Goal: Task Accomplishment & Management: Complete application form

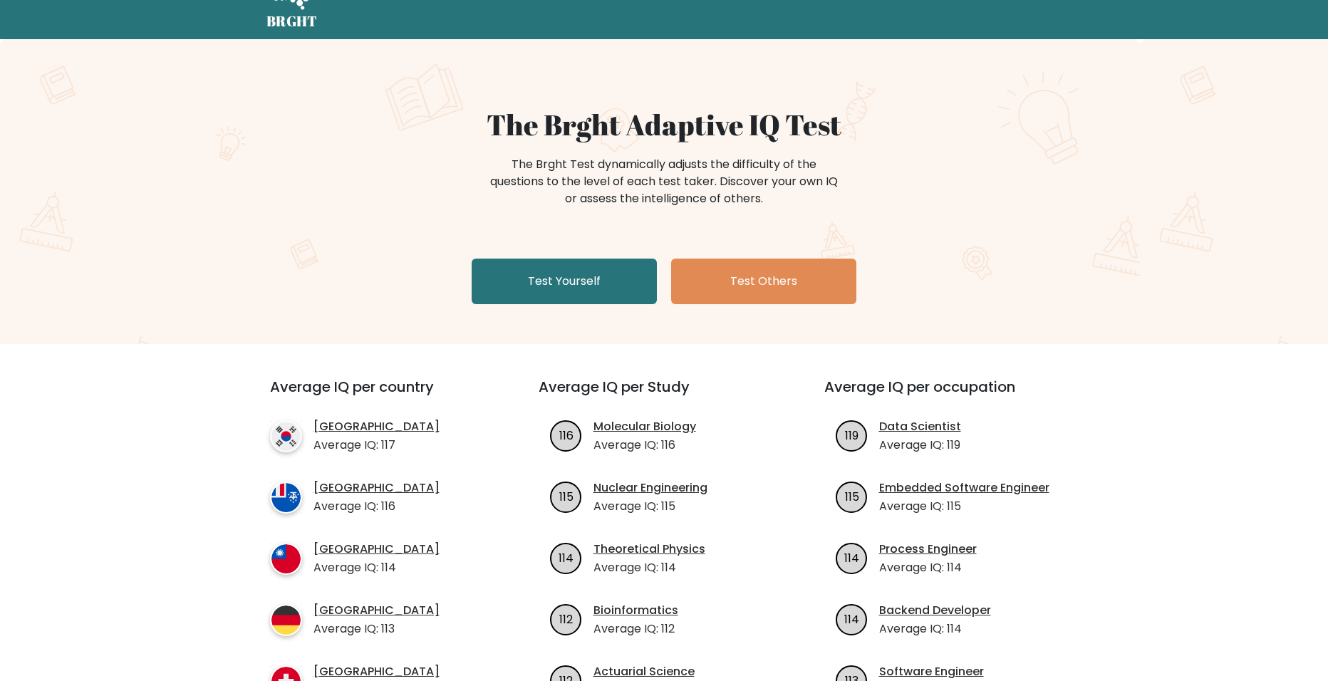
scroll to position [214, 0]
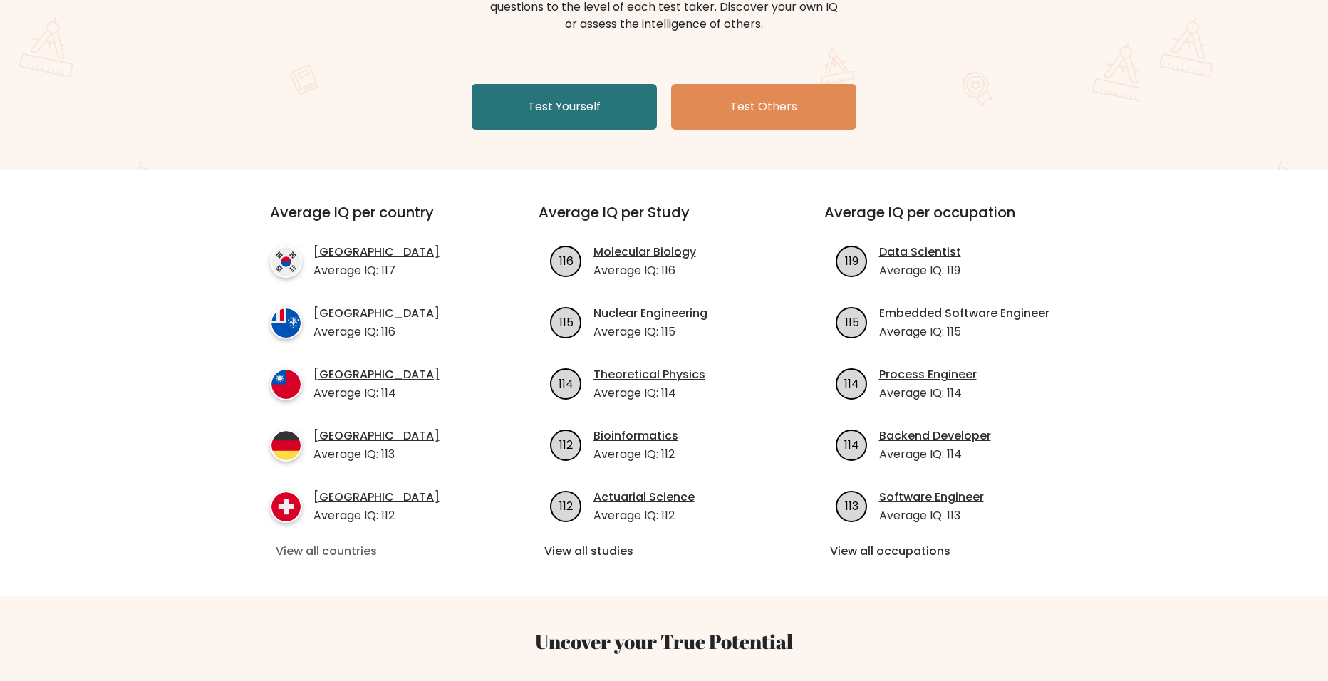
click at [341, 552] on link "View all countries" at bounding box center [379, 551] width 206 height 17
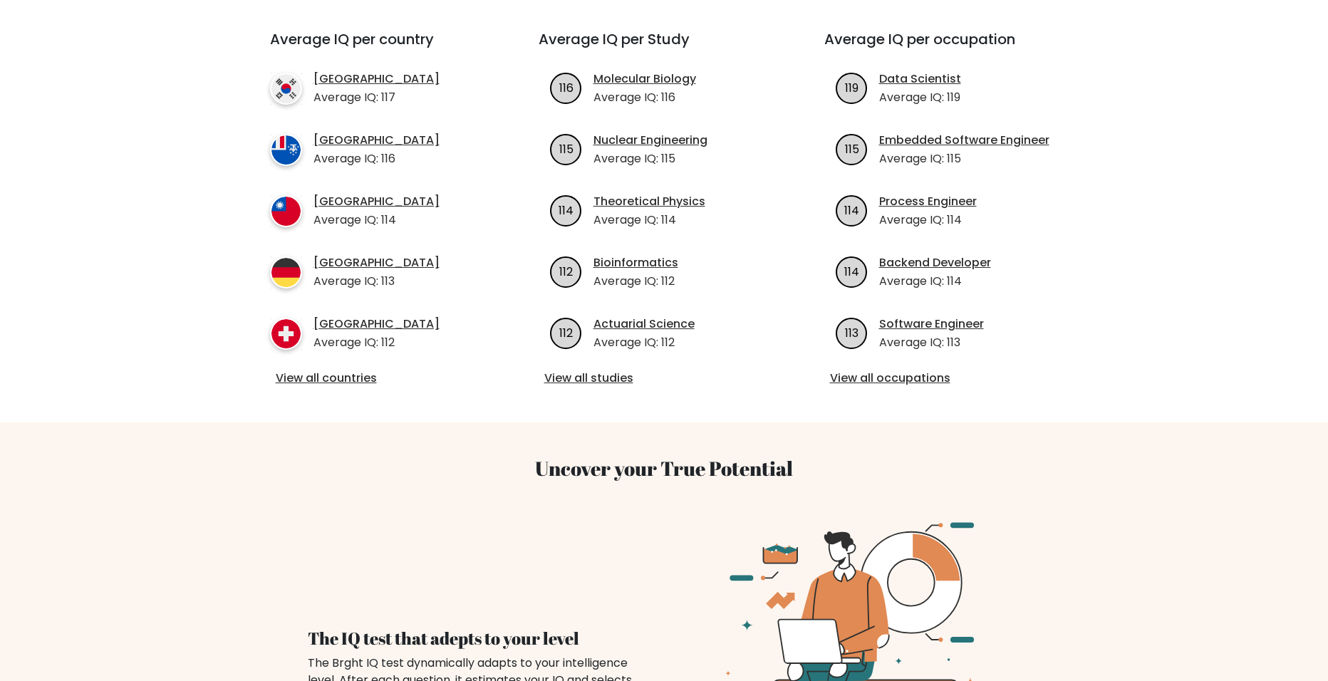
scroll to position [570, 0]
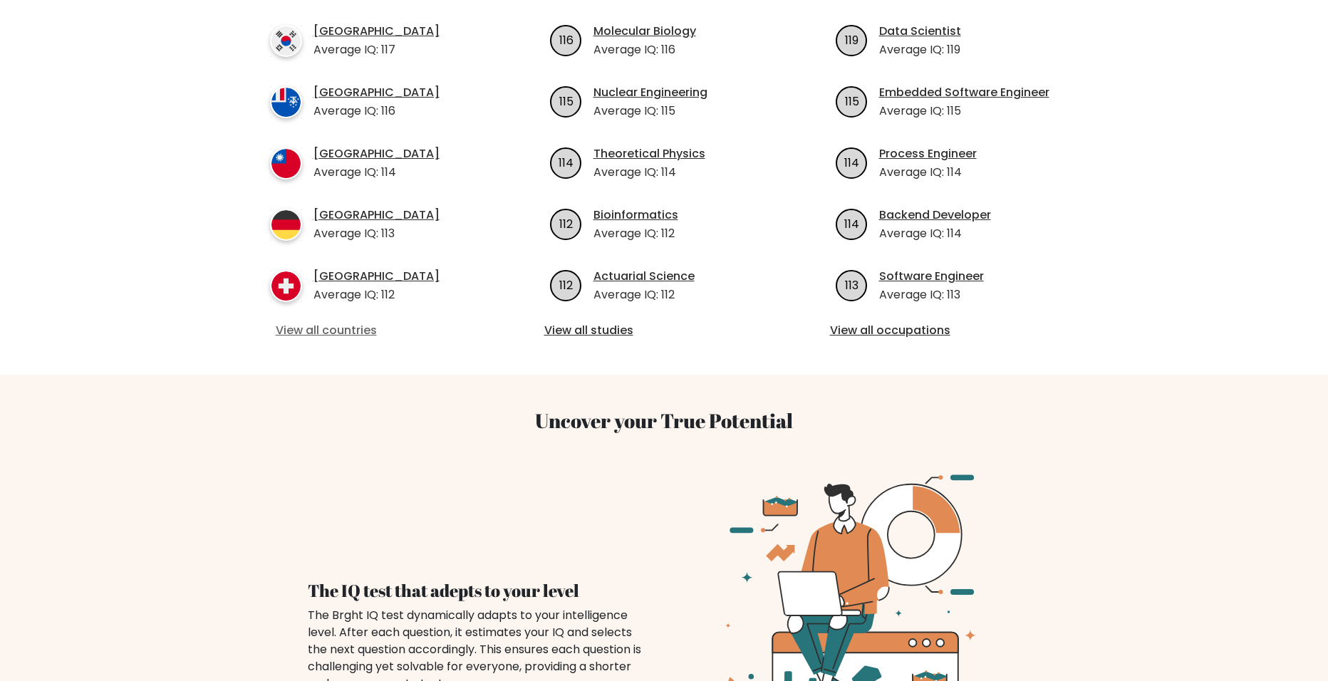
click at [334, 322] on link "View all countries" at bounding box center [379, 330] width 206 height 17
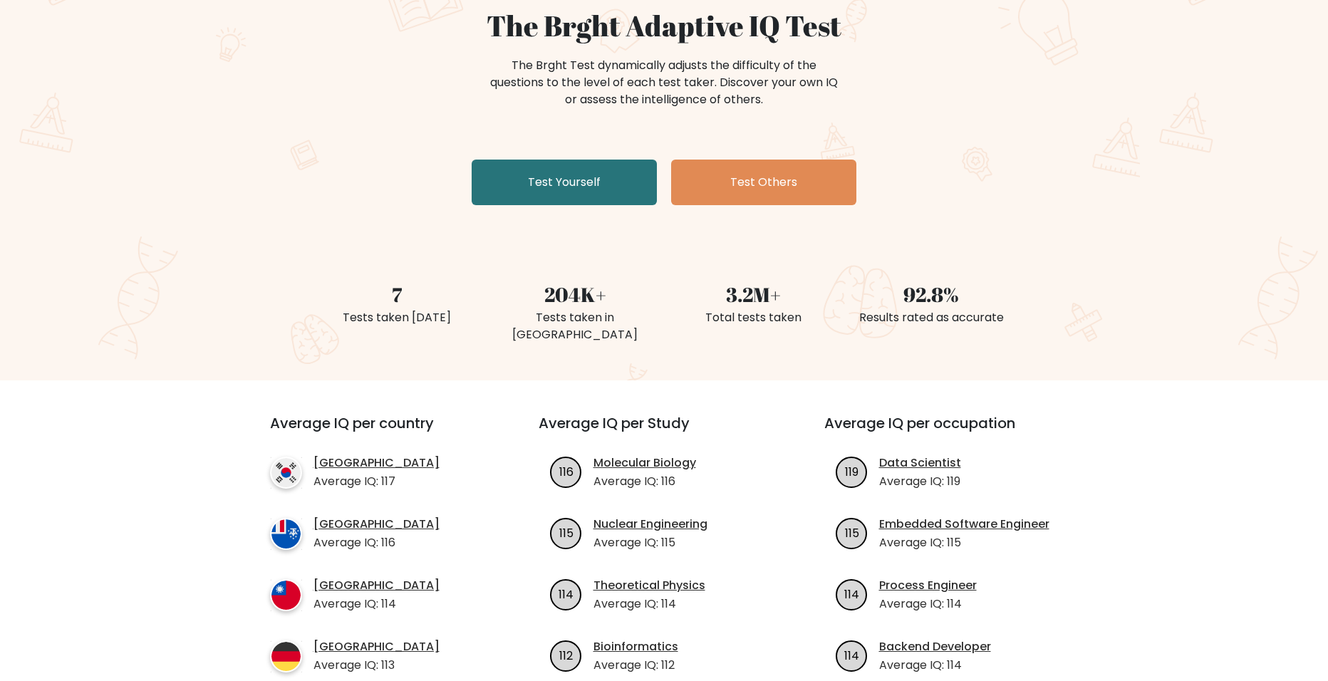
scroll to position [71, 0]
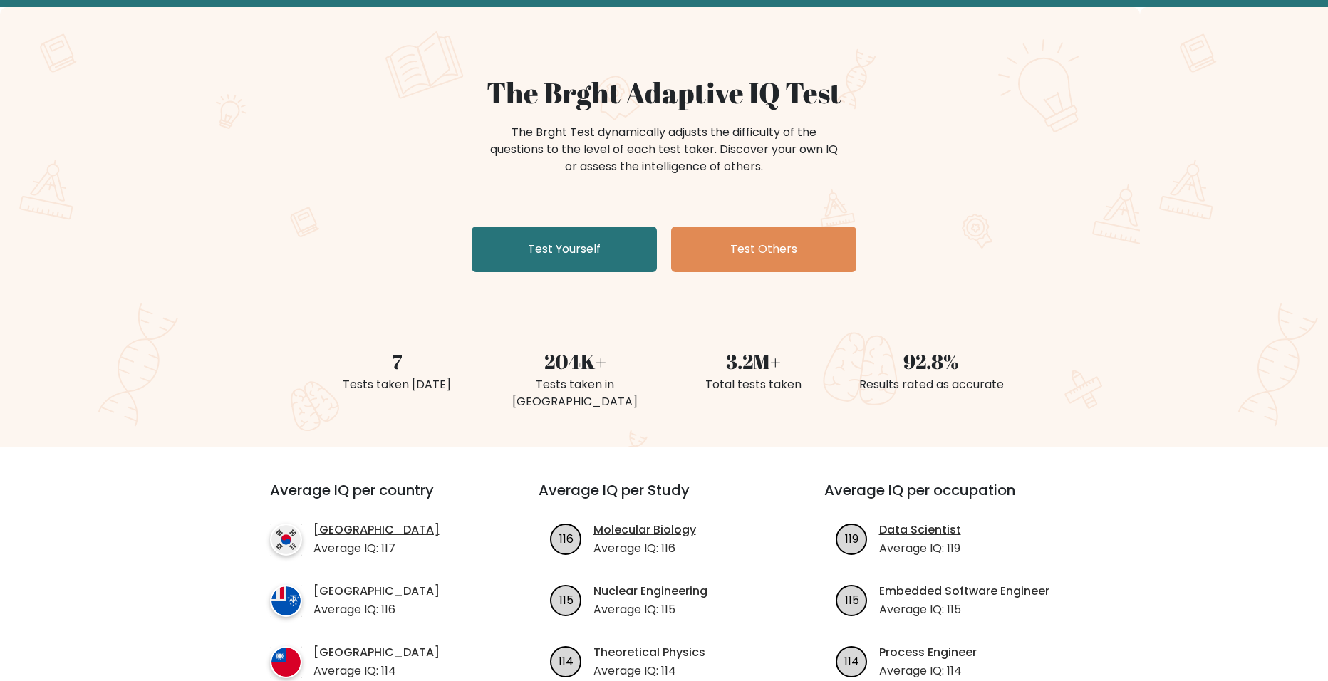
click at [562, 372] on div "204K+" at bounding box center [575, 361] width 161 height 30
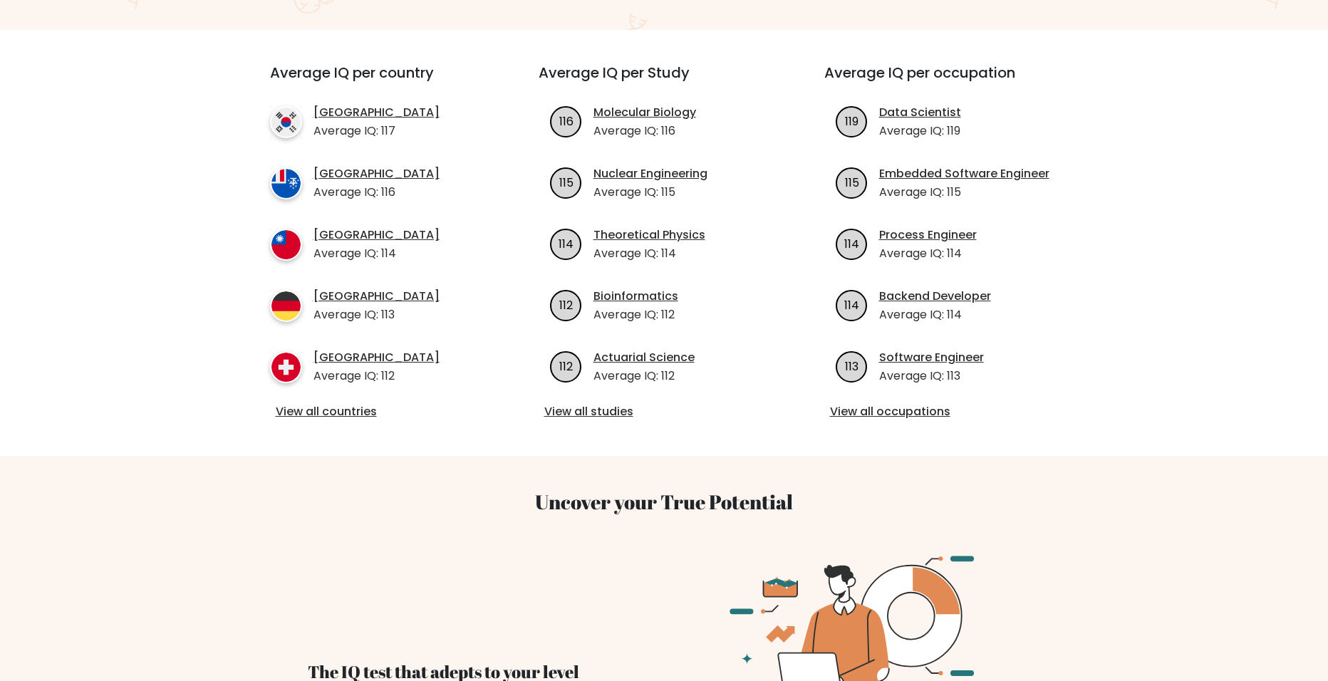
scroll to position [499, 0]
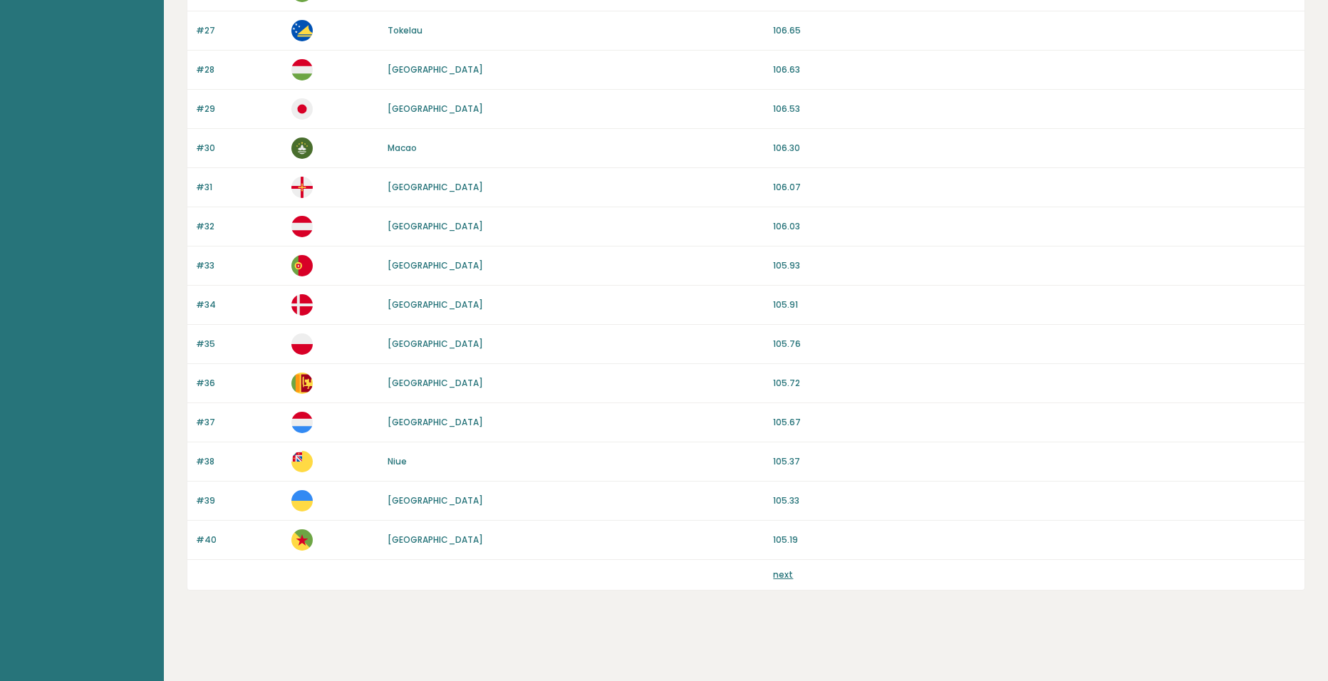
scroll to position [1169, 0]
click at [790, 577] on link "next" at bounding box center [783, 574] width 20 height 12
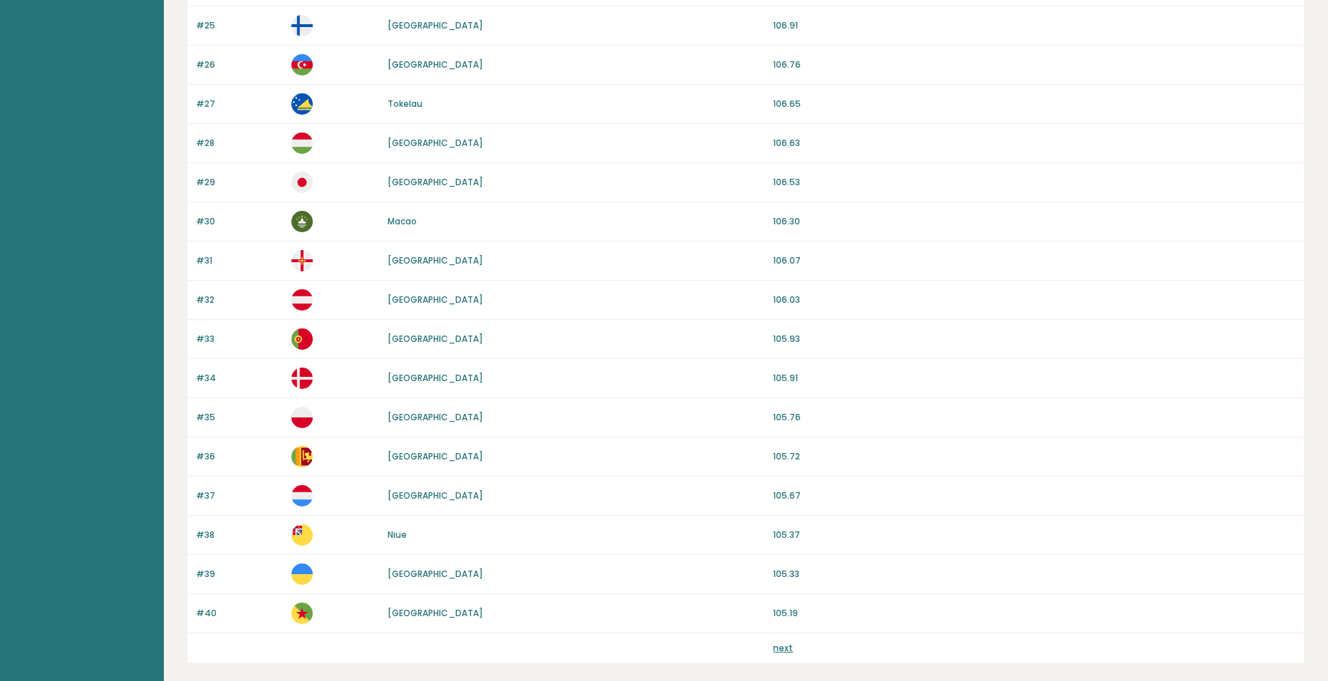
scroll to position [879, 0]
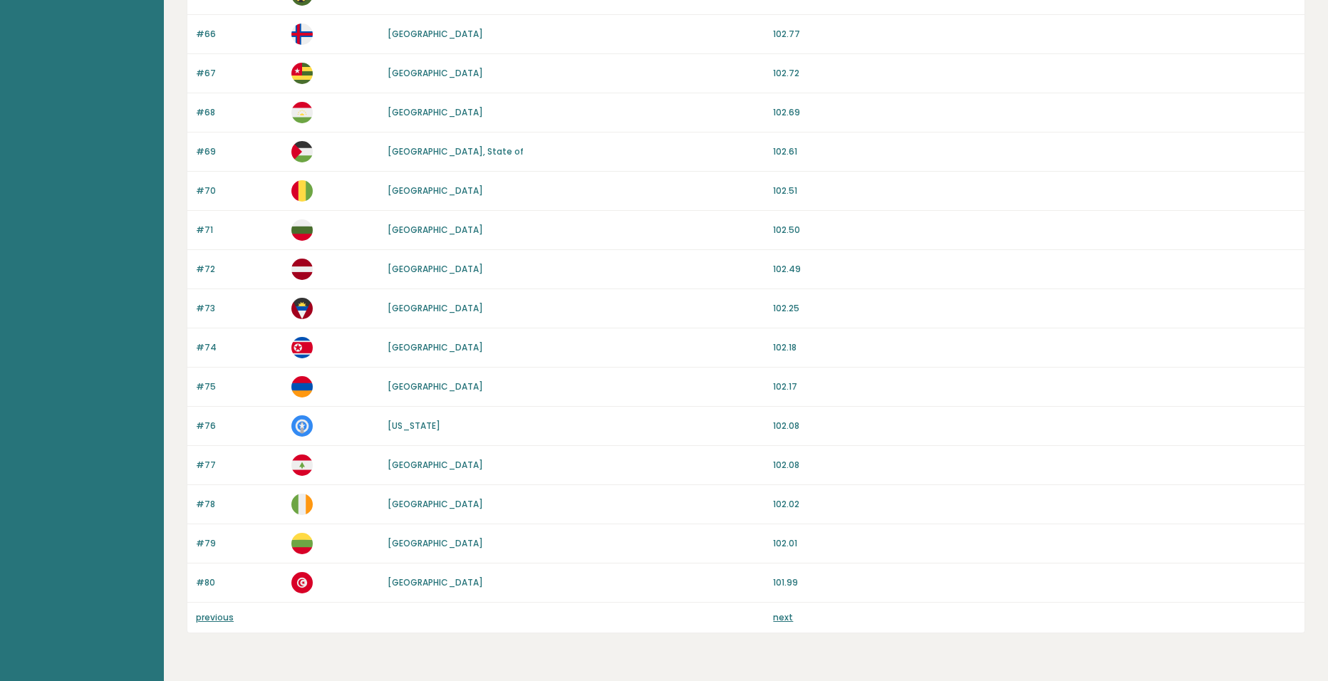
scroll to position [1140, 0]
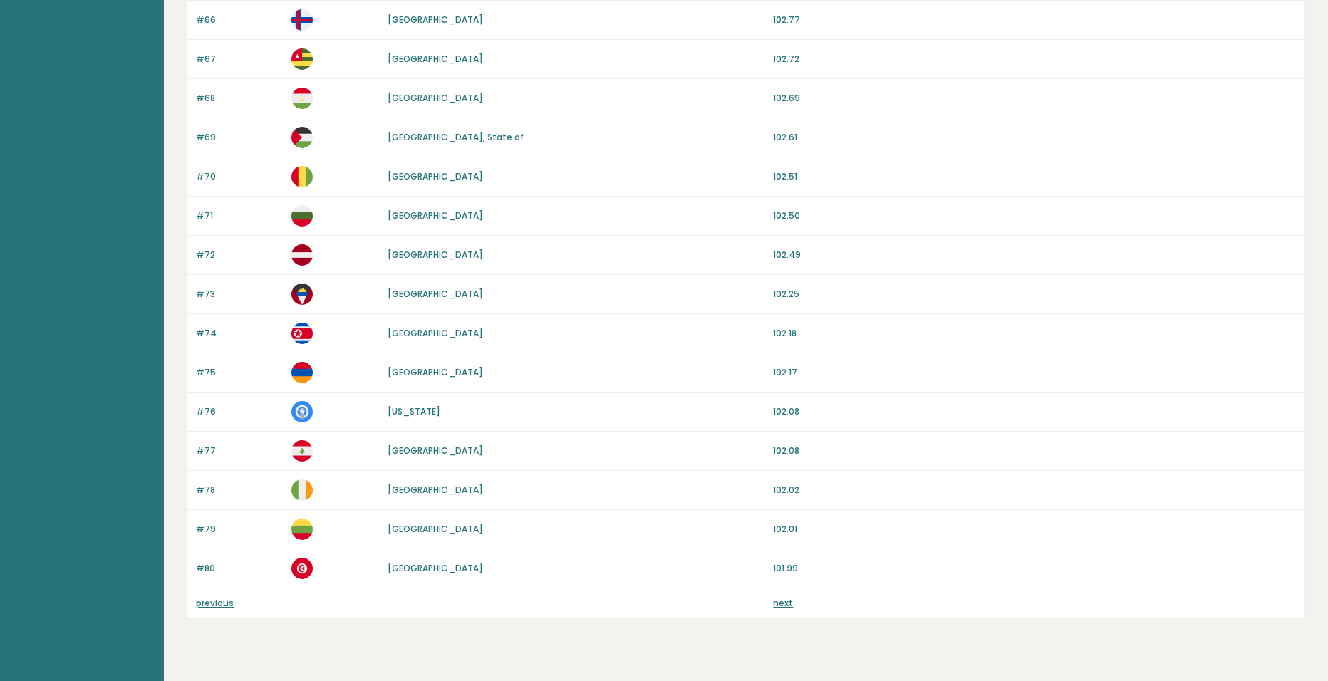
click at [779, 607] on link "next" at bounding box center [783, 603] width 20 height 12
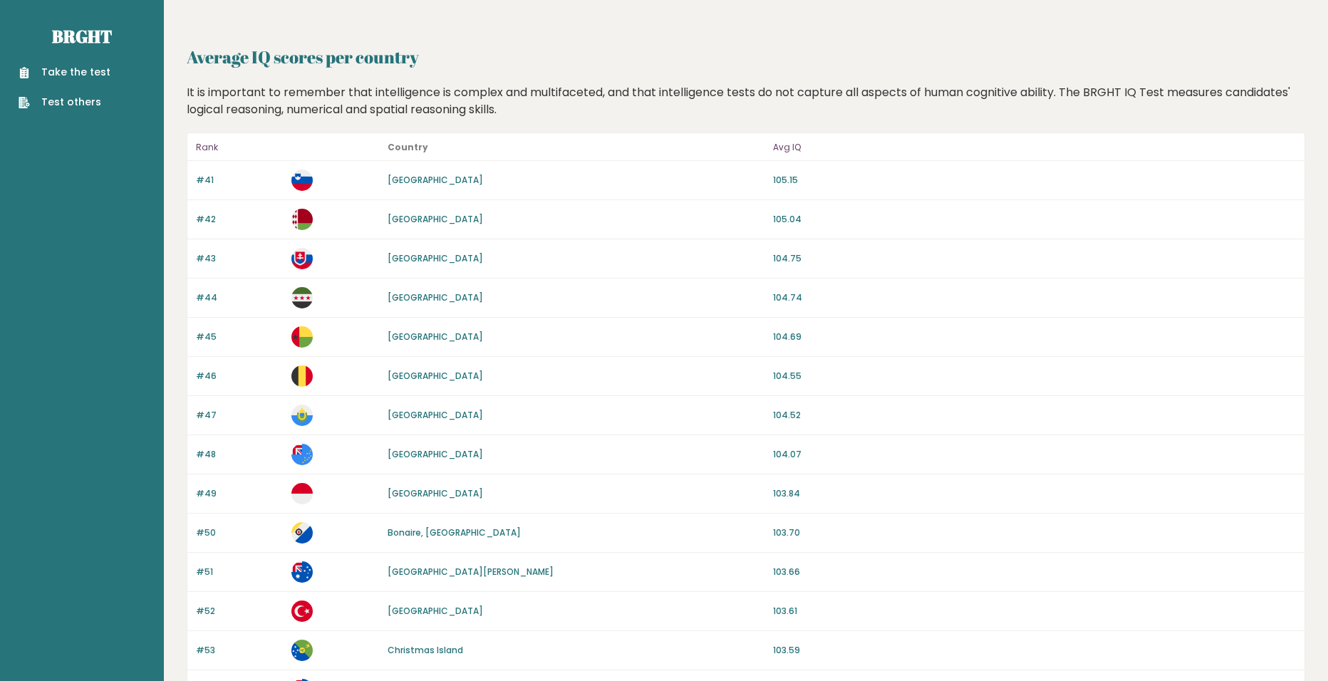
click at [78, 78] on link "Take the test" at bounding box center [65, 72] width 92 height 15
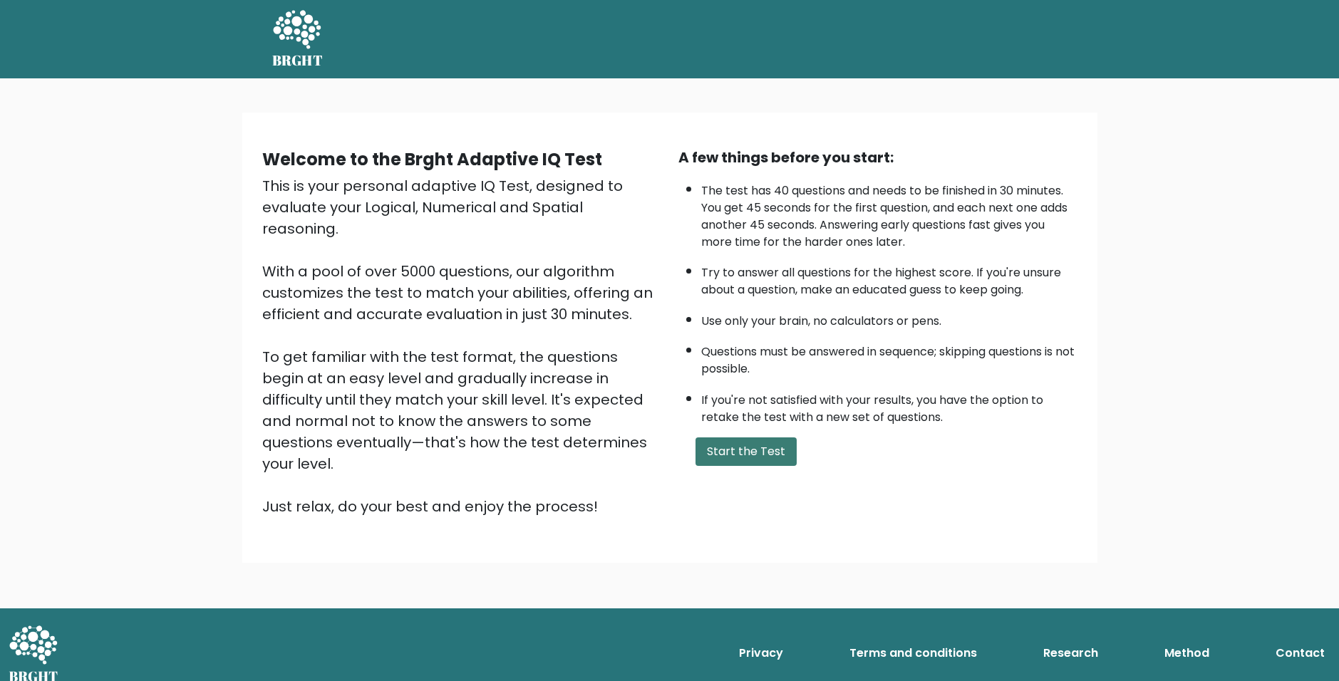
click at [748, 463] on button "Start the Test" at bounding box center [746, 452] width 101 height 29
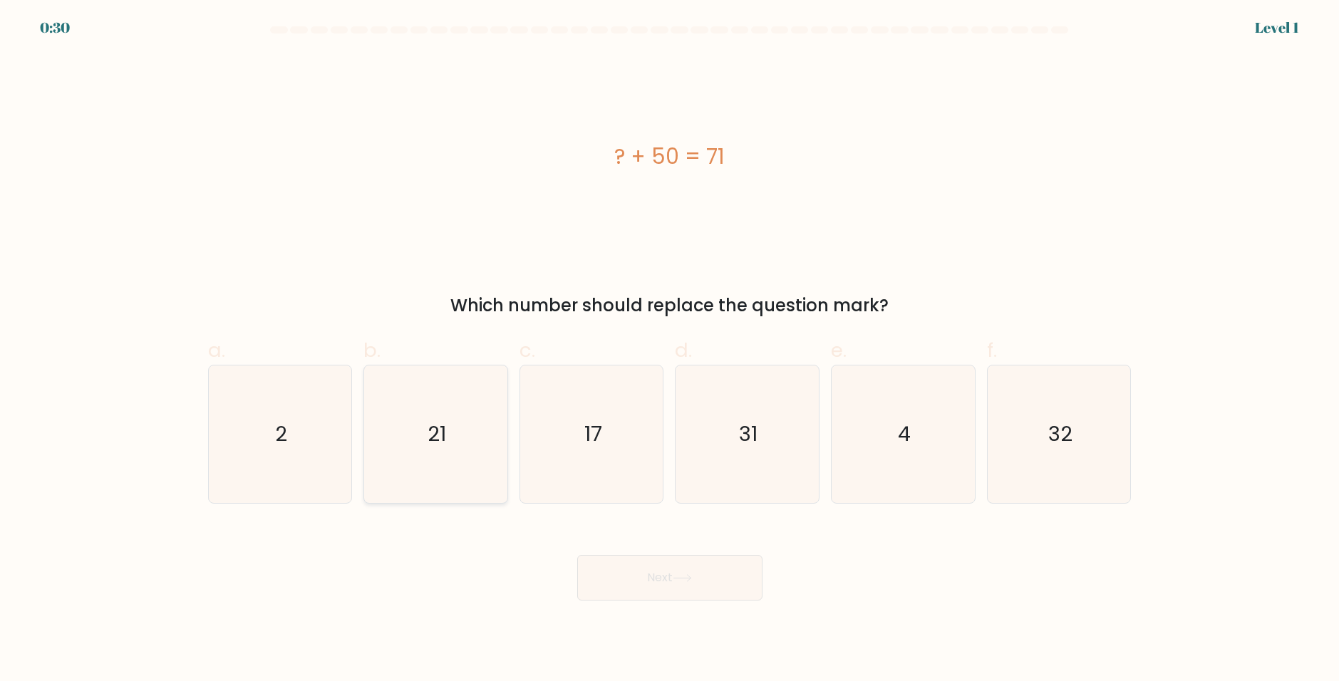
click at [481, 423] on icon "21" at bounding box center [436, 435] width 138 height 138
click at [670, 350] on input "b. 21" at bounding box center [670, 345] width 1 height 9
radio input "true"
click at [670, 578] on button "Next" at bounding box center [669, 578] width 185 height 46
click at [695, 569] on button "Next" at bounding box center [669, 578] width 185 height 46
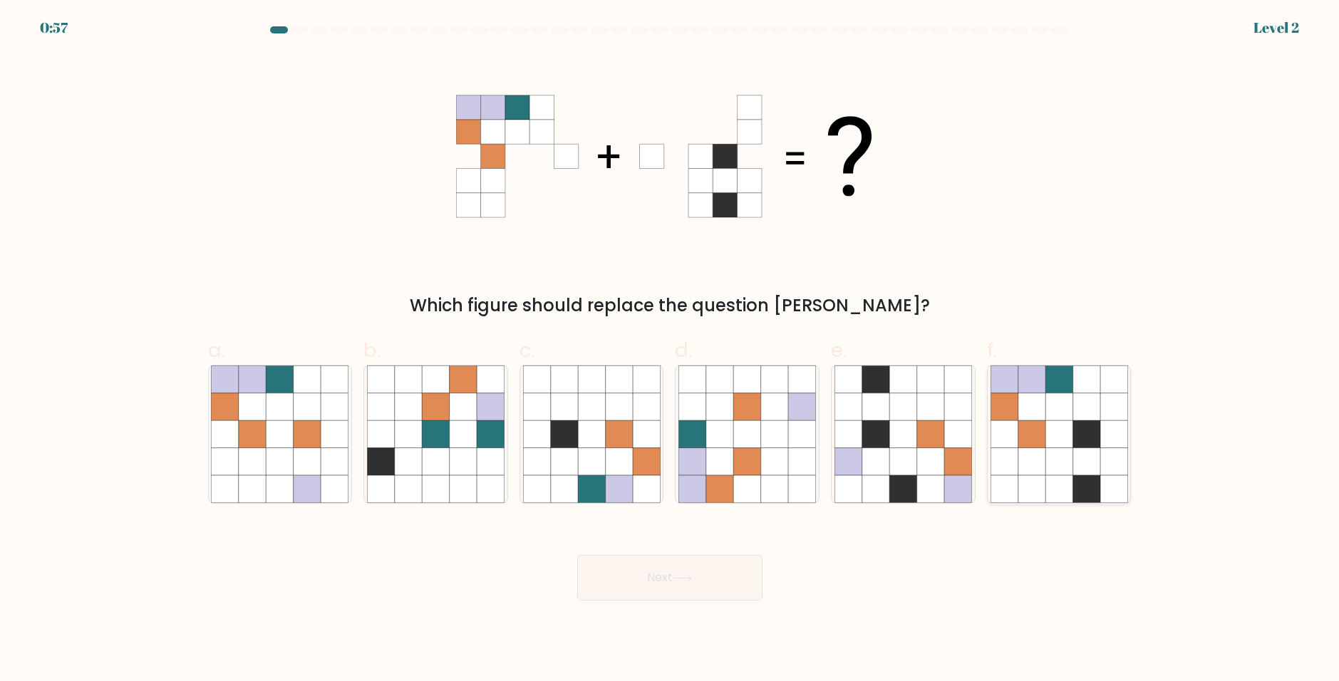
click at [1069, 454] on icon at bounding box center [1058, 461] width 27 height 27
click at [671, 350] on input "f." at bounding box center [670, 345] width 1 height 9
radio input "true"
click at [698, 582] on button "Next" at bounding box center [669, 578] width 185 height 46
click at [692, 576] on icon at bounding box center [682, 578] width 19 height 8
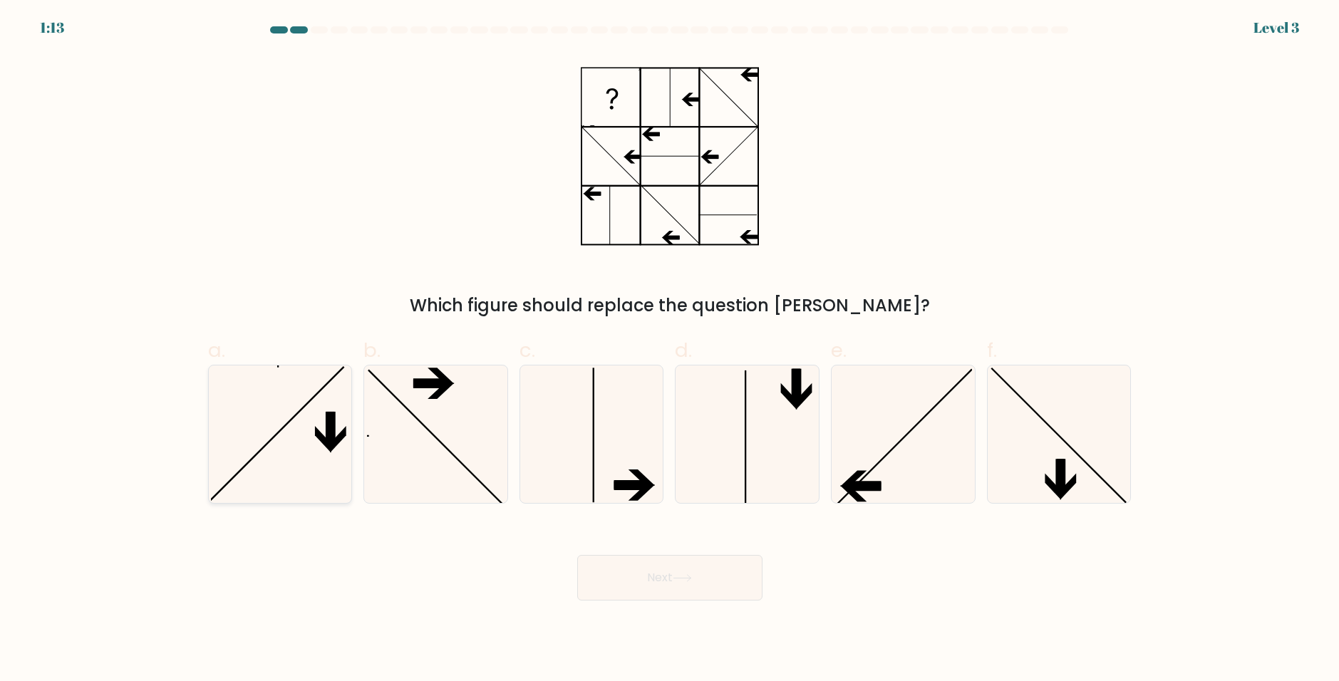
click at [331, 451] on icon at bounding box center [323, 439] width 16 height 26
click at [670, 350] on input "a." at bounding box center [670, 345] width 1 height 9
radio input "true"
click at [326, 465] on icon at bounding box center [280, 434] width 136 height 136
click at [670, 350] on input "a." at bounding box center [670, 345] width 1 height 9
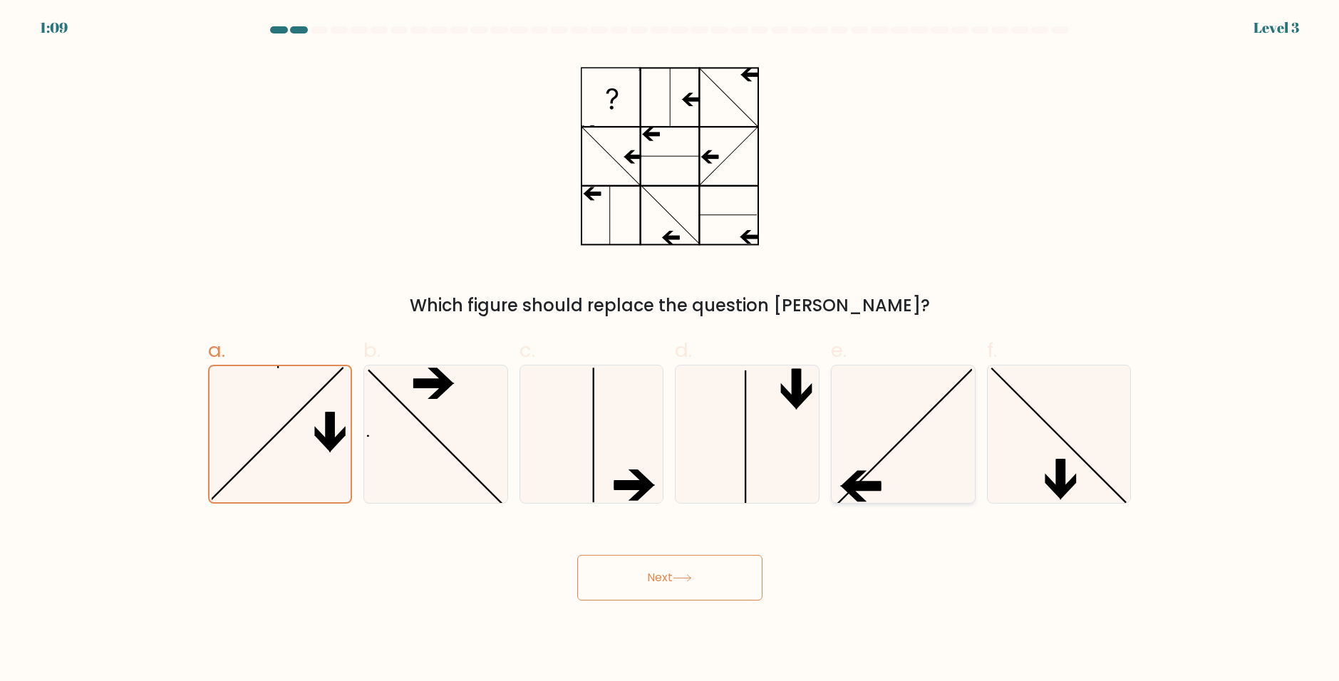
click at [926, 453] on icon at bounding box center [904, 435] width 138 height 138
click at [671, 350] on input "e." at bounding box center [670, 345] width 1 height 9
radio input "true"
click at [665, 587] on button "Next" at bounding box center [669, 578] width 185 height 46
click at [671, 584] on button "Next" at bounding box center [669, 578] width 185 height 46
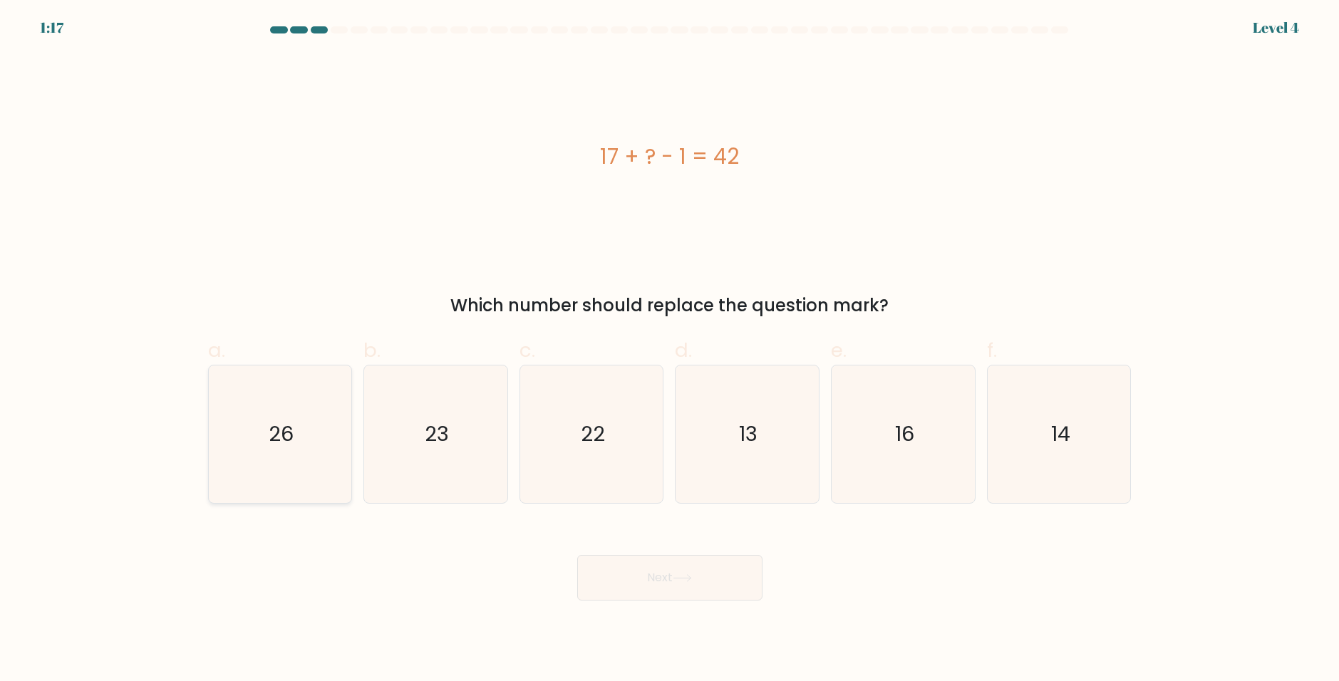
click at [307, 465] on icon "26" at bounding box center [280, 435] width 138 height 138
click at [670, 350] on input "a. 26" at bounding box center [670, 345] width 1 height 9
radio input "true"
click at [663, 589] on button "Next" at bounding box center [669, 578] width 185 height 46
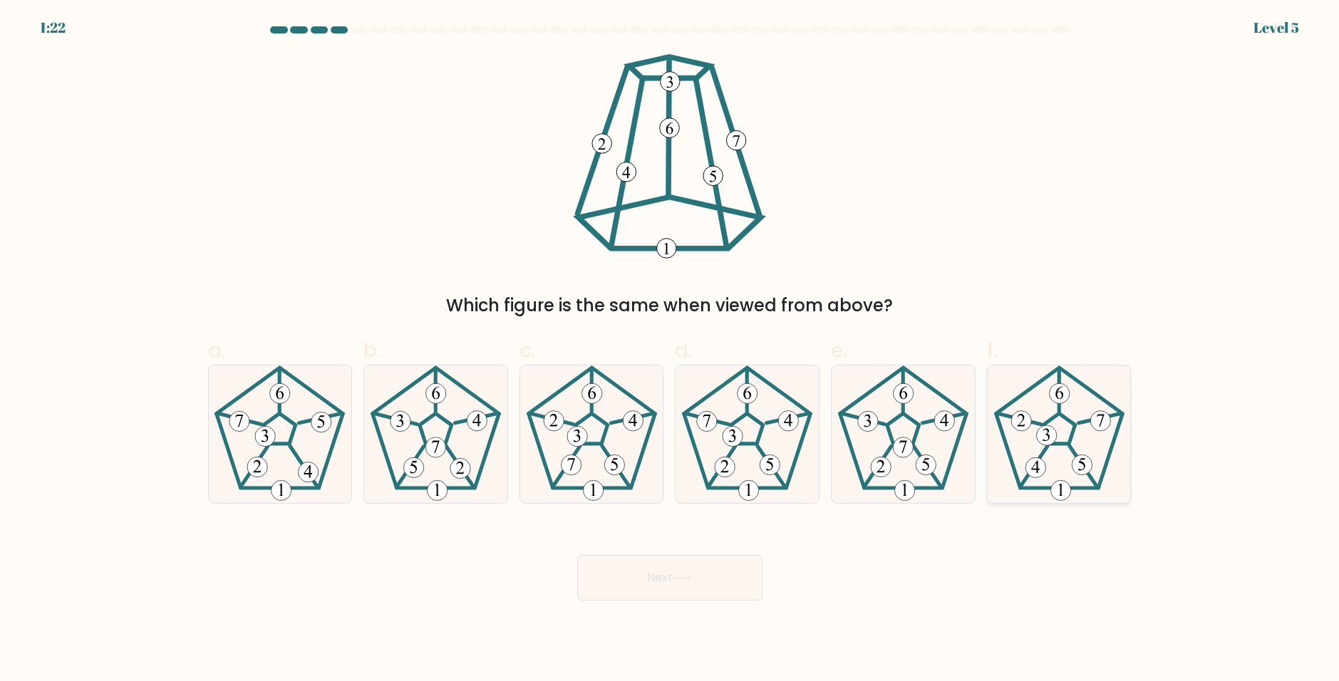
click at [1019, 443] on icon at bounding box center [1060, 435] width 138 height 138
click at [671, 350] on input "f." at bounding box center [670, 345] width 1 height 9
radio input "true"
click at [657, 588] on button "Next" at bounding box center [669, 578] width 185 height 46
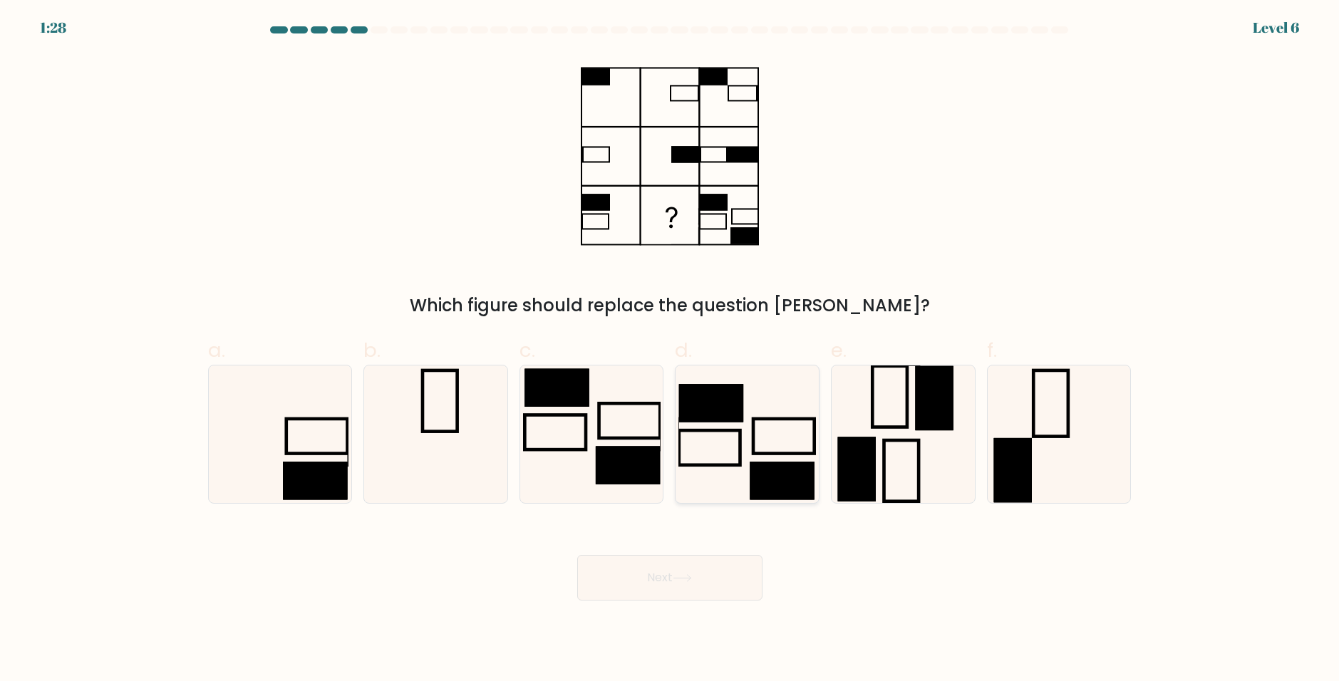
click at [723, 433] on icon at bounding box center [747, 435] width 138 height 138
click at [671, 350] on input "d." at bounding box center [670, 345] width 1 height 9
radio input "true"
click at [677, 568] on button "Next" at bounding box center [669, 578] width 185 height 46
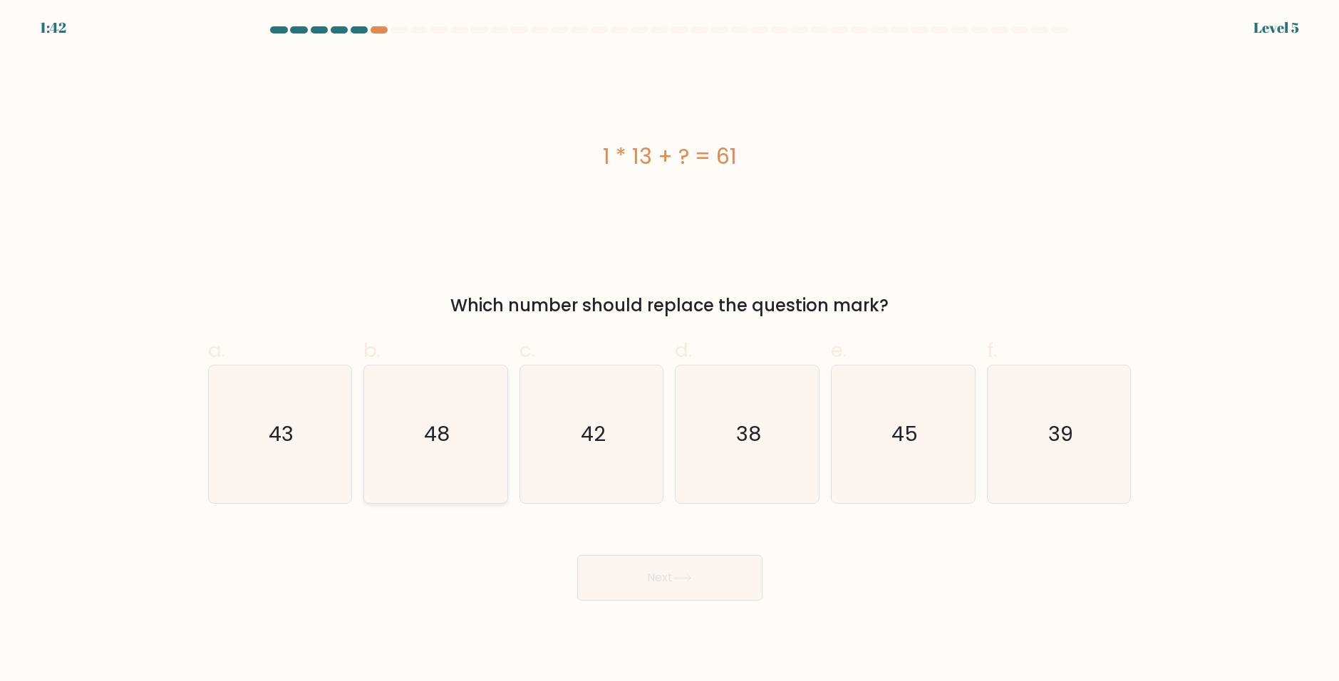
click at [415, 489] on icon "48" at bounding box center [436, 435] width 138 height 138
click at [670, 350] on input "b. 48" at bounding box center [670, 345] width 1 height 9
radio input "true"
click at [662, 577] on button "Next" at bounding box center [669, 578] width 185 height 46
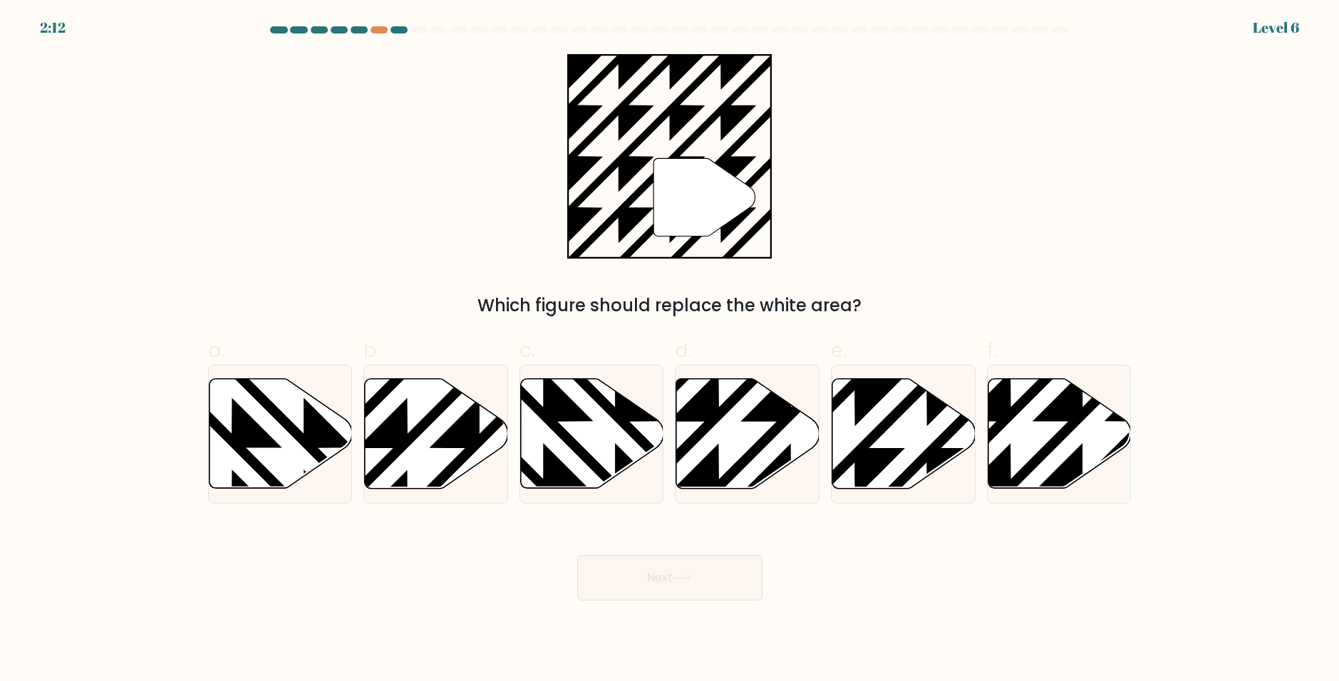
drag, startPoint x: 887, startPoint y: 427, endPoint x: 963, endPoint y: 278, distance: 167.0
click at [963, 278] on form "a." at bounding box center [669, 313] width 1339 height 574
click at [963, 278] on div "" Which figure should replace the white area?" at bounding box center [670, 186] width 941 height 264
drag, startPoint x: 897, startPoint y: 431, endPoint x: 909, endPoint y: 585, distance: 154.4
click at [909, 585] on form "a." at bounding box center [669, 313] width 1339 height 574
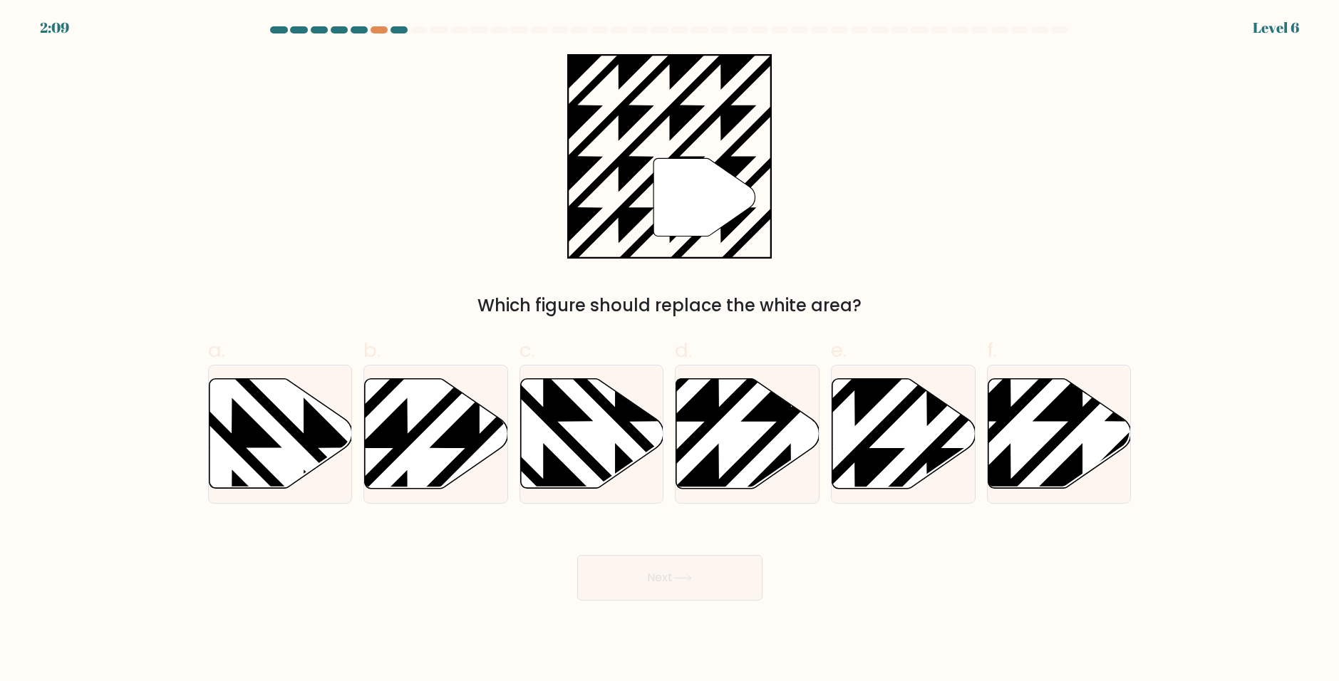
drag, startPoint x: 909, startPoint y: 585, endPoint x: 898, endPoint y: 568, distance: 20.6
drag, startPoint x: 898, startPoint y: 568, endPoint x: 844, endPoint y: 579, distance: 54.5
click at [844, 579] on div "Next" at bounding box center [670, 561] width 941 height 80
click at [877, 467] on icon at bounding box center [855, 376] width 289 height 289
click at [671, 350] on input "e." at bounding box center [670, 345] width 1 height 9
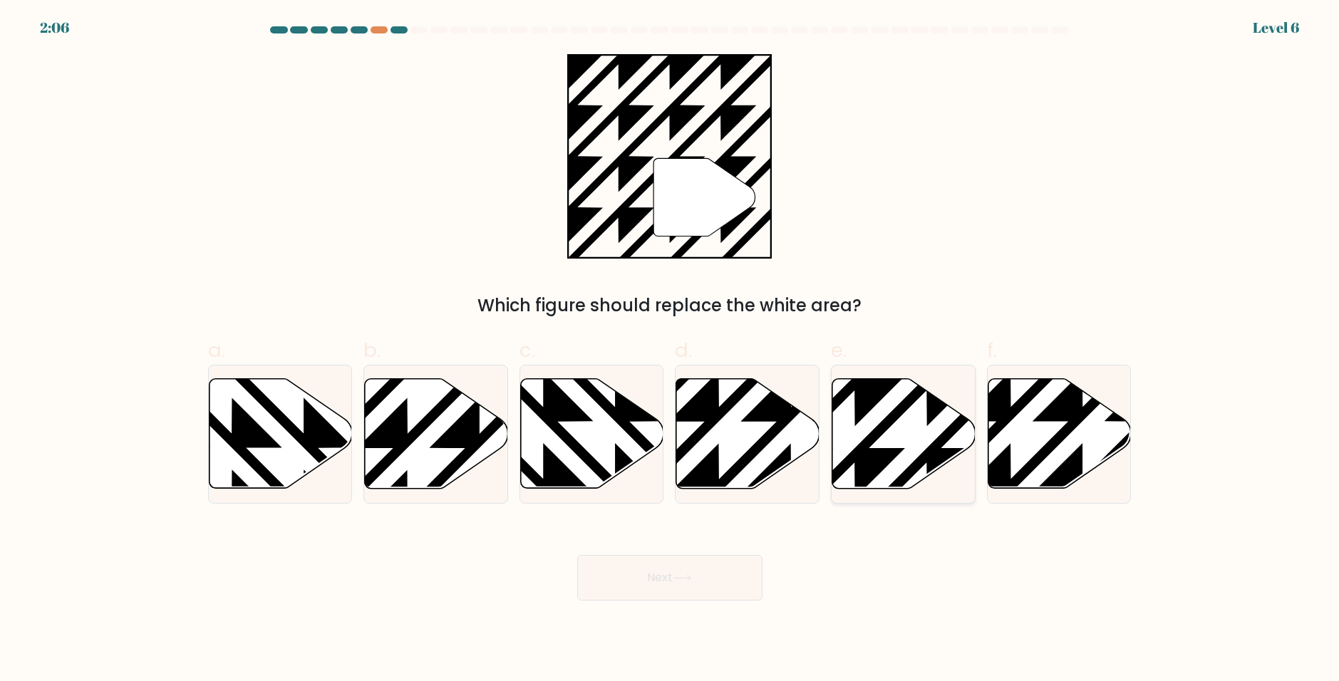
radio input "true"
click at [706, 583] on button "Next" at bounding box center [669, 578] width 185 height 46
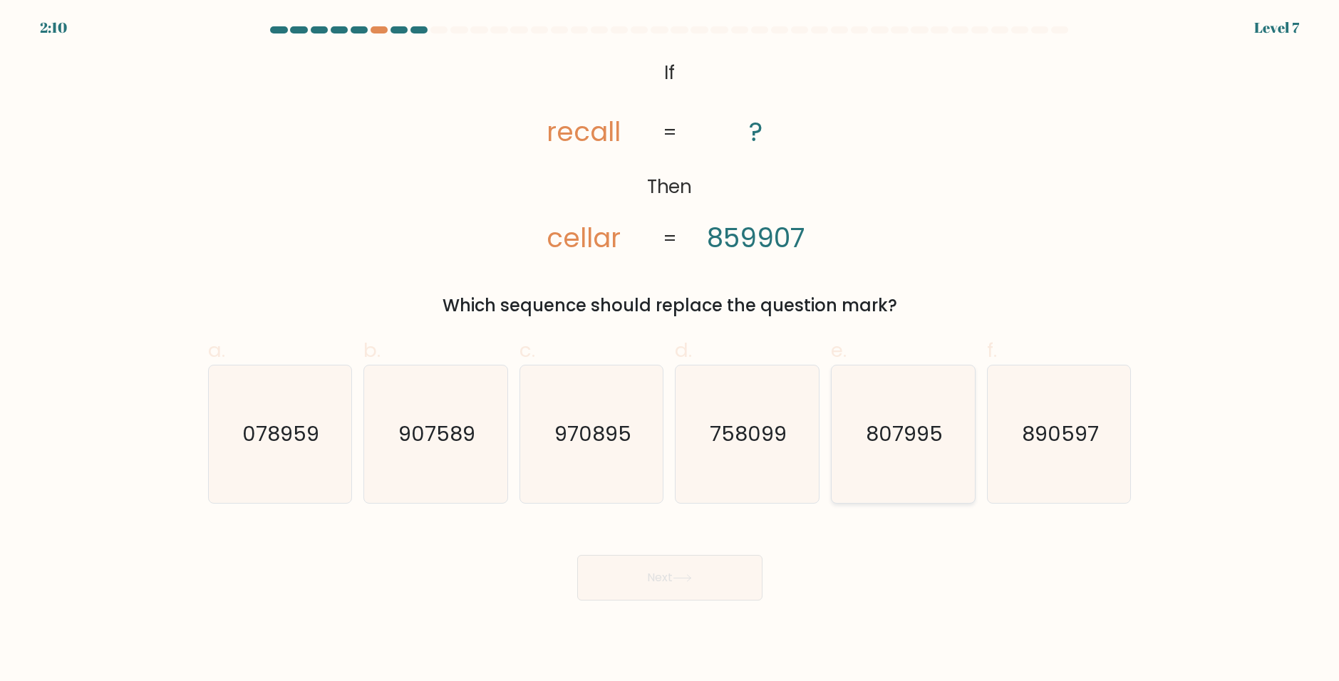
click at [908, 434] on text "807995" at bounding box center [904, 434] width 77 height 29
click at [671, 350] on input "e. 807995" at bounding box center [670, 345] width 1 height 9
radio input "true"
click at [791, 381] on icon "758099" at bounding box center [747, 435] width 138 height 138
click at [671, 350] on input "d. 758099" at bounding box center [670, 345] width 1 height 9
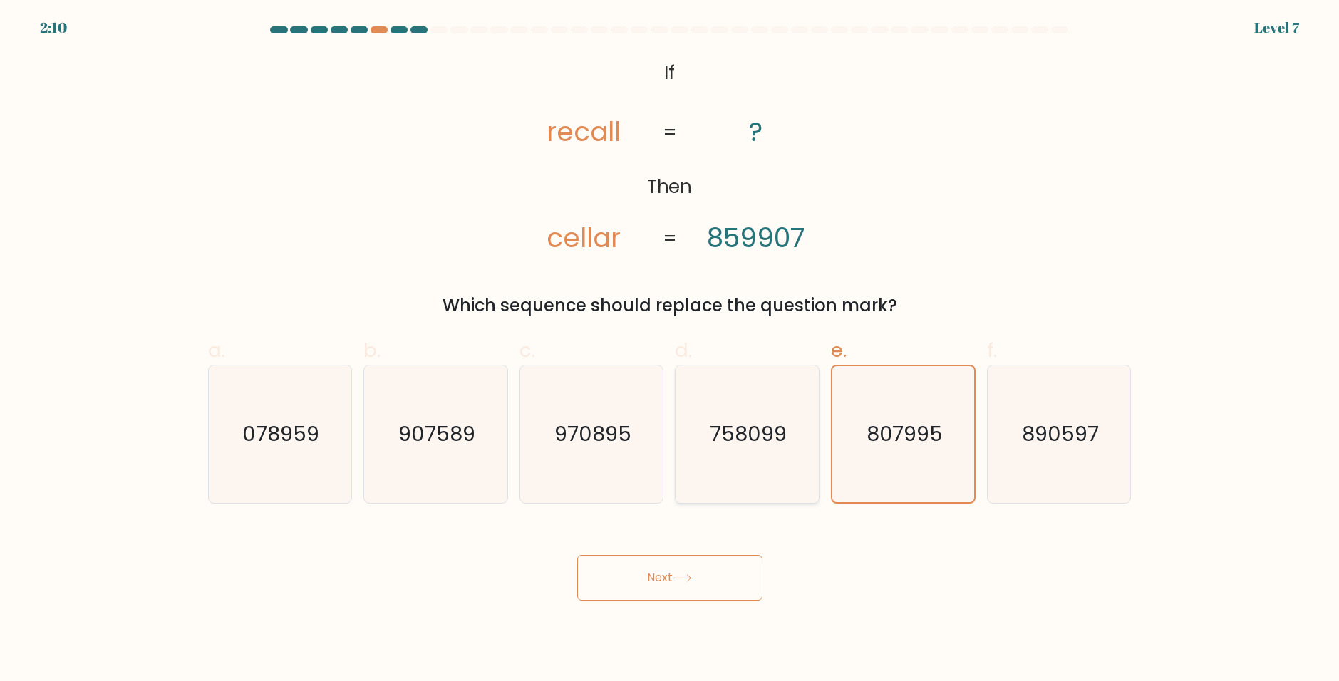
radio input "true"
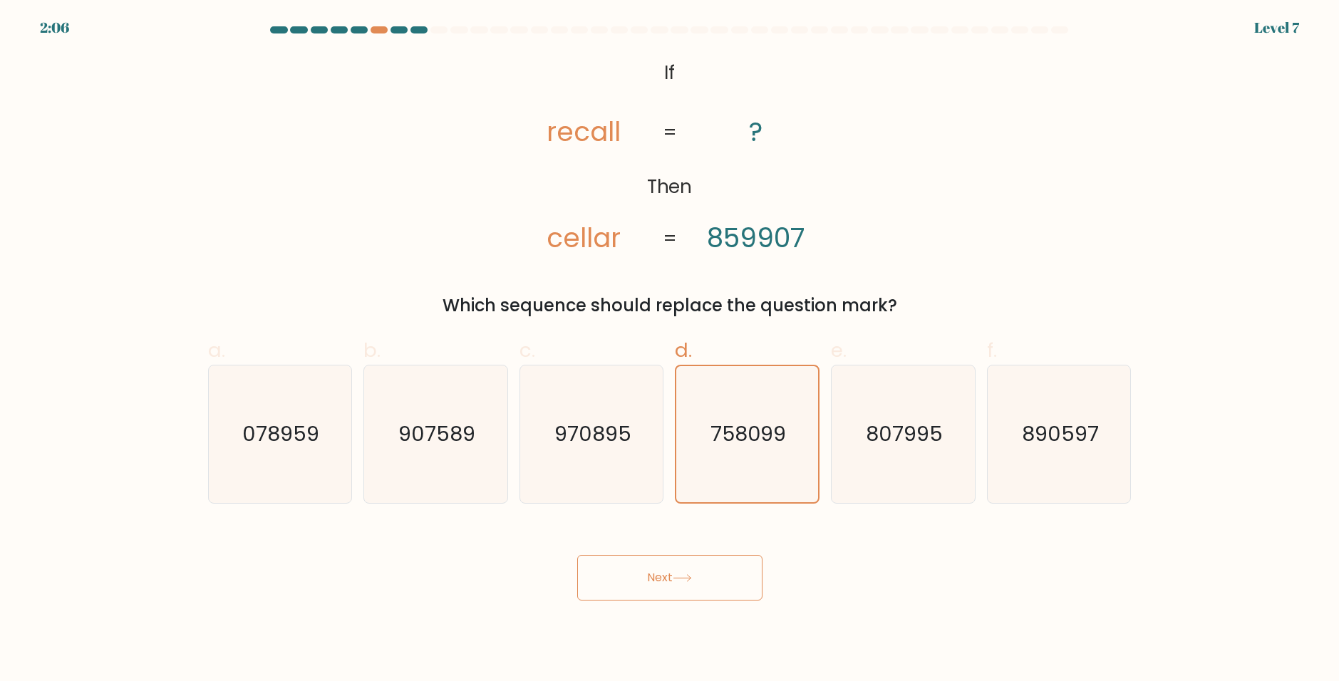
click at [696, 589] on button "Next" at bounding box center [669, 578] width 185 height 46
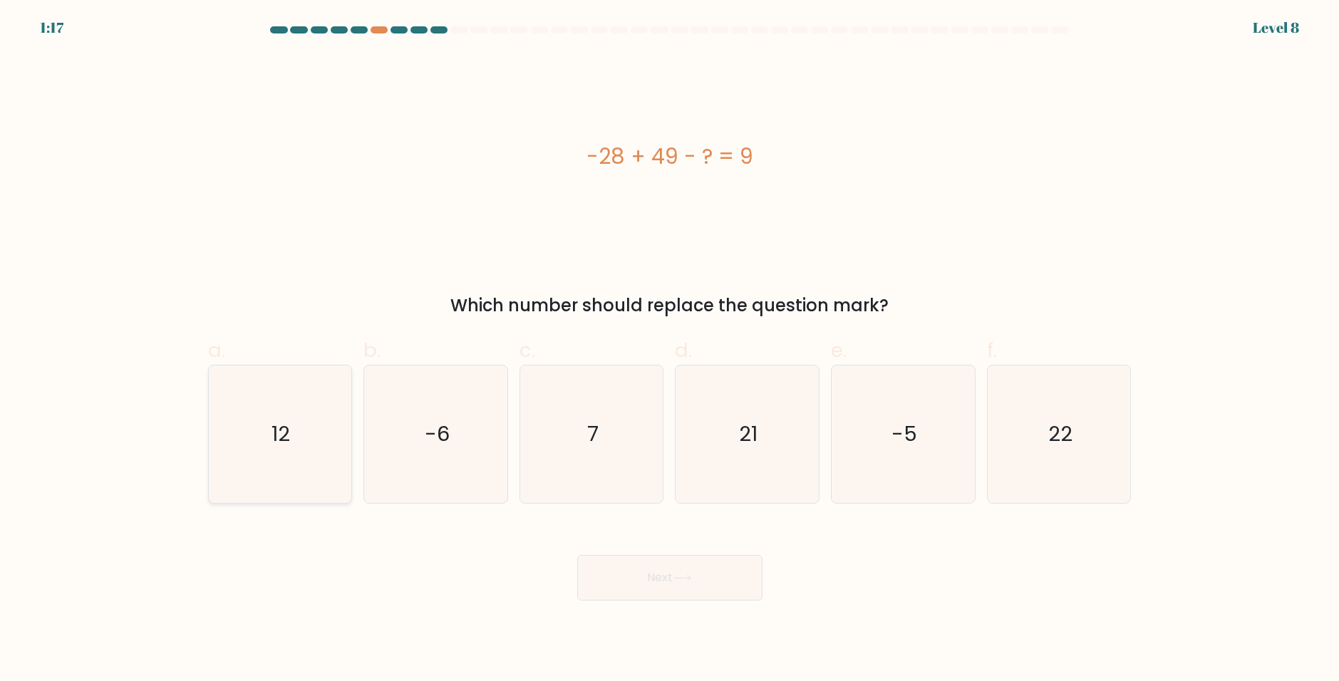
click at [253, 407] on icon "12" at bounding box center [280, 435] width 138 height 138
click at [670, 350] on input "a. 12" at bounding box center [670, 345] width 1 height 9
radio input "true"
click at [637, 577] on button "Next" at bounding box center [669, 578] width 185 height 46
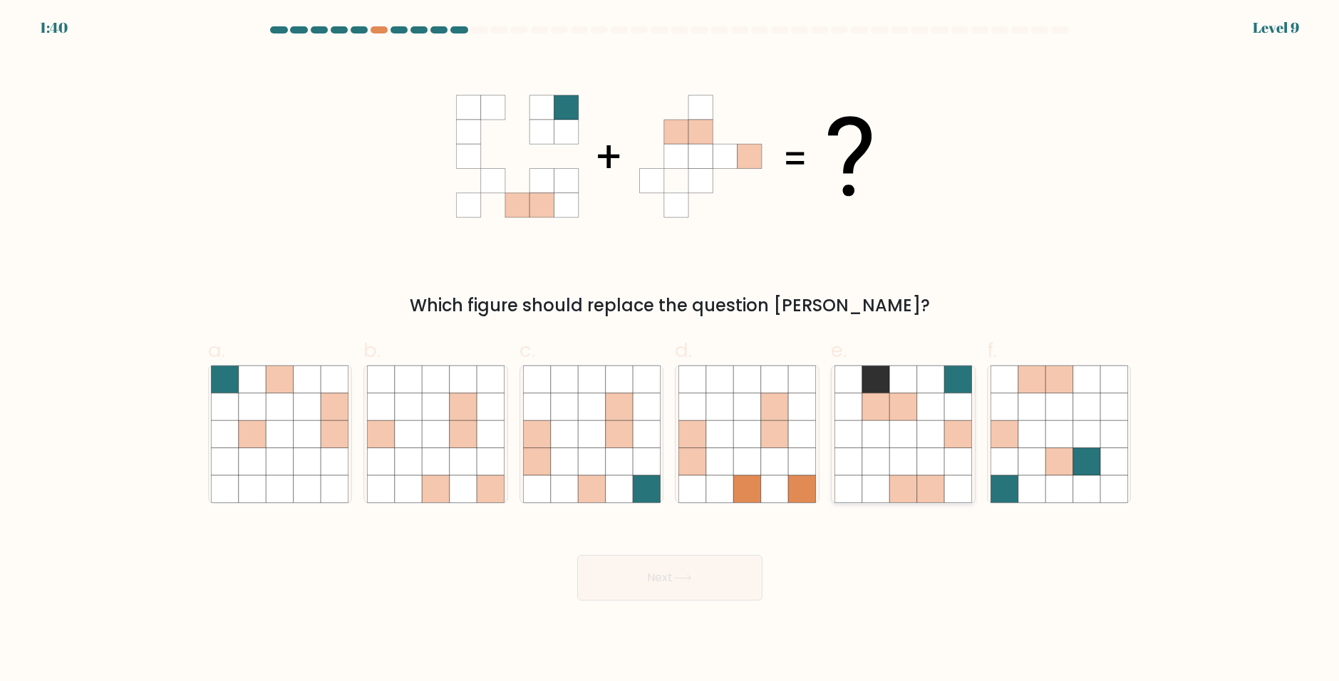
click at [924, 432] on icon at bounding box center [930, 433] width 27 height 27
click at [671, 350] on input "e." at bounding box center [670, 345] width 1 height 9
radio input "true"
click at [655, 590] on button "Next" at bounding box center [669, 578] width 185 height 46
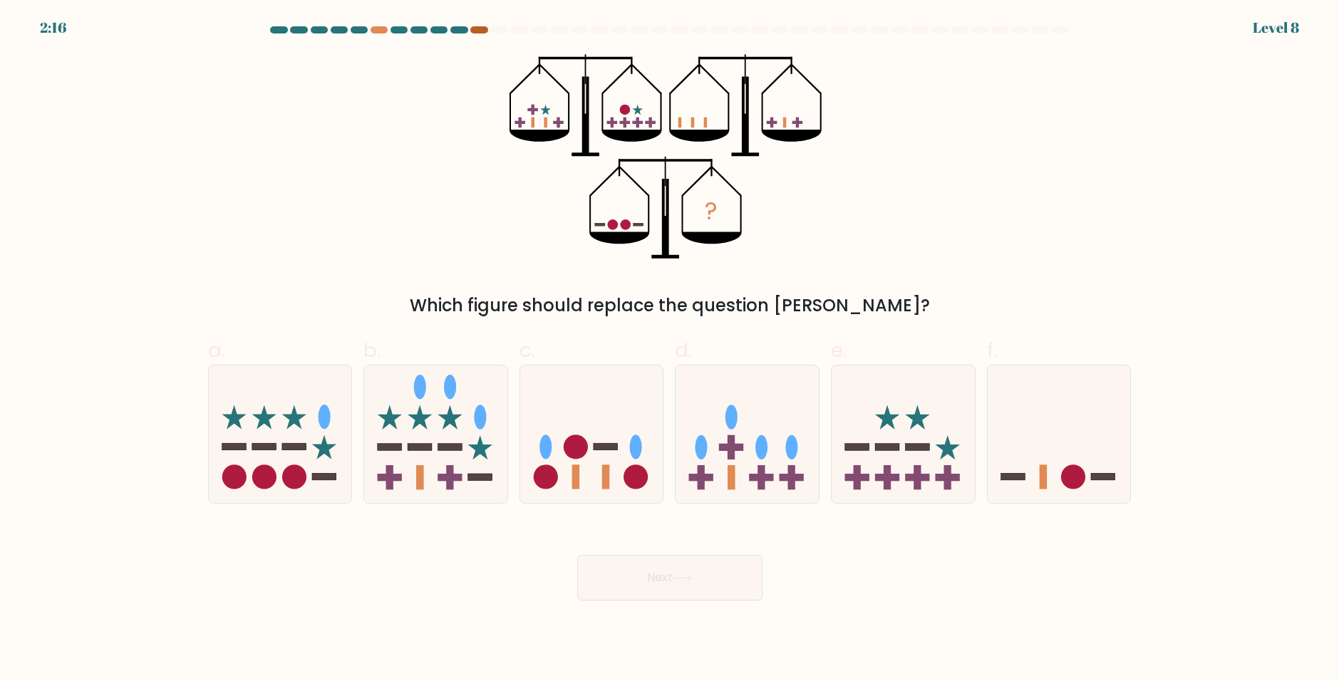
click at [483, 29] on div at bounding box center [478, 29] width 17 height 7
click at [1087, 474] on icon at bounding box center [1059, 434] width 143 height 118
click at [671, 350] on input "f." at bounding box center [670, 345] width 1 height 9
radio input "true"
click at [596, 592] on button "Next" at bounding box center [669, 578] width 185 height 46
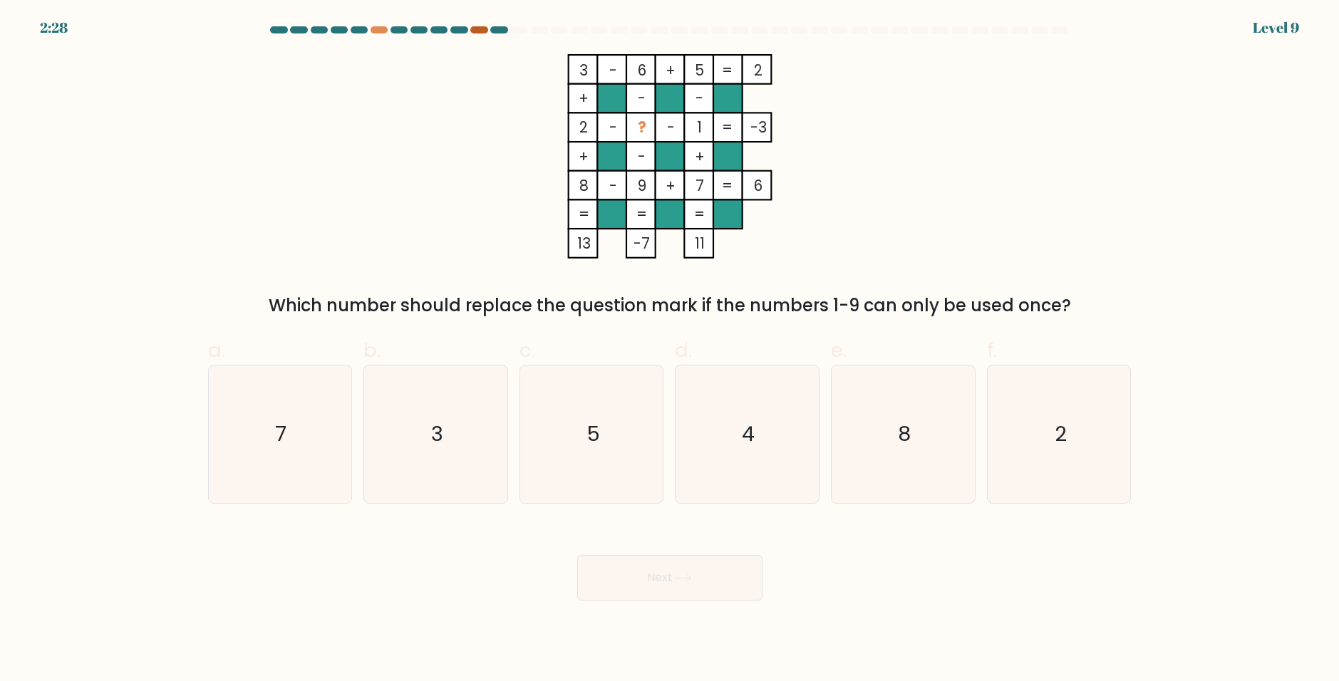
click at [480, 29] on div at bounding box center [478, 29] width 17 height 7
click at [495, 31] on div at bounding box center [498, 29] width 17 height 7
click at [645, 127] on tspan "?" at bounding box center [641, 127] width 9 height 21
click at [1006, 169] on div "3 - 6 + 5 2 + - - 2 - ? - 1 -3 + - + 8 - 9 + 7 = 6 = = = = 13 -7 11 = Which num…" at bounding box center [670, 186] width 941 height 264
click at [797, 424] on icon "4" at bounding box center [747, 435] width 138 height 138
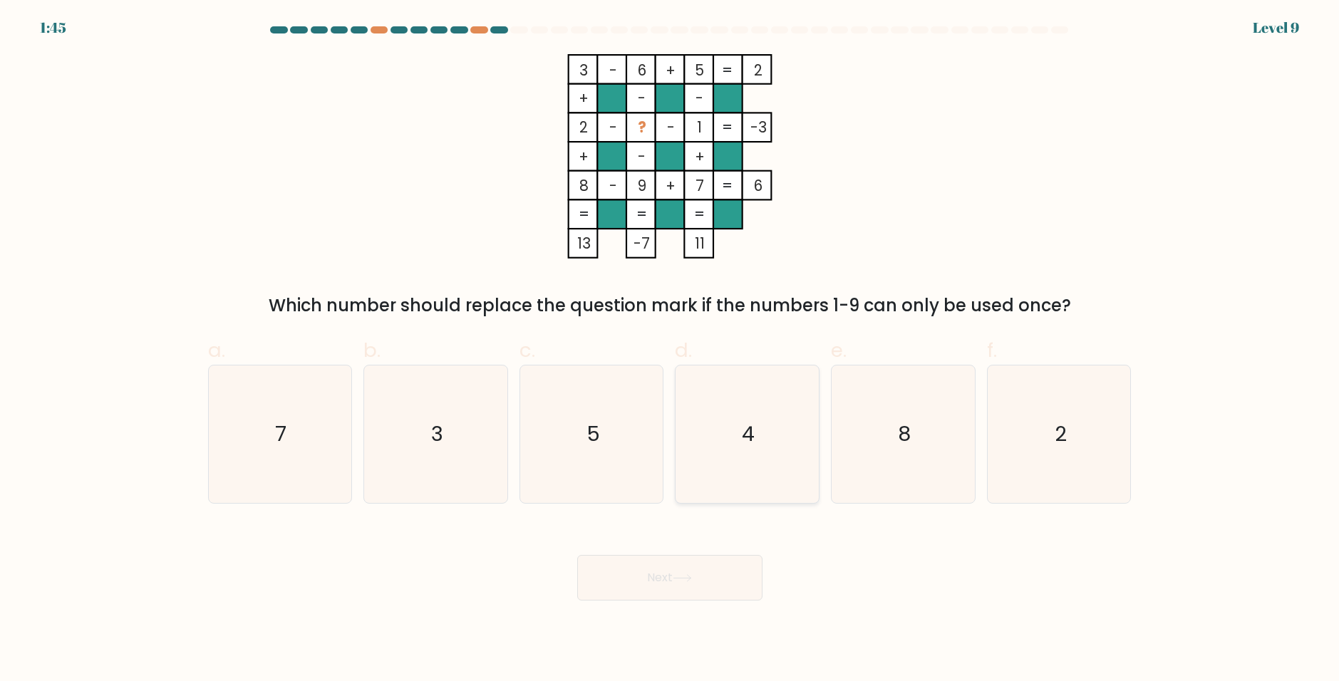
click at [671, 350] on input "d. 4" at bounding box center [670, 345] width 1 height 9
radio input "true"
click at [725, 560] on button "Next" at bounding box center [669, 578] width 185 height 46
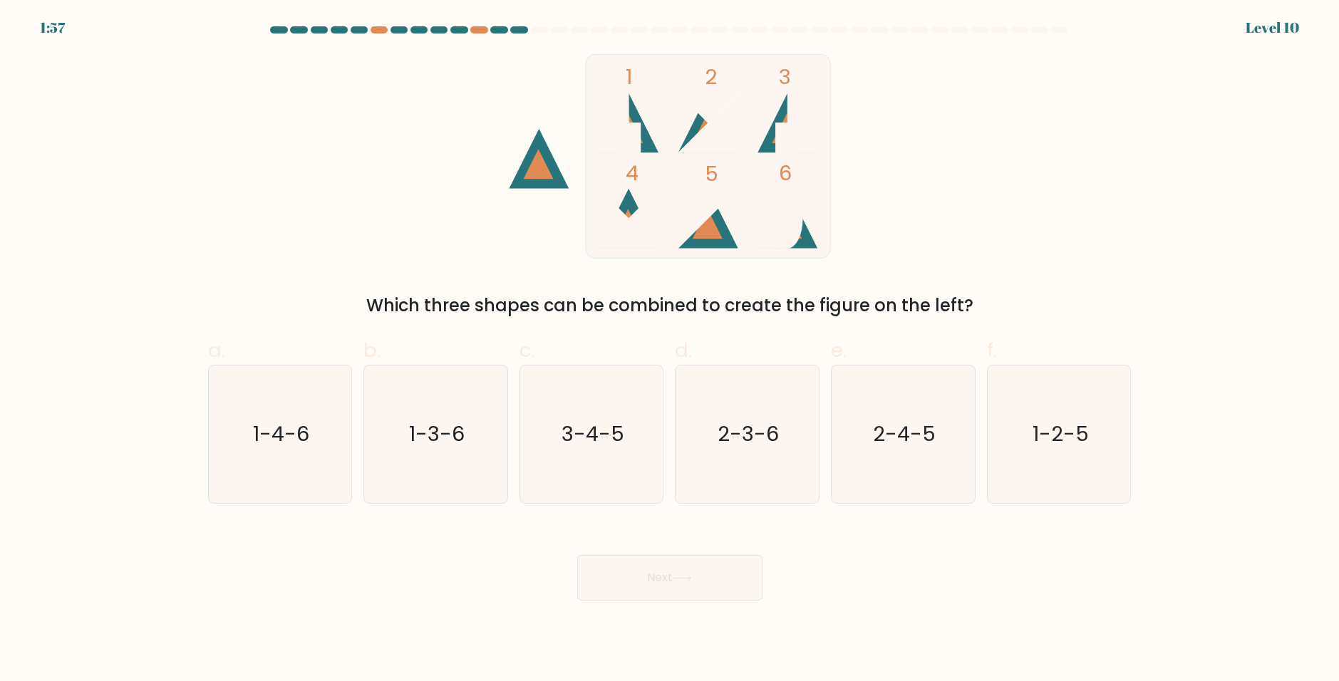
drag, startPoint x: 626, startPoint y: 212, endPoint x: 591, endPoint y: 187, distance: 43.5
click at [589, 187] on icon "1 2 3 4 5 6" at bounding box center [669, 156] width 383 height 205
click at [1038, 198] on div "1 2 3 4 5 6 Which three shapes can be combined to create the figure on the left?" at bounding box center [670, 186] width 941 height 264
click at [914, 467] on icon "2-4-5" at bounding box center [904, 435] width 138 height 138
click at [671, 350] on input "e. 2-4-5" at bounding box center [670, 345] width 1 height 9
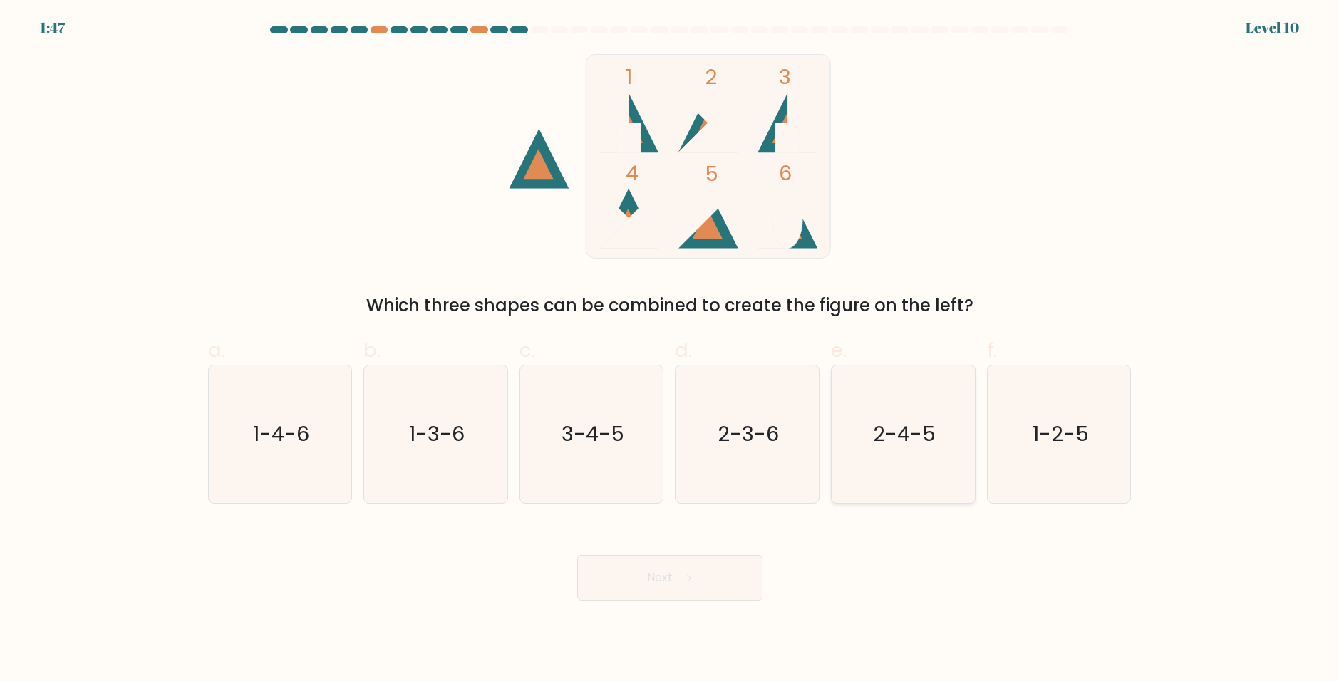
radio input "true"
click at [639, 599] on button "Next" at bounding box center [669, 578] width 185 height 46
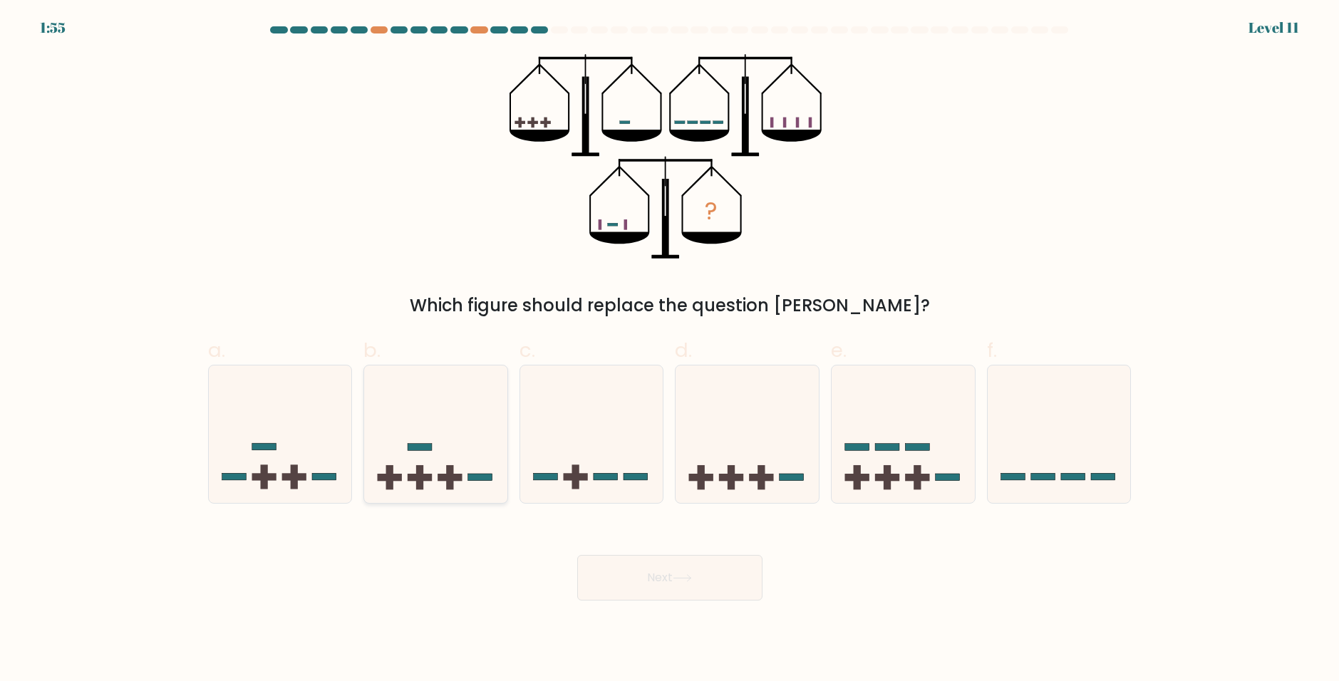
click at [440, 465] on icon at bounding box center [435, 434] width 143 height 118
click at [670, 350] on input "b." at bounding box center [670, 345] width 1 height 9
radio input "true"
click at [673, 578] on button "Next" at bounding box center [669, 578] width 185 height 46
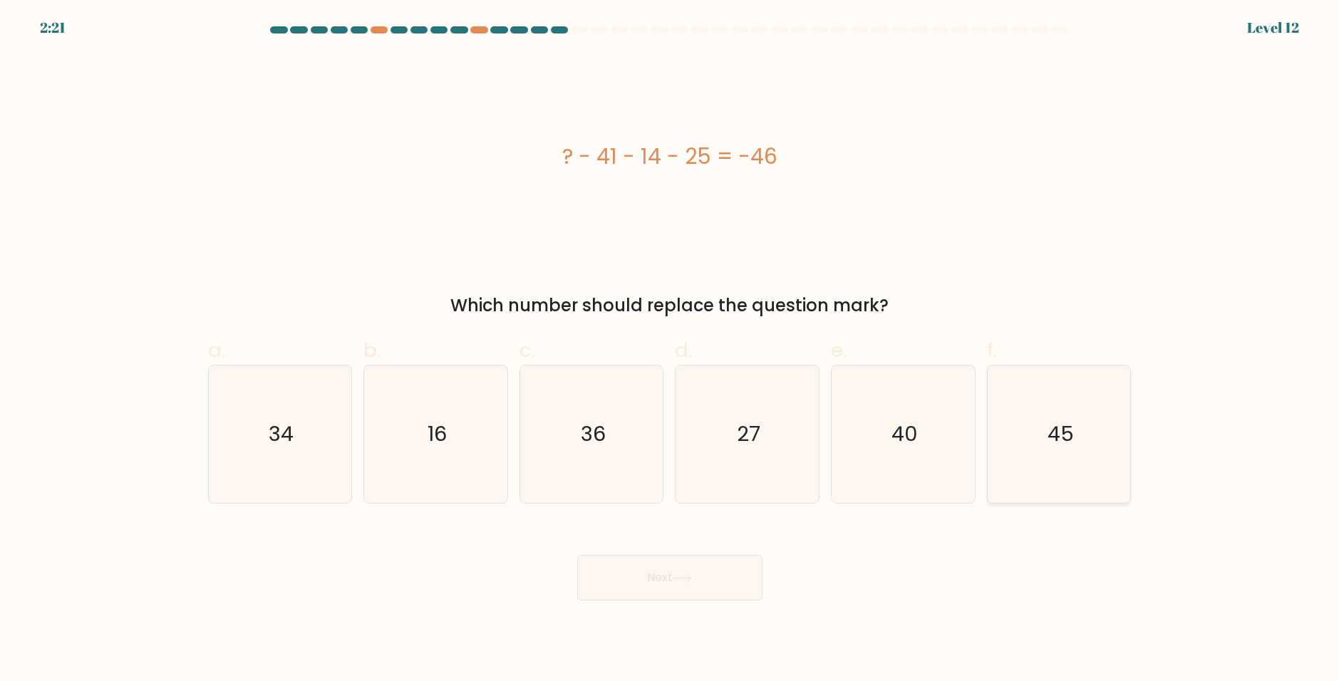
click at [1025, 474] on icon "45" at bounding box center [1060, 435] width 138 height 138
click at [671, 350] on input "f. 45" at bounding box center [670, 345] width 1 height 9
radio input "true"
click at [642, 569] on button "Next" at bounding box center [669, 578] width 185 height 46
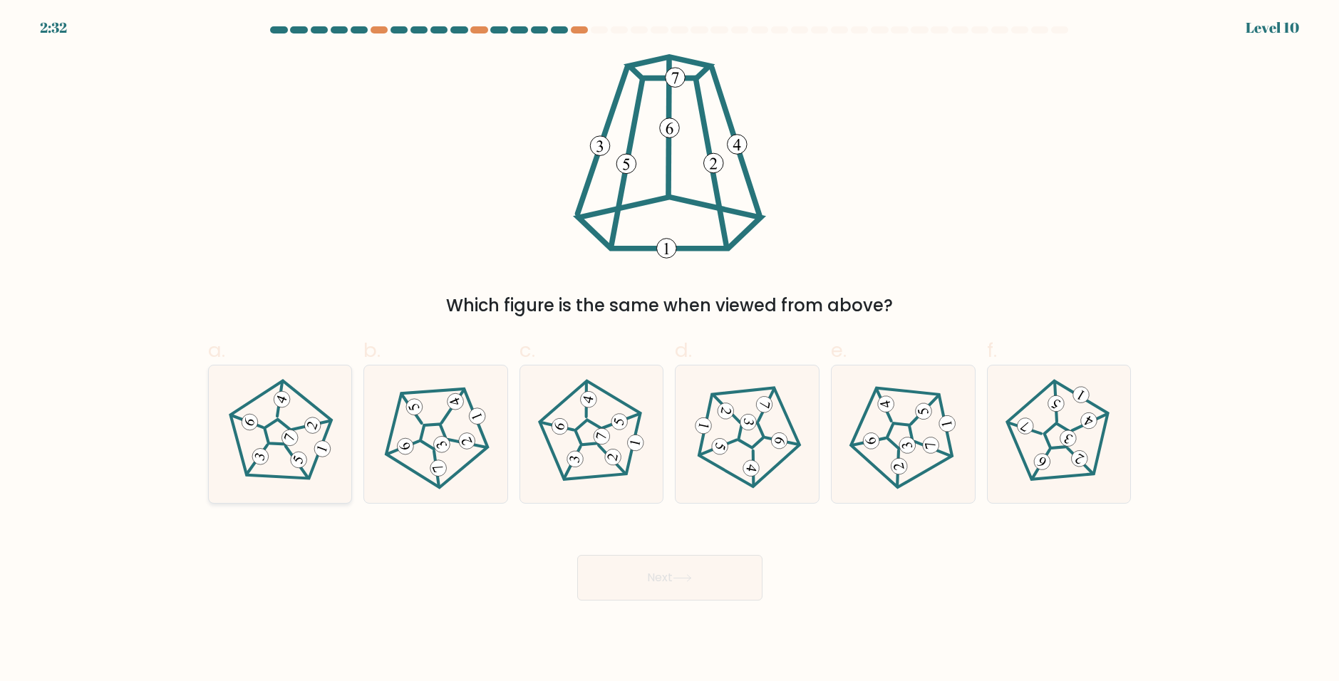
click at [262, 454] on 418 at bounding box center [259, 457] width 21 height 21
click at [670, 350] on input "a." at bounding box center [670, 345] width 1 height 9
radio input "true"
click at [668, 574] on button "Next" at bounding box center [669, 578] width 185 height 46
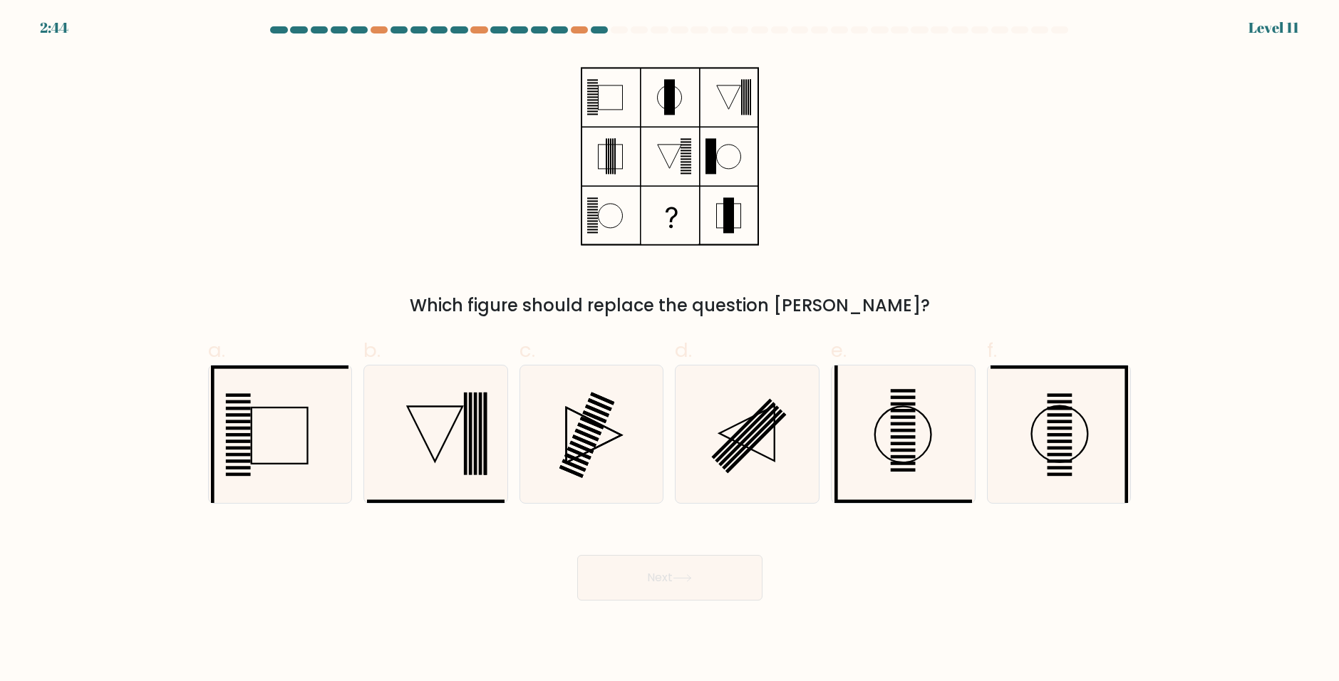
click at [651, 157] on icon at bounding box center [670, 156] width 178 height 205
click at [594, 452] on icon at bounding box center [592, 435] width 138 height 138
click at [670, 350] on input "c." at bounding box center [670, 345] width 1 height 9
radio input "true"
click at [663, 581] on button "Next" at bounding box center [669, 578] width 185 height 46
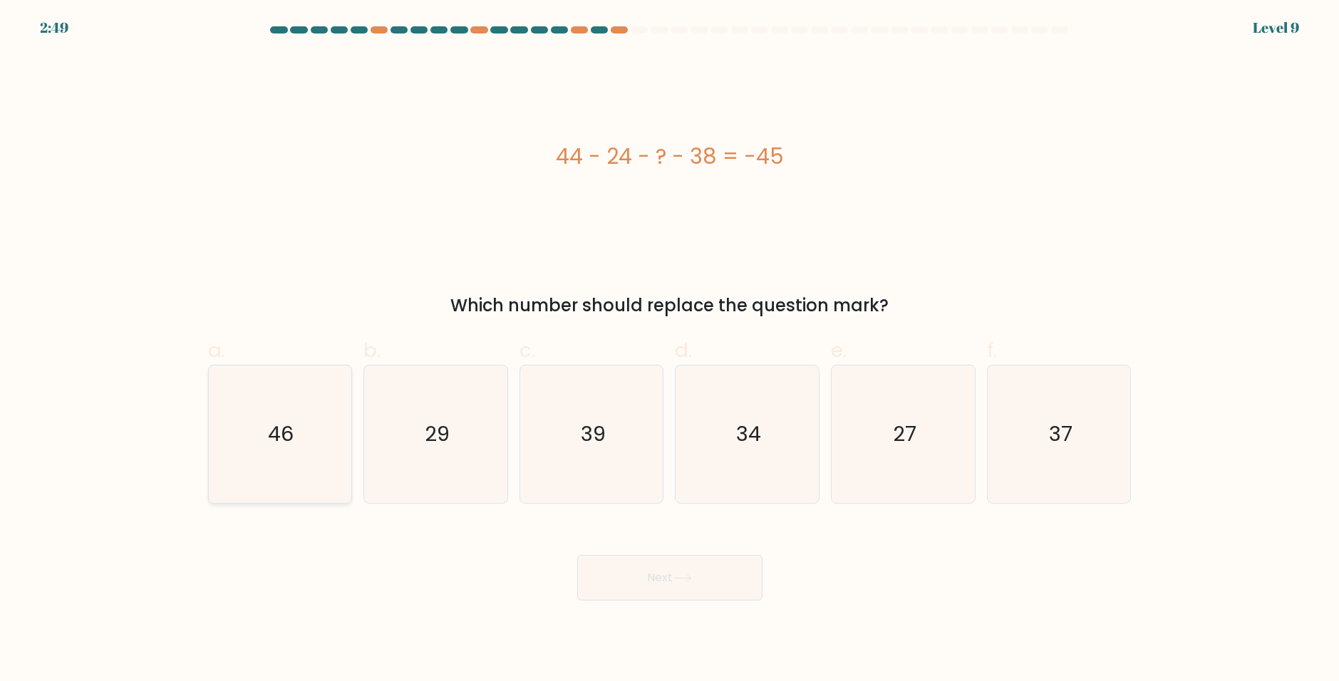
click at [331, 467] on icon "46" at bounding box center [280, 435] width 138 height 138
click at [670, 350] on input "a. 46" at bounding box center [670, 345] width 1 height 9
radio input "true"
click at [680, 582] on icon at bounding box center [682, 578] width 19 height 8
click at [719, 464] on icon "34" at bounding box center [747, 435] width 138 height 138
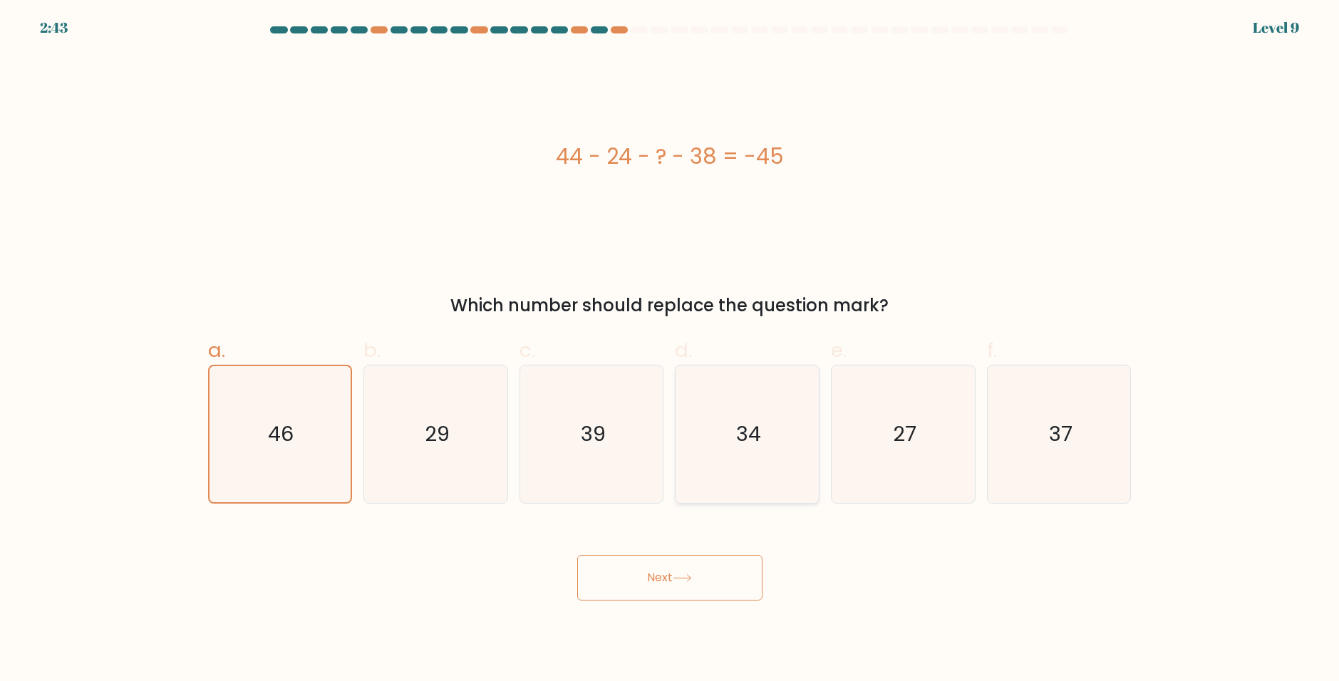
click at [671, 350] on input "d. 34" at bounding box center [670, 345] width 1 height 9
radio input "true"
click at [874, 438] on icon "27" at bounding box center [904, 435] width 138 height 138
click at [671, 350] on input "e. 27" at bounding box center [670, 345] width 1 height 9
radio input "true"
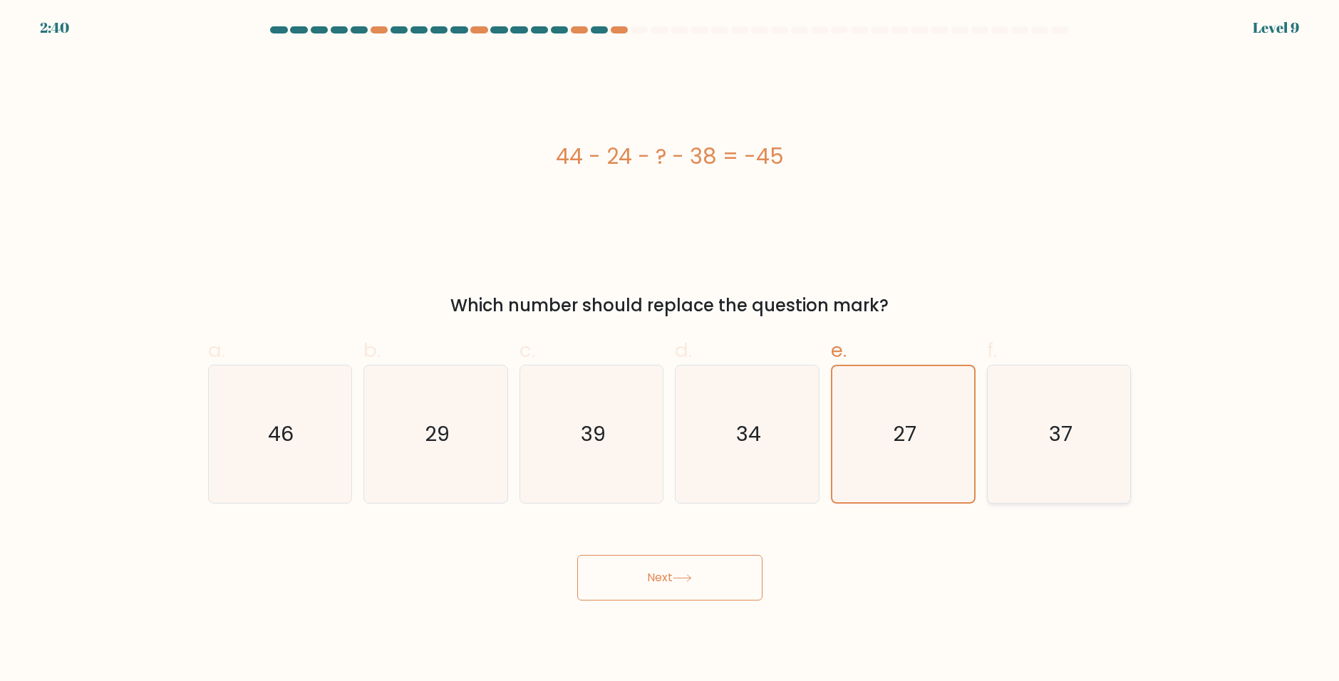
click at [1013, 446] on icon "37" at bounding box center [1060, 435] width 138 height 138
click at [671, 350] on input "f. 37" at bounding box center [670, 345] width 1 height 9
radio input "true"
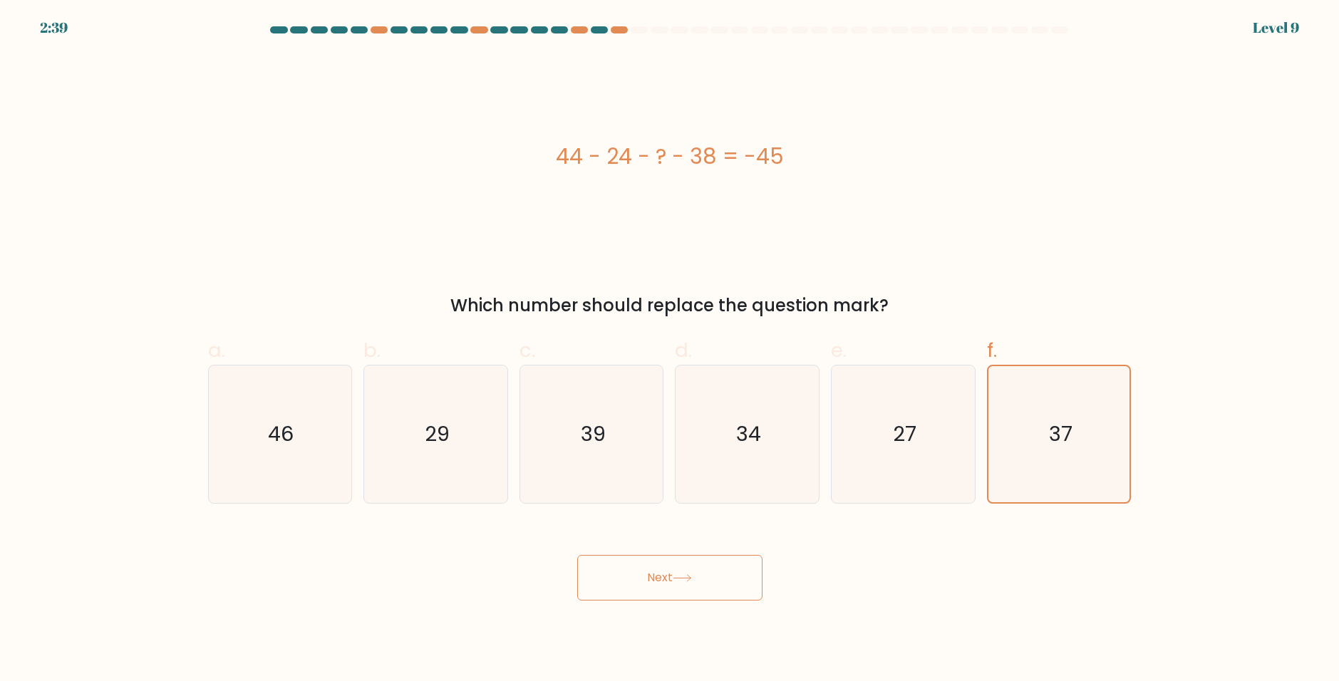
click at [624, 589] on button "Next" at bounding box center [669, 578] width 185 height 46
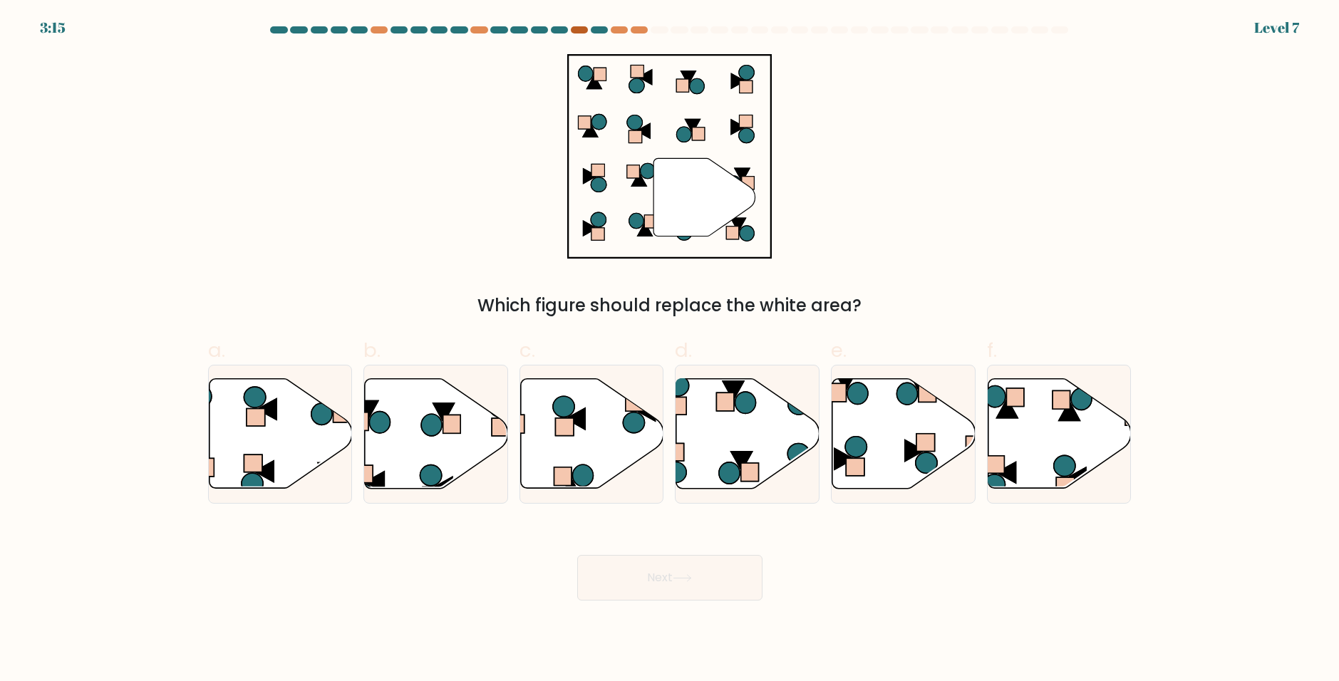
click at [579, 29] on div at bounding box center [579, 29] width 17 height 7
click at [646, 27] on div at bounding box center [639, 29] width 17 height 7
click at [286, 450] on icon at bounding box center [280, 434] width 143 height 110
click at [670, 350] on input "a." at bounding box center [670, 345] width 1 height 9
radio input "true"
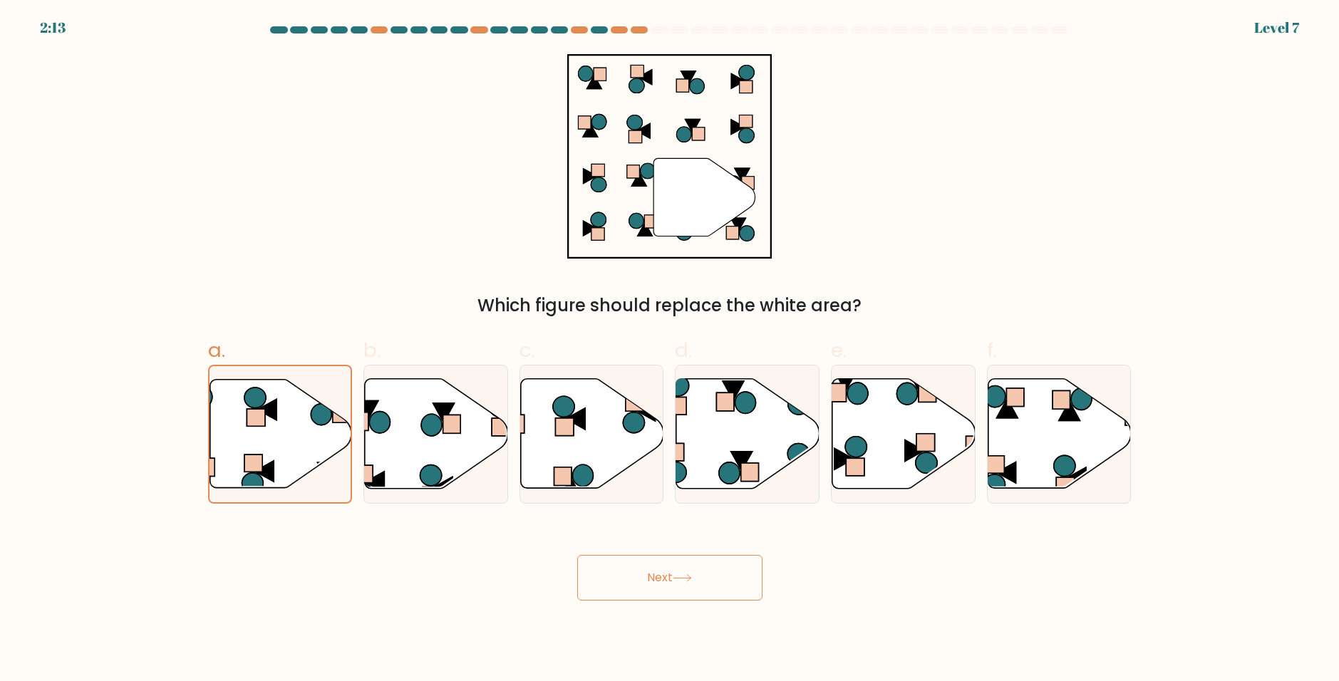
click at [688, 594] on button "Next" at bounding box center [669, 578] width 185 height 46
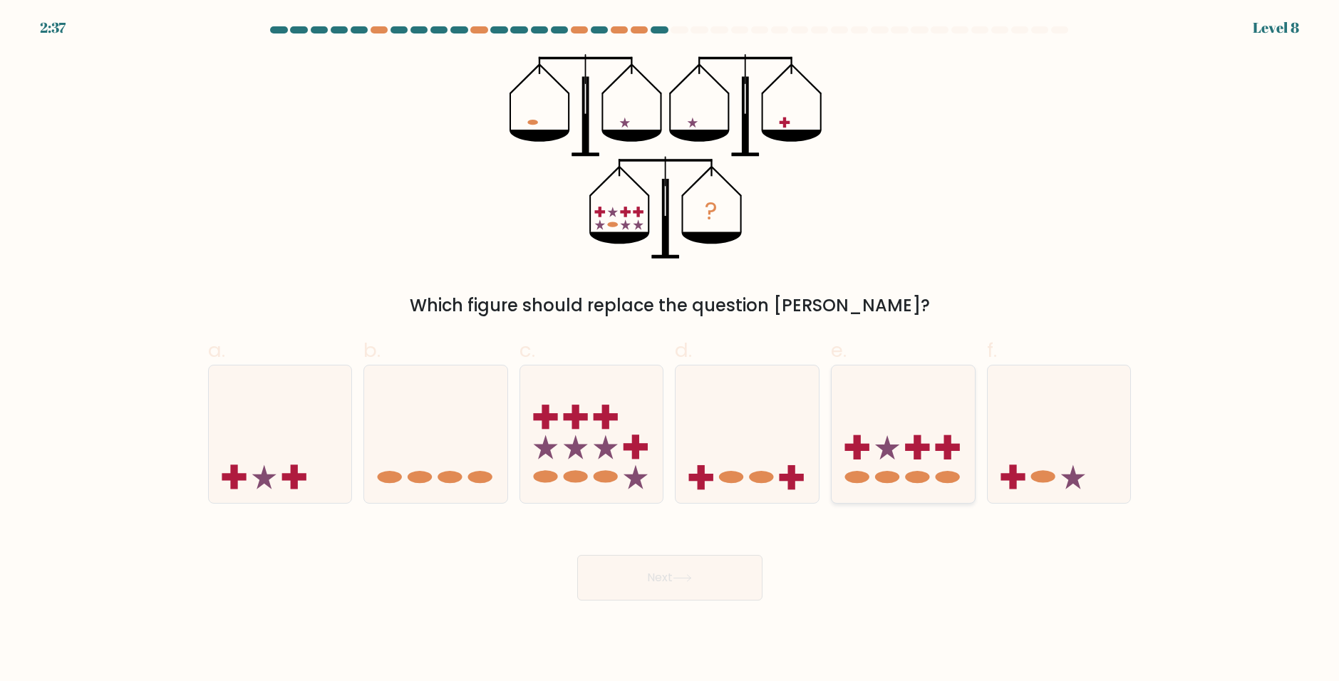
click at [936, 467] on icon at bounding box center [903, 434] width 143 height 118
click at [671, 350] on input "e." at bounding box center [670, 345] width 1 height 9
radio input "true"
click at [644, 582] on button "Next" at bounding box center [669, 578] width 185 height 46
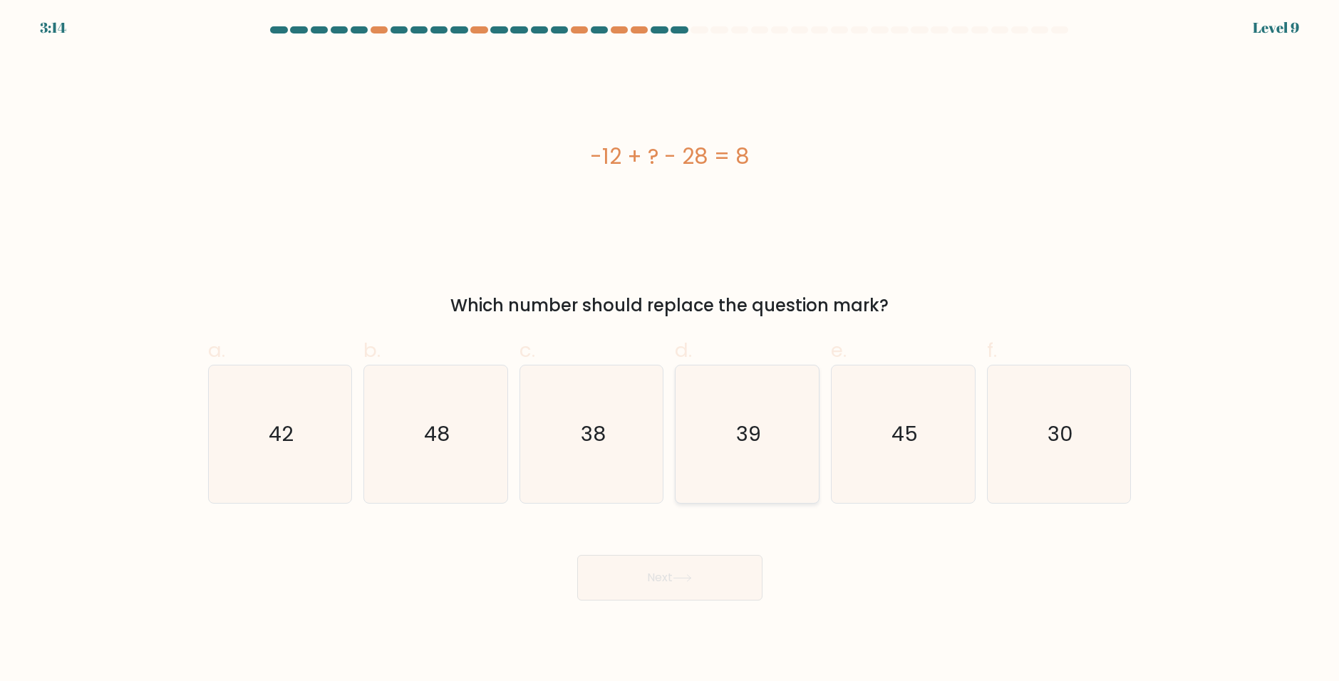
click at [745, 405] on icon "39" at bounding box center [747, 435] width 138 height 138
click at [671, 350] on input "d. 39" at bounding box center [670, 345] width 1 height 9
radio input "true"
click at [766, 477] on icon "39" at bounding box center [747, 434] width 136 height 136
click at [671, 350] on input "d. 39" at bounding box center [670, 345] width 1 height 9
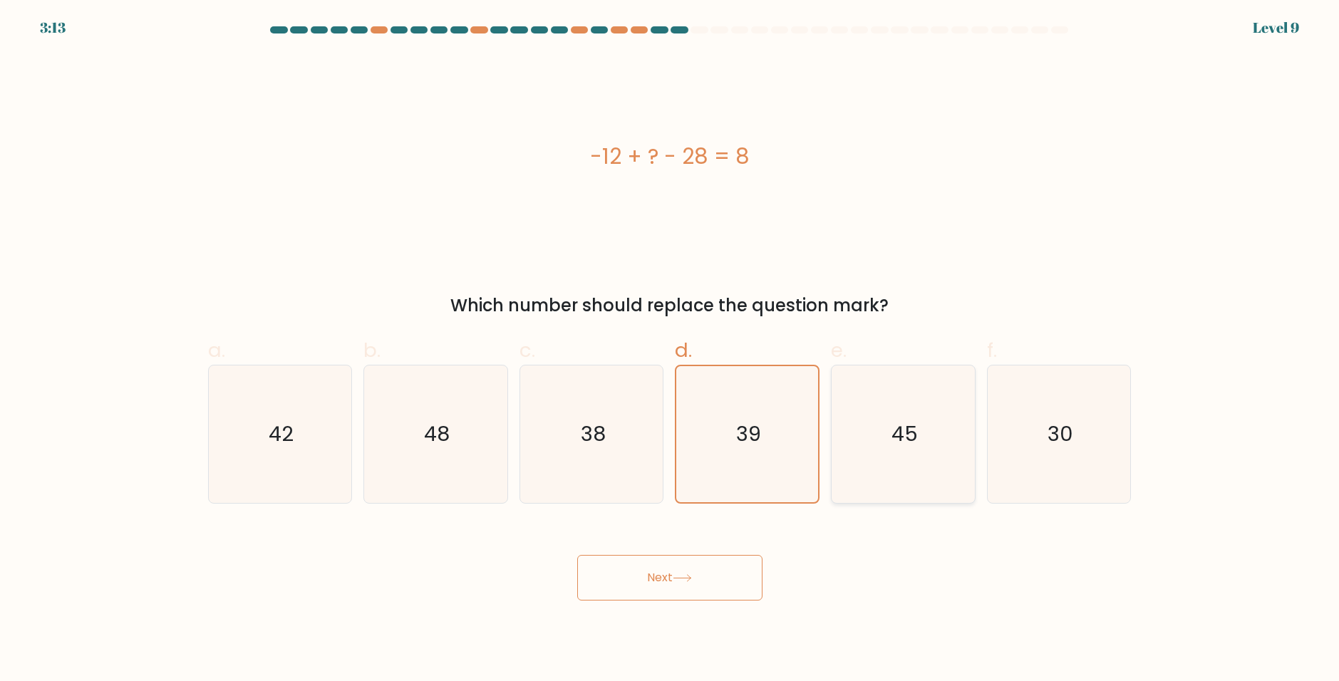
click at [941, 465] on icon "45" at bounding box center [904, 435] width 138 height 138
click at [671, 350] on input "e. 45" at bounding box center [670, 345] width 1 height 9
radio input "true"
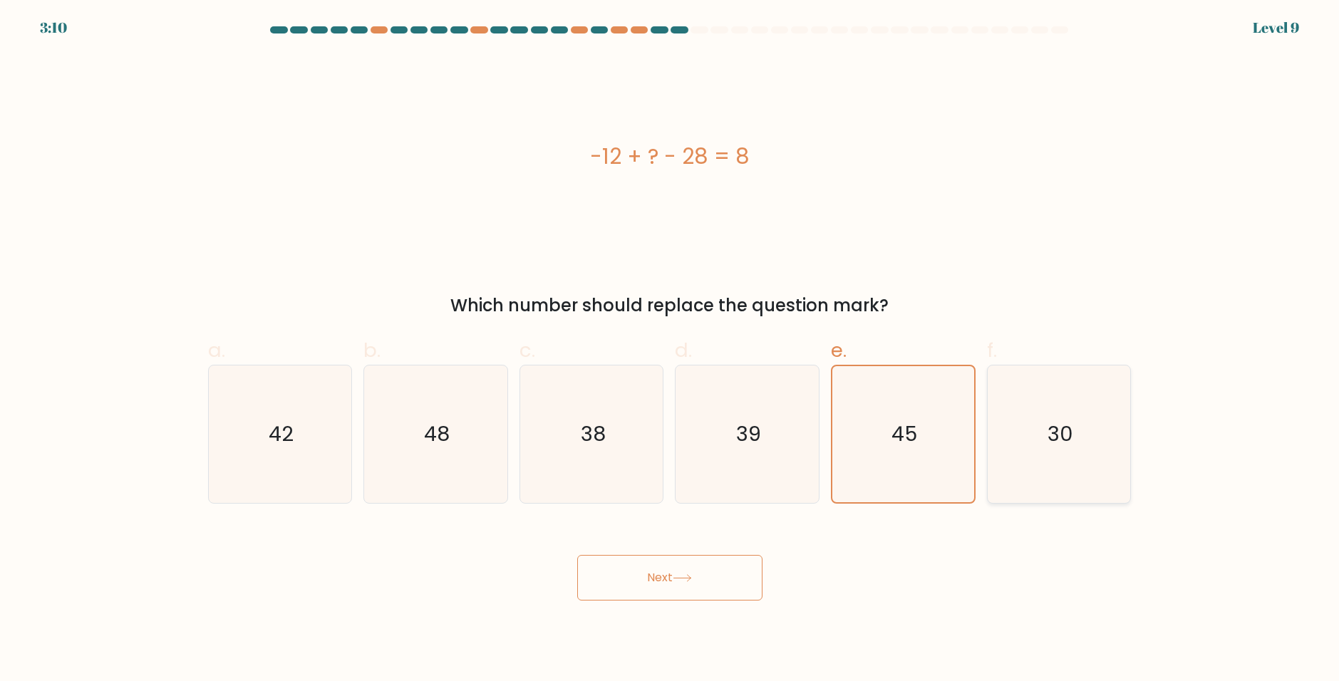
click at [1050, 439] on text "30" at bounding box center [1061, 434] width 26 height 29
click at [671, 350] on input "f. 30" at bounding box center [670, 345] width 1 height 9
radio input "true"
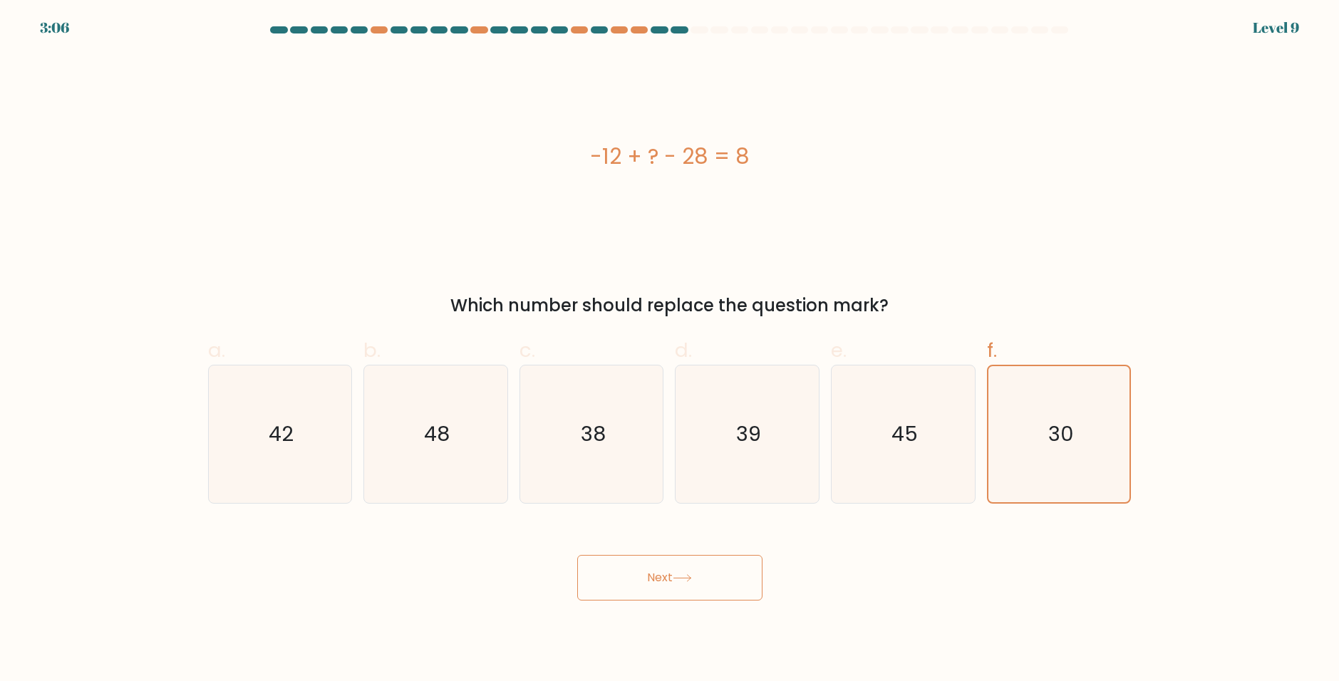
click at [674, 564] on button "Next" at bounding box center [669, 578] width 185 height 46
click at [719, 583] on button "Next" at bounding box center [669, 578] width 185 height 46
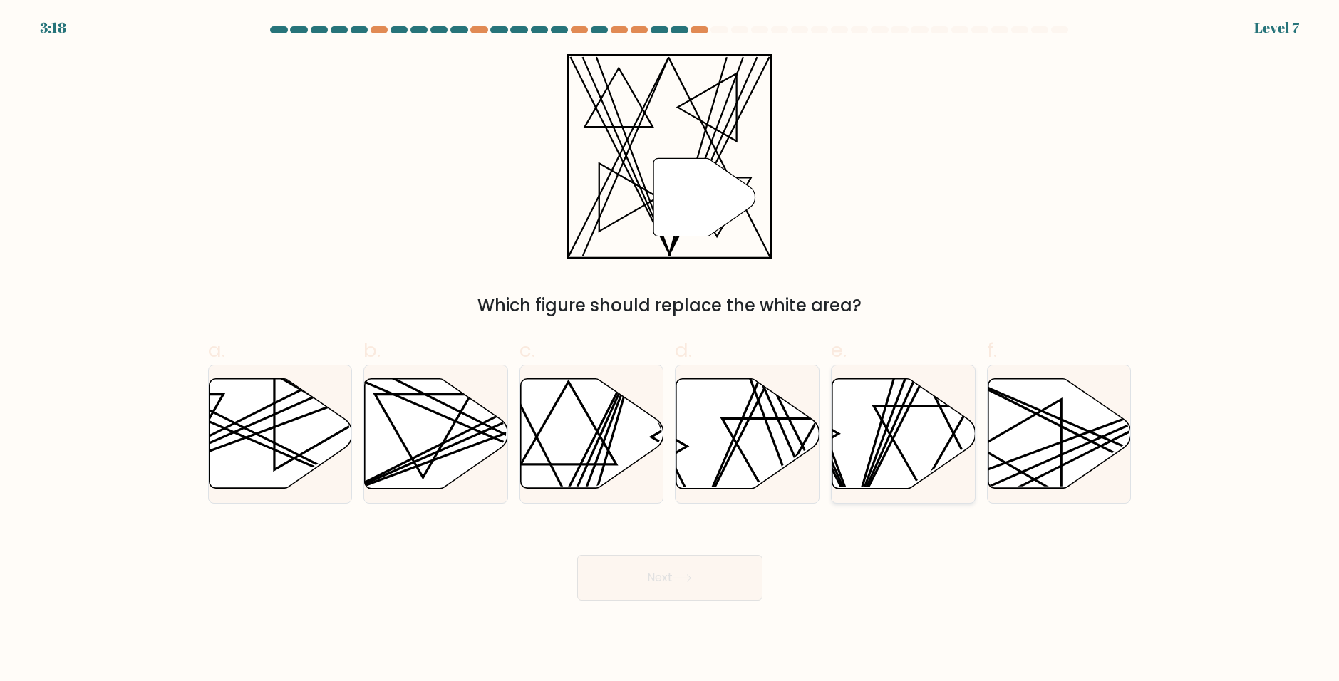
click at [924, 450] on icon at bounding box center [903, 434] width 143 height 110
click at [671, 350] on input "e." at bounding box center [670, 345] width 1 height 9
radio input "true"
click at [673, 577] on button "Next" at bounding box center [669, 578] width 185 height 46
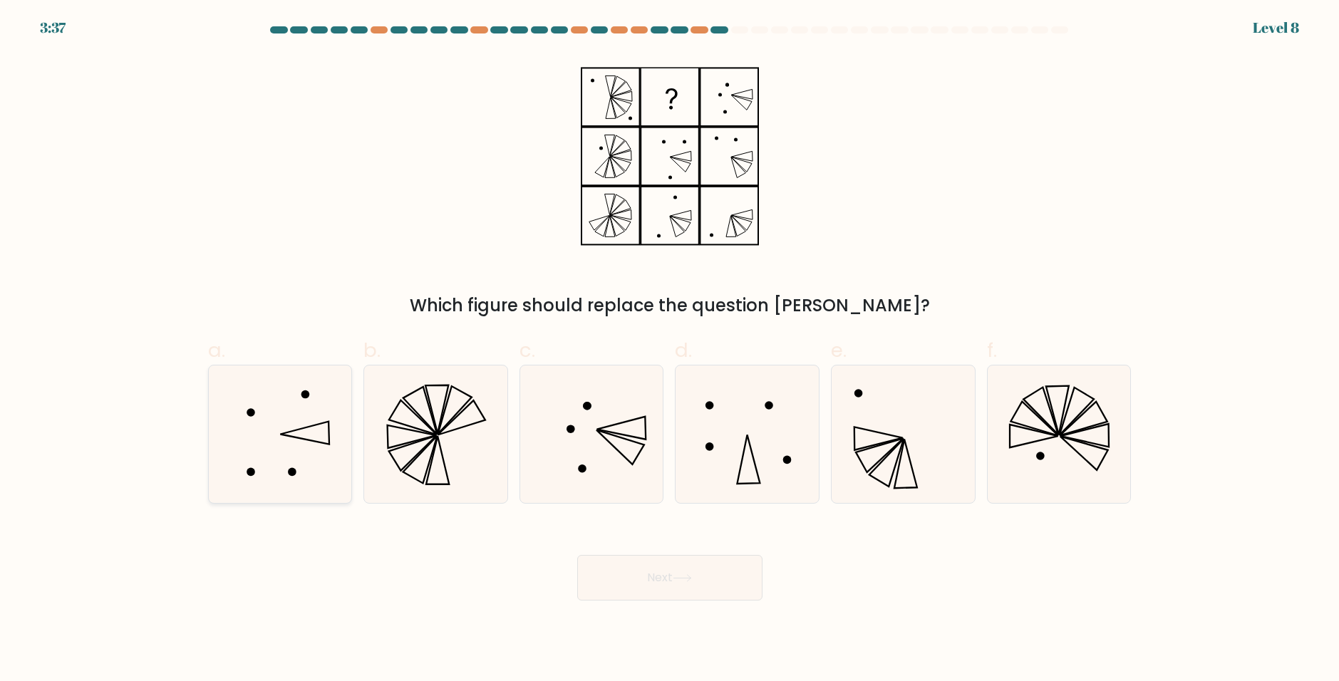
click at [306, 441] on icon at bounding box center [280, 435] width 138 height 138
click at [670, 350] on input "a." at bounding box center [670, 345] width 1 height 9
radio input "true"
click at [637, 596] on button "Next" at bounding box center [669, 578] width 185 height 46
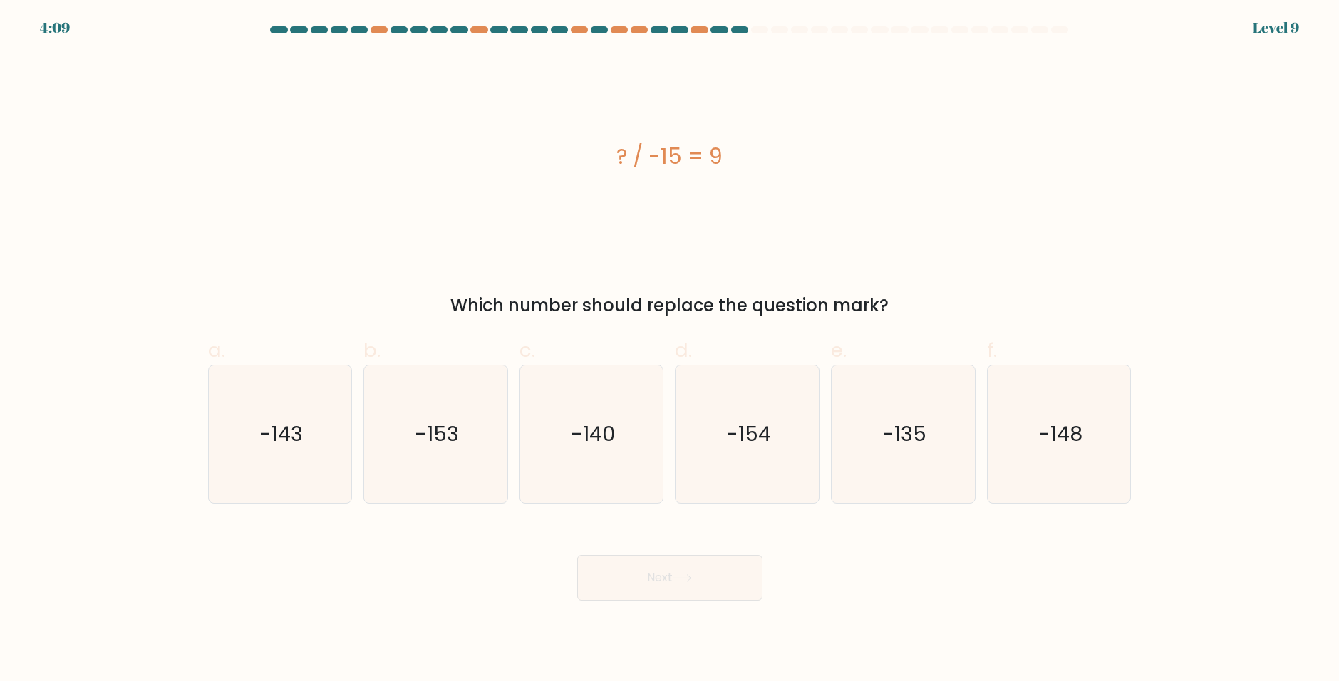
drag, startPoint x: 899, startPoint y: 404, endPoint x: 792, endPoint y: 514, distance: 153.7
click at [897, 405] on icon "-135" at bounding box center [904, 435] width 138 height 138
click at [718, 570] on button "Next" at bounding box center [669, 578] width 185 height 46
click at [905, 433] on text "-135" at bounding box center [904, 434] width 44 height 29
click at [671, 350] on input "e. -135" at bounding box center [670, 345] width 1 height 9
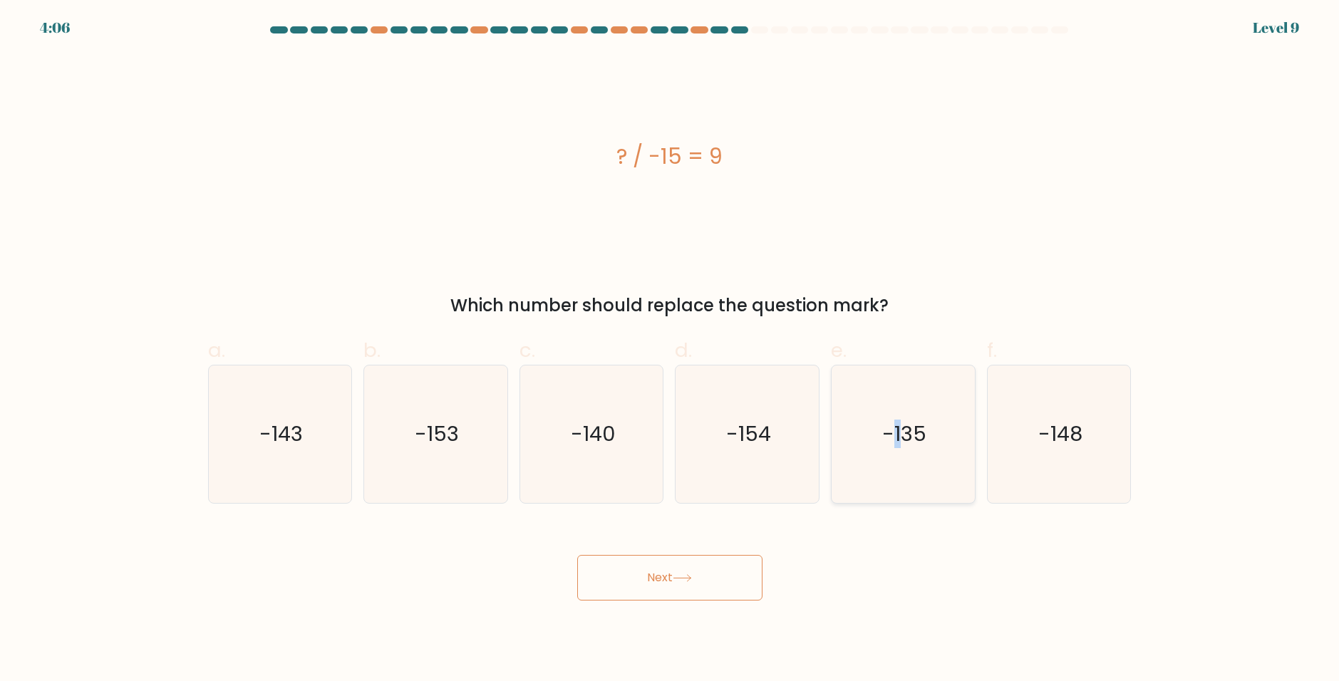
radio input "true"
click at [644, 594] on button "Next" at bounding box center [669, 578] width 185 height 46
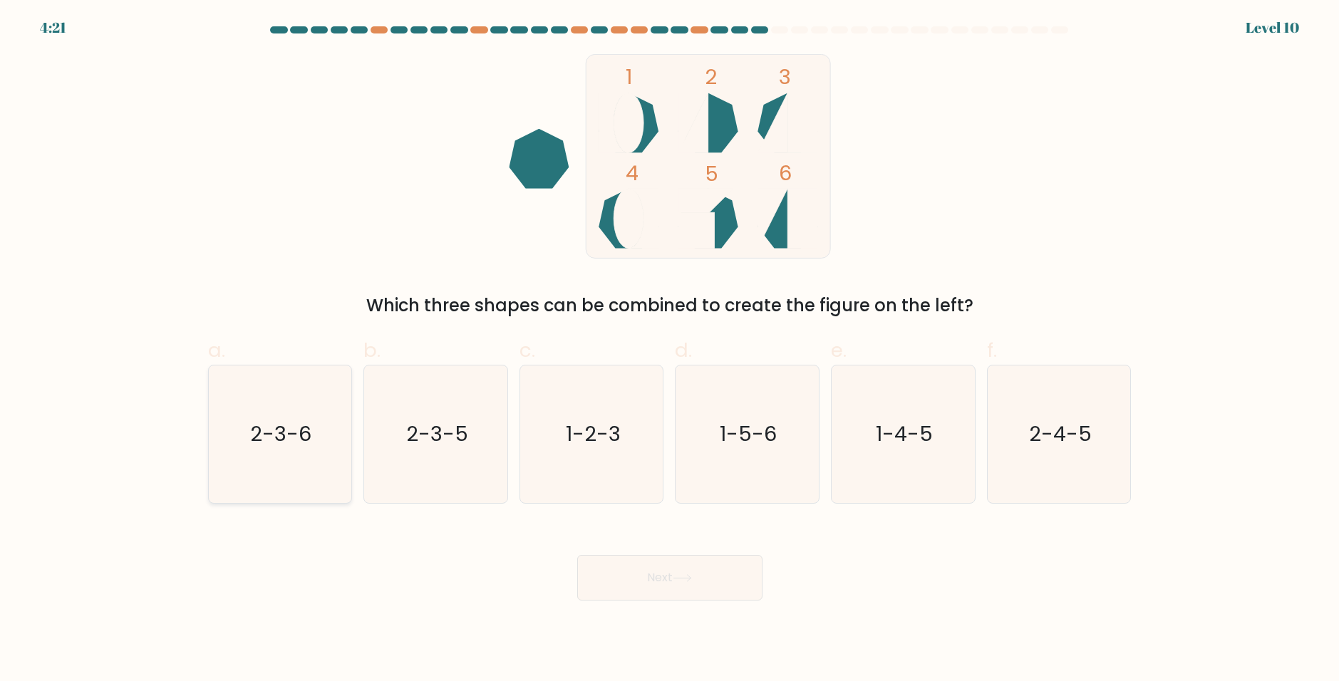
click at [292, 442] on text "2-3-6" at bounding box center [281, 434] width 61 height 29
click at [670, 350] on input "a. 2-3-6" at bounding box center [670, 345] width 1 height 9
radio input "true"
click at [646, 581] on button "Next" at bounding box center [669, 578] width 185 height 46
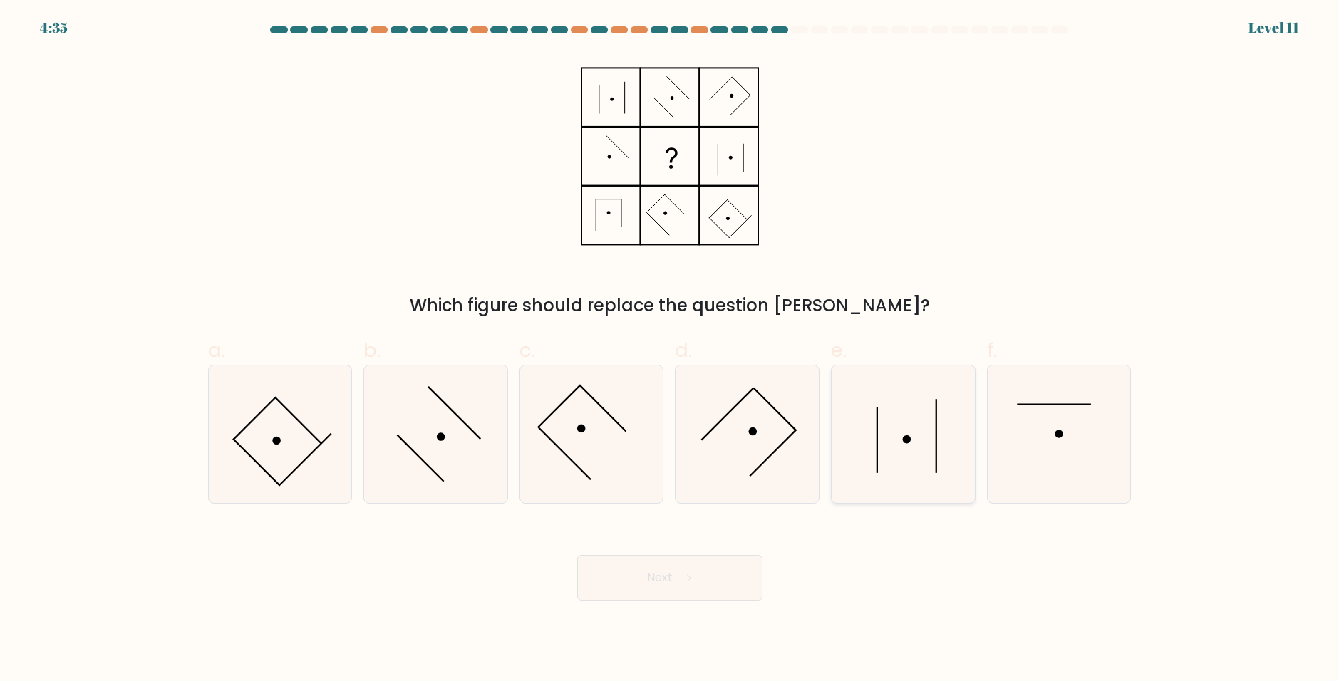
click at [908, 430] on icon at bounding box center [904, 435] width 138 height 138
click at [671, 350] on input "e." at bounding box center [670, 345] width 1 height 9
radio input "true"
click at [641, 589] on button "Next" at bounding box center [669, 578] width 185 height 46
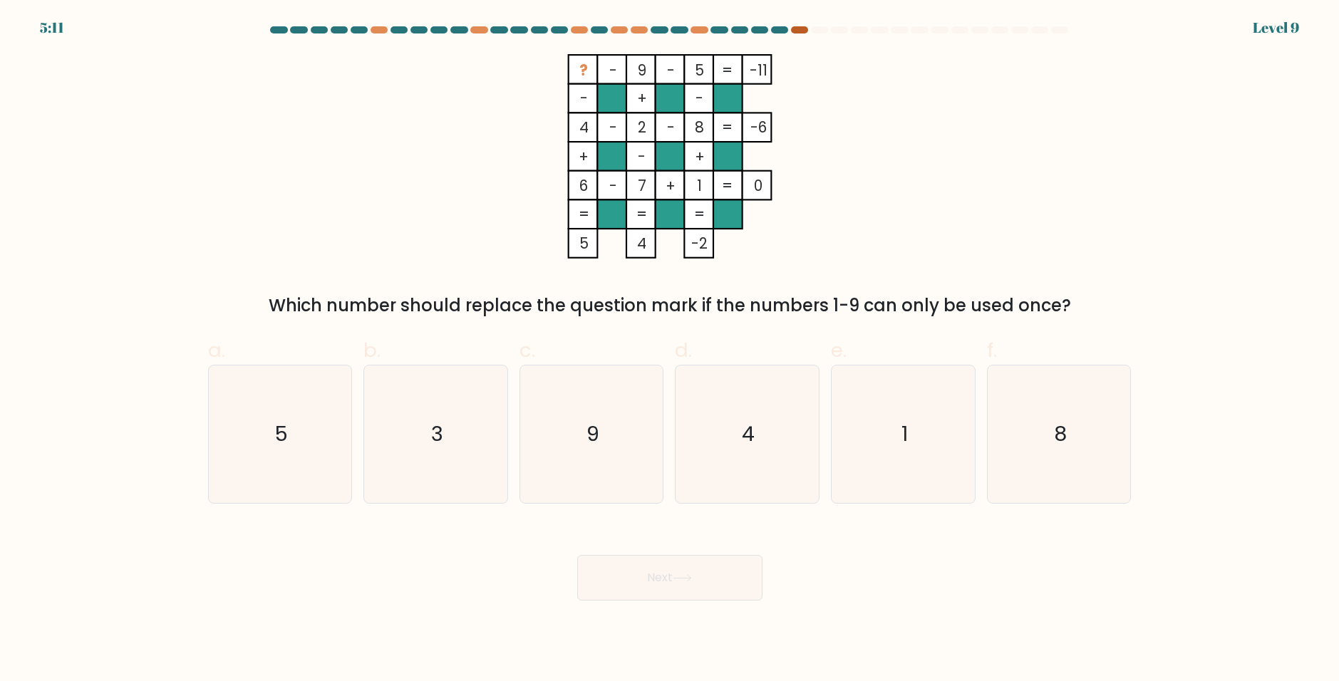
click at [795, 26] on div at bounding box center [799, 29] width 17 height 7
click at [800, 49] on form at bounding box center [669, 313] width 1339 height 574
click at [862, 138] on icon "? - 9 - 5 -11 - + - 4 - 2 - 8 -6 + - + 6 - 7 + 1 = 0 = = = = 5 4 -2 =" at bounding box center [670, 156] width 428 height 205
click at [928, 470] on icon "1" at bounding box center [904, 435] width 138 height 138
click at [671, 350] on input "e. 1" at bounding box center [670, 345] width 1 height 9
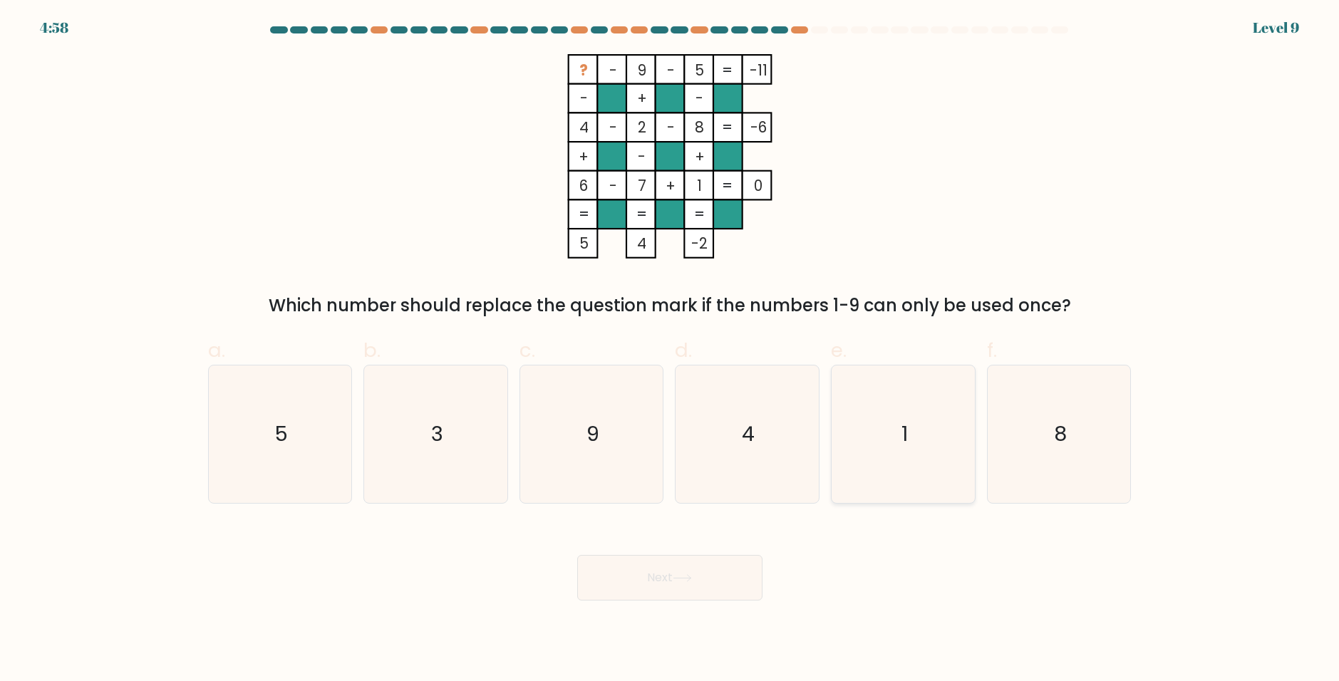
radio input "true"
click at [469, 431] on icon "3" at bounding box center [436, 435] width 138 height 138
click at [670, 350] on input "b. 3" at bounding box center [670, 345] width 1 height 9
radio input "true"
click at [642, 572] on button "Next" at bounding box center [669, 578] width 185 height 46
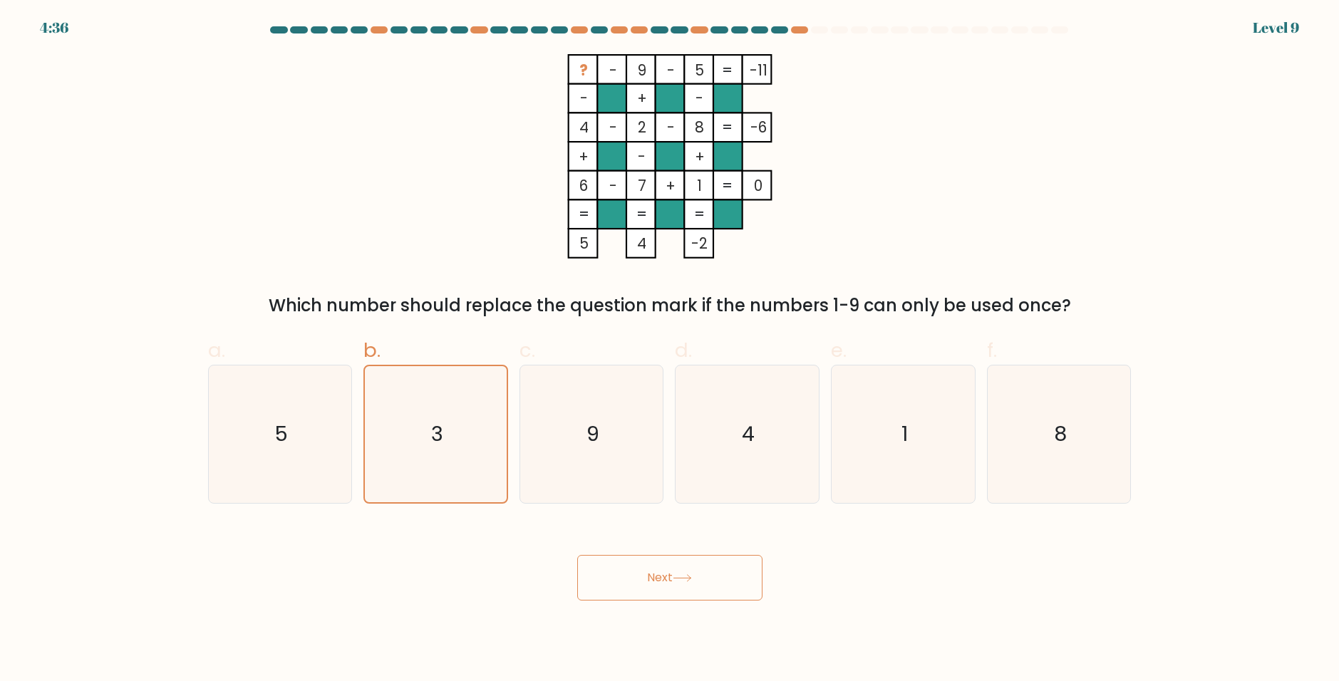
click at [658, 583] on button "Next" at bounding box center [669, 578] width 185 height 46
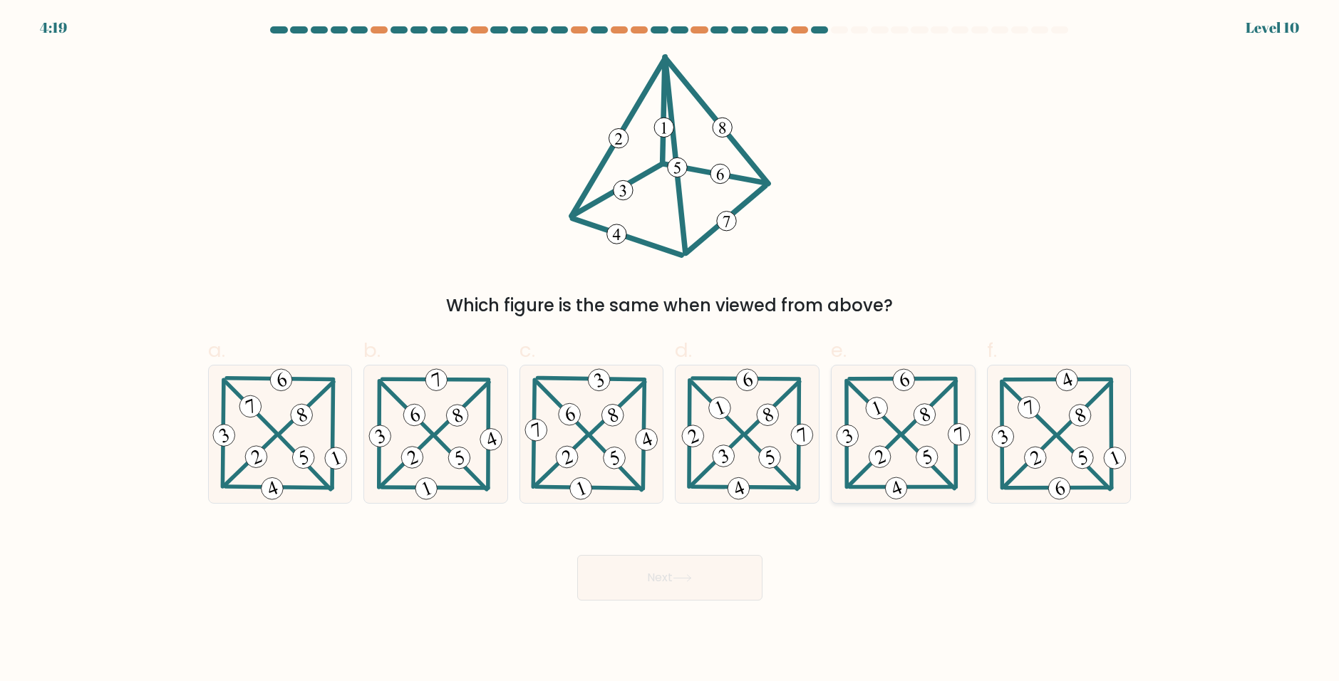
click at [883, 410] on 711 at bounding box center [876, 408] width 29 height 29
click at [671, 350] on input "e." at bounding box center [670, 345] width 1 height 9
radio input "true"
click at [673, 583] on button "Next" at bounding box center [669, 578] width 185 height 46
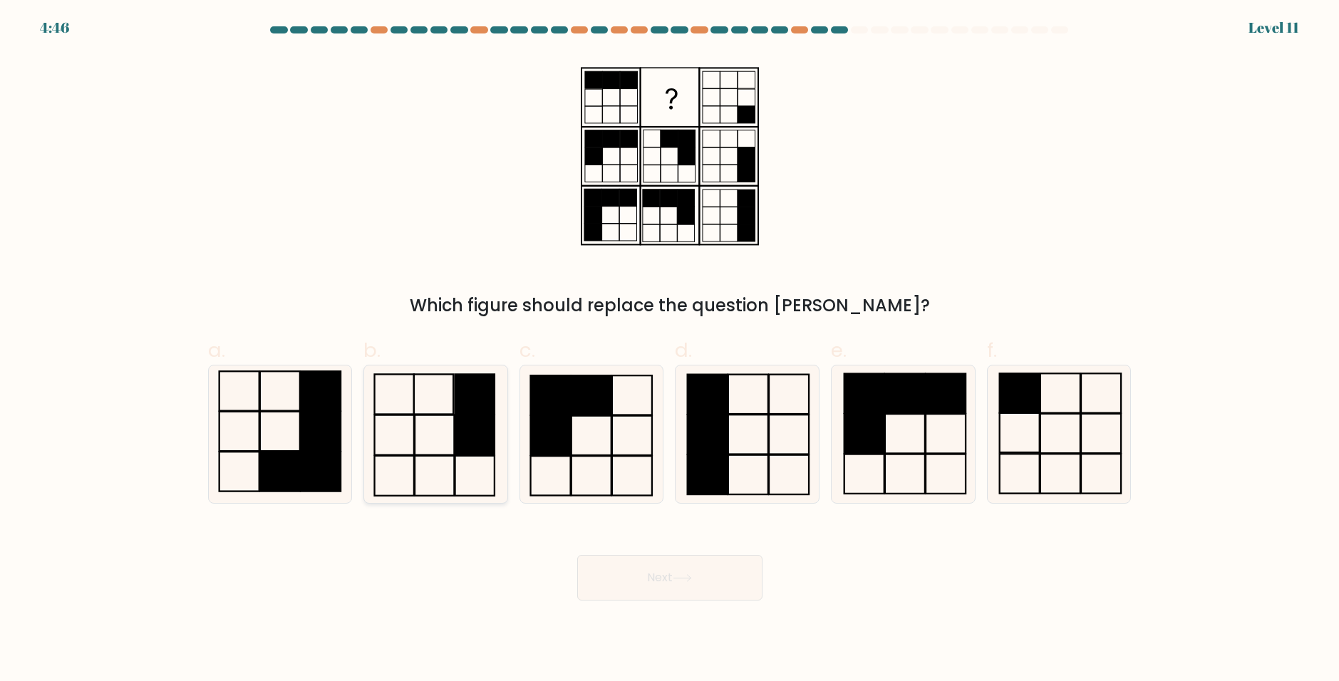
click at [451, 410] on icon at bounding box center [436, 435] width 138 height 138
click at [670, 350] on input "b." at bounding box center [670, 345] width 1 height 9
radio input "true"
click at [707, 571] on button "Next" at bounding box center [669, 578] width 185 height 46
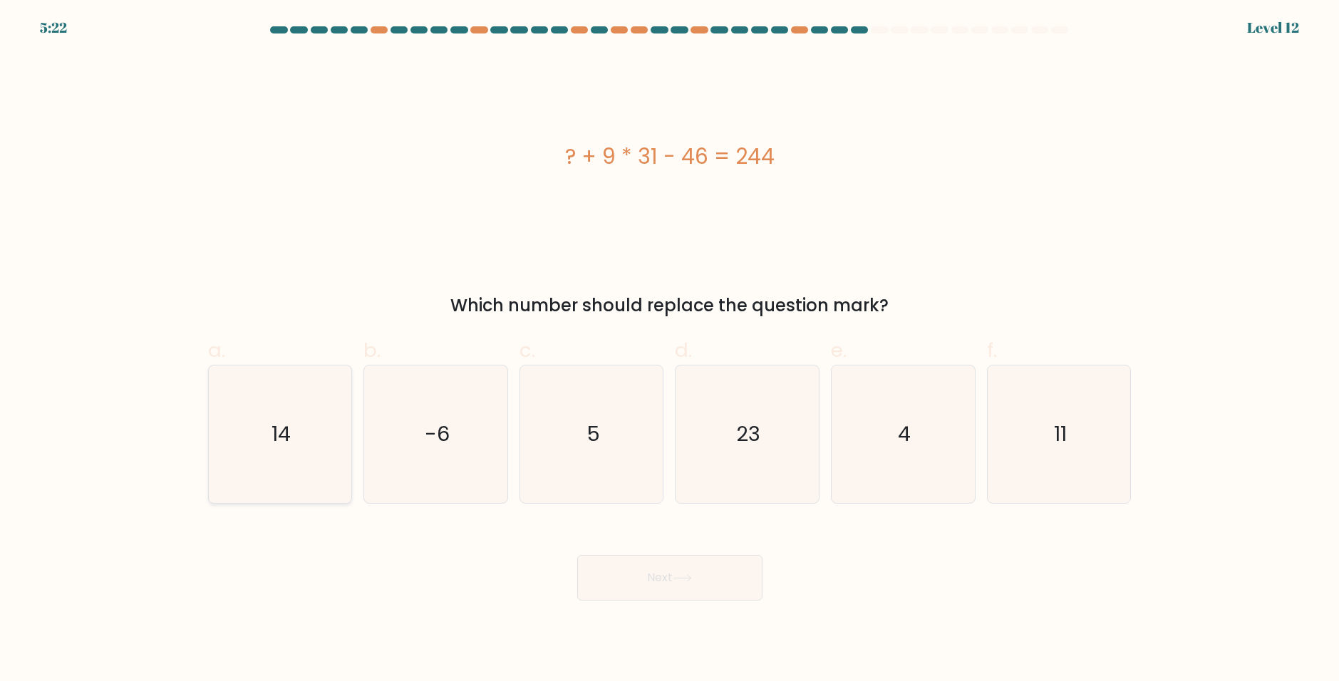
click at [276, 435] on text "14" at bounding box center [281, 434] width 19 height 29
click at [670, 350] on input "a. 14" at bounding box center [670, 345] width 1 height 9
radio input "true"
click at [686, 579] on icon at bounding box center [682, 578] width 19 height 8
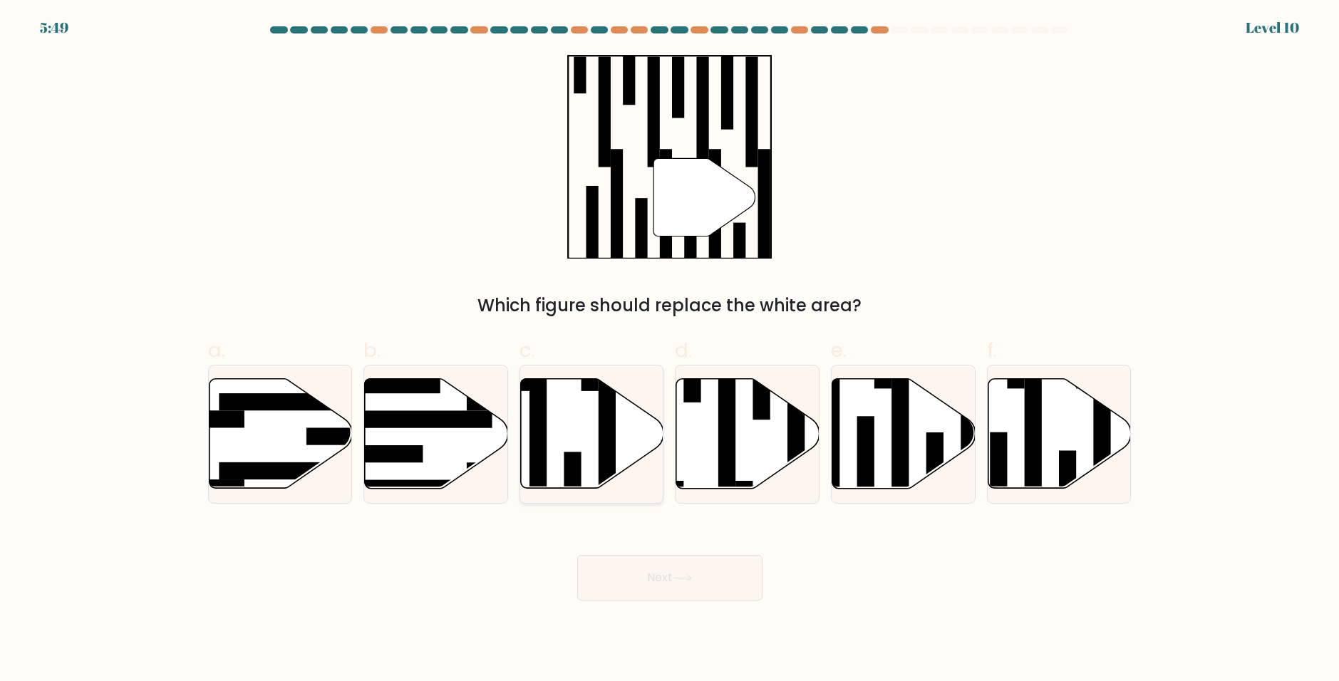
click at [583, 464] on icon at bounding box center [592, 434] width 143 height 110
click at [670, 350] on input "c." at bounding box center [670, 345] width 1 height 9
radio input "true"
click at [720, 579] on button "Next" at bounding box center [669, 578] width 185 height 46
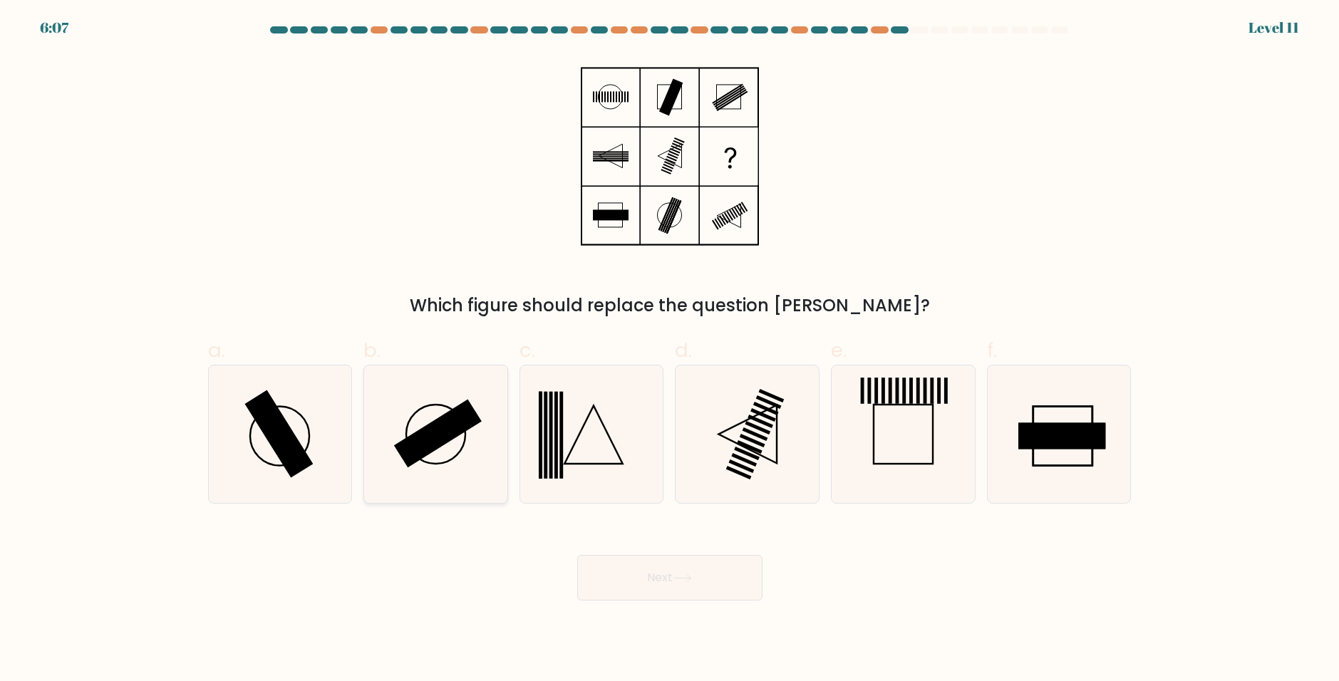
click at [403, 469] on icon at bounding box center [436, 435] width 138 height 138
click at [670, 350] on input "b." at bounding box center [670, 345] width 1 height 9
radio input "true"
click at [641, 599] on button "Next" at bounding box center [669, 578] width 185 height 46
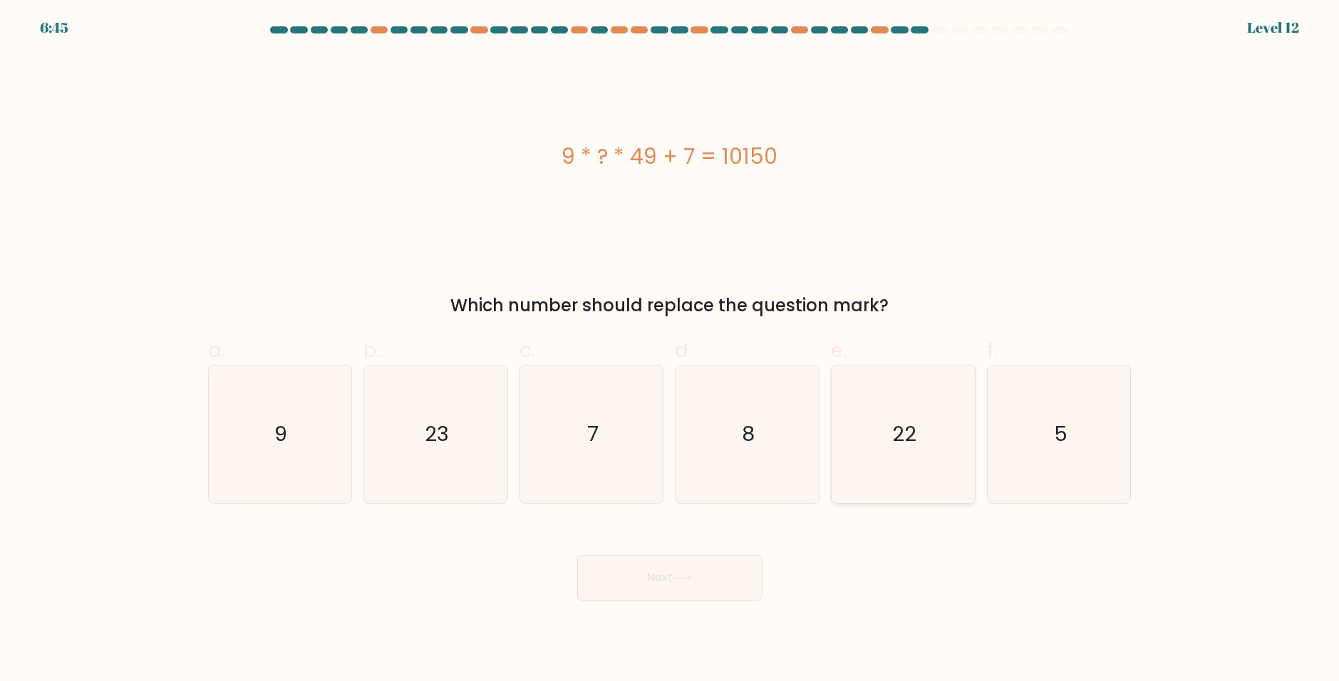
click at [929, 454] on icon "22" at bounding box center [904, 435] width 138 height 138
click at [671, 350] on input "e. 22" at bounding box center [670, 345] width 1 height 9
radio input "true"
click at [664, 589] on button "Next" at bounding box center [669, 578] width 185 height 46
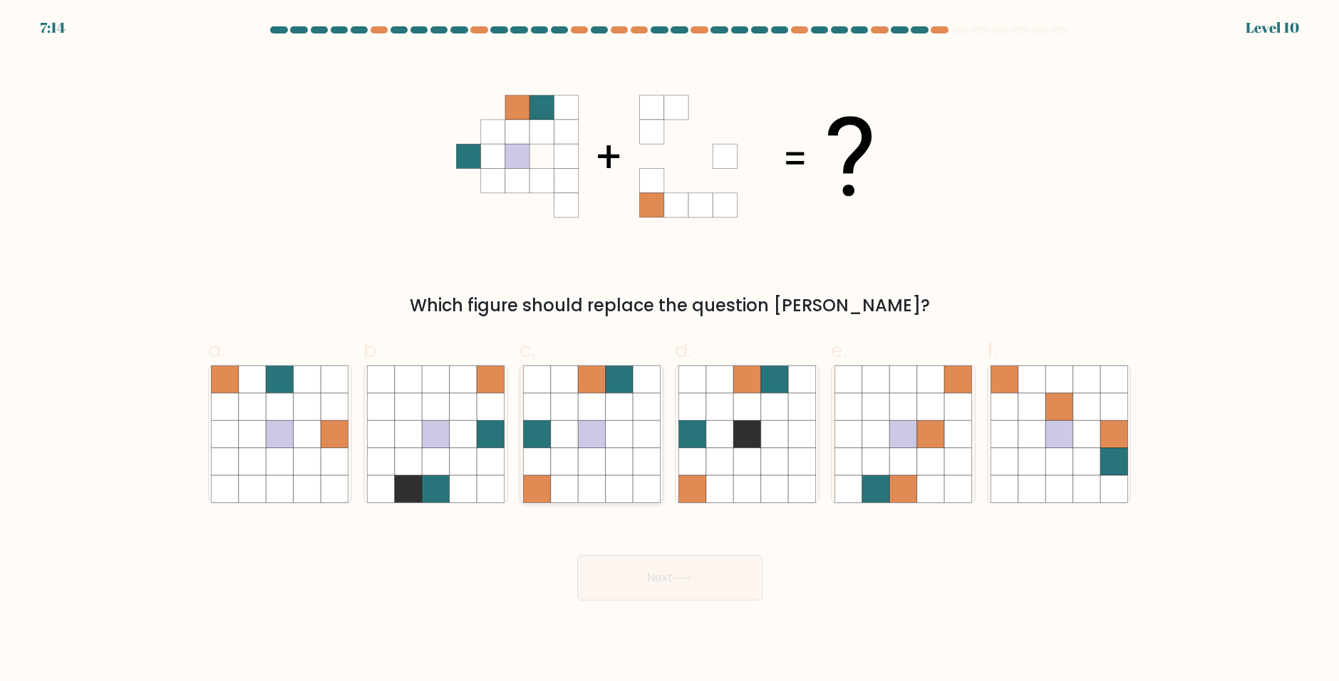
click at [575, 472] on icon at bounding box center [563, 461] width 27 height 27
click at [670, 350] on input "c." at bounding box center [670, 345] width 1 height 9
radio input "true"
click at [657, 599] on button "Next" at bounding box center [669, 578] width 185 height 46
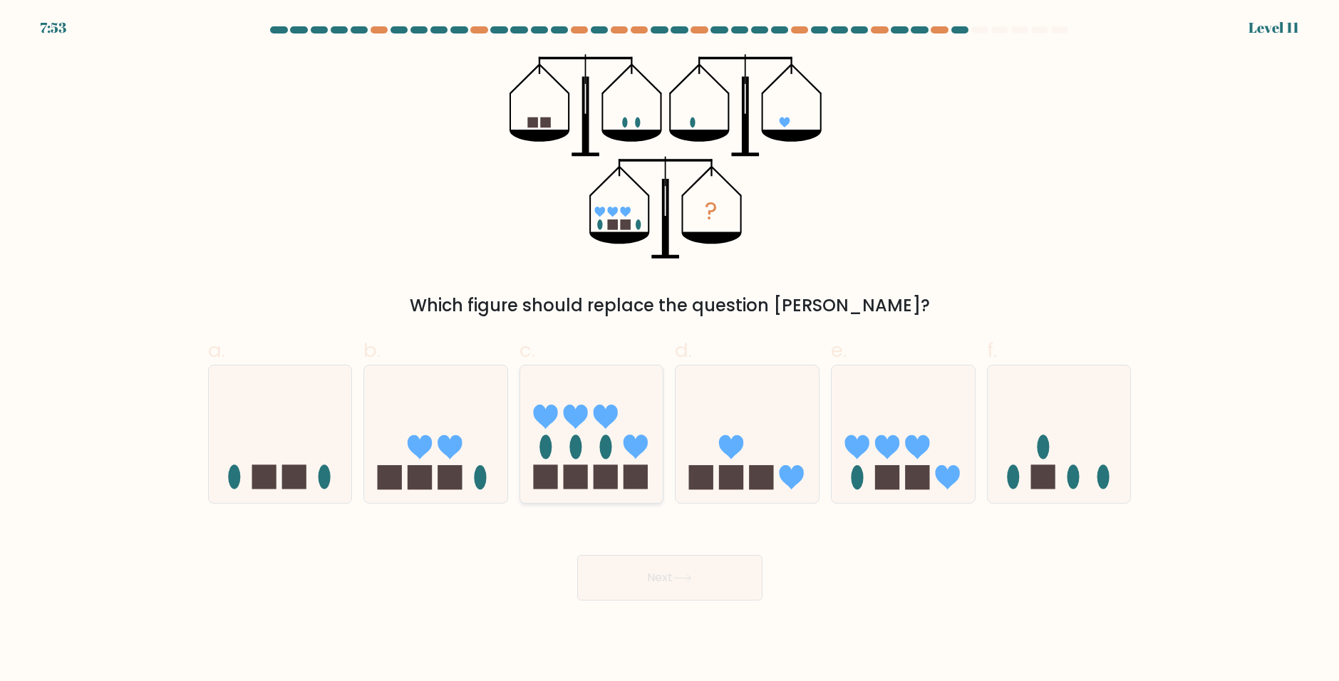
click at [601, 455] on ellipse at bounding box center [606, 447] width 12 height 24
click at [670, 350] on input "c." at bounding box center [670, 345] width 1 height 9
radio input "true"
click at [756, 467] on rect at bounding box center [761, 477] width 24 height 24
click at [671, 350] on input "d." at bounding box center [670, 345] width 1 height 9
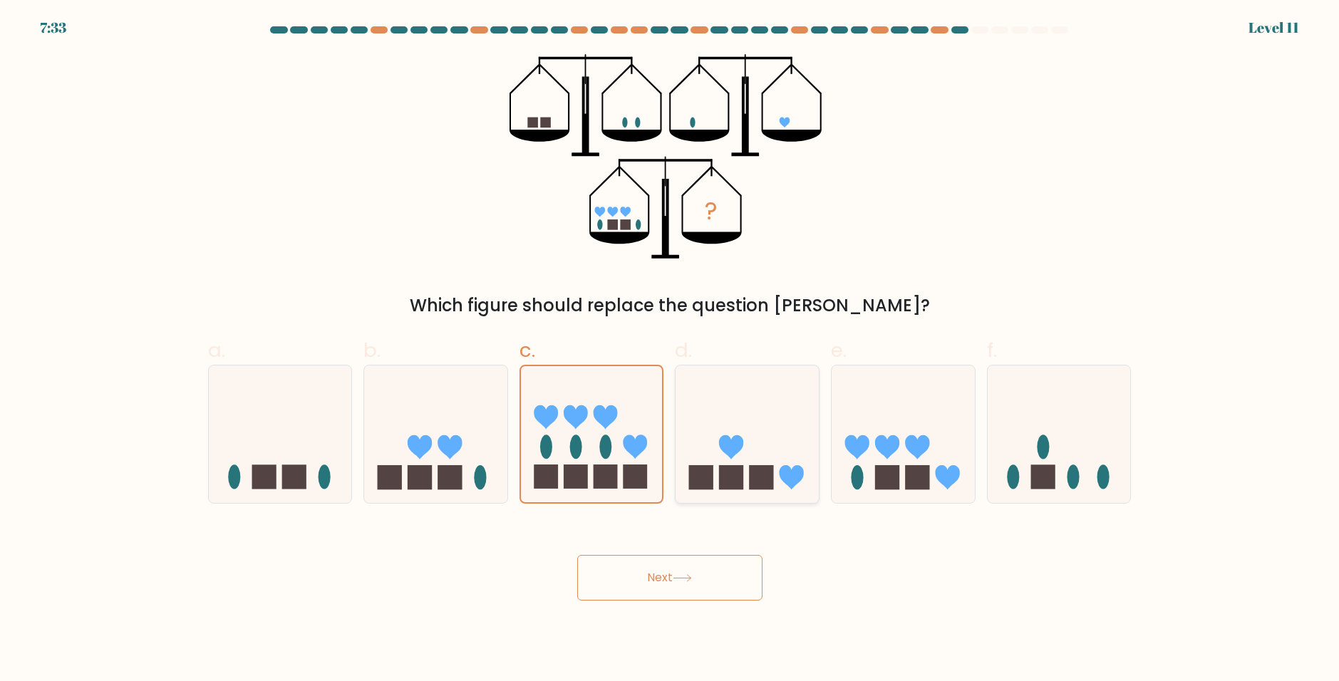
radio input "true"
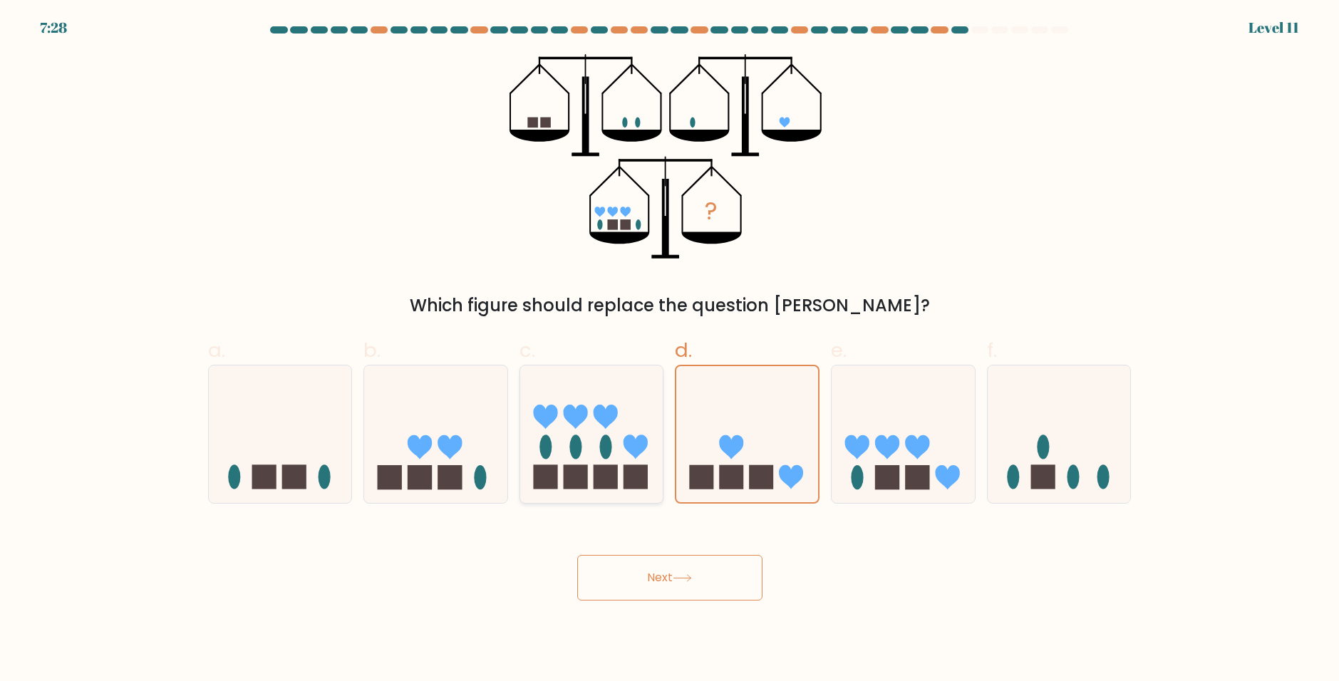
click at [589, 455] on icon at bounding box center [591, 434] width 143 height 118
click at [670, 350] on input "c." at bounding box center [670, 345] width 1 height 9
radio input "true"
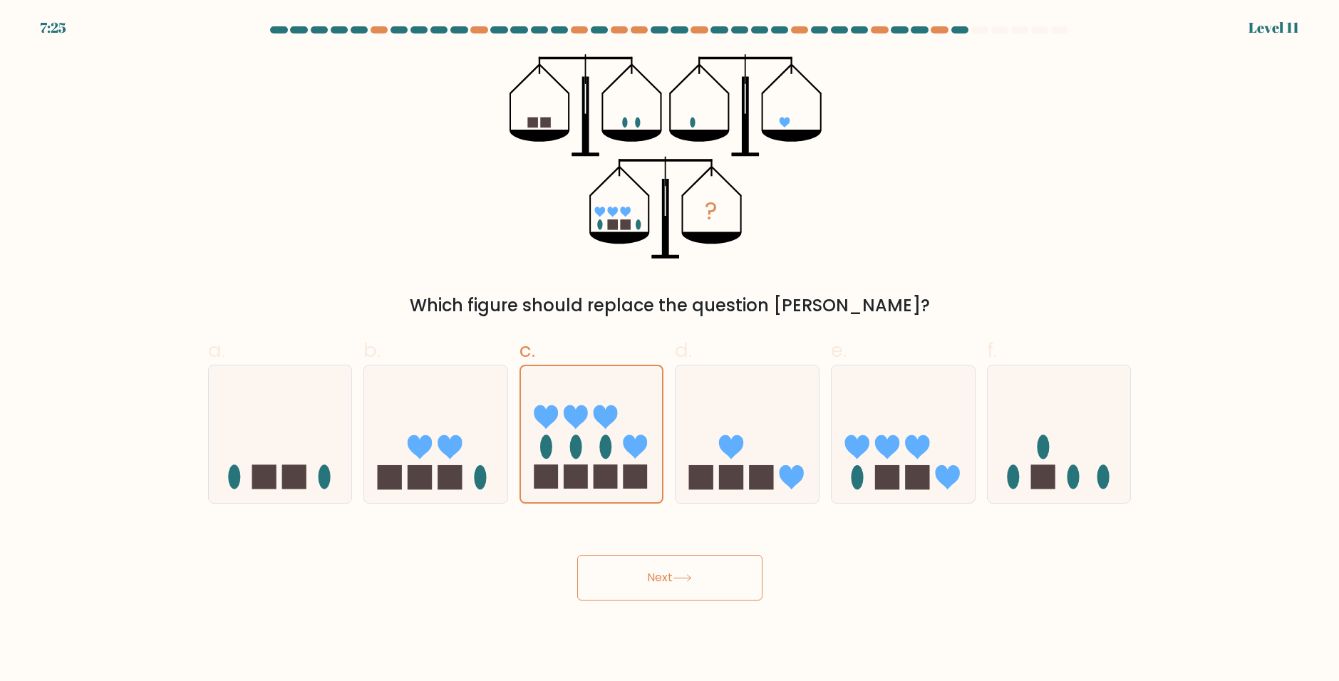
click at [691, 596] on button "Next" at bounding box center [669, 578] width 185 height 46
click at [674, 581] on button "Next" at bounding box center [669, 578] width 185 height 46
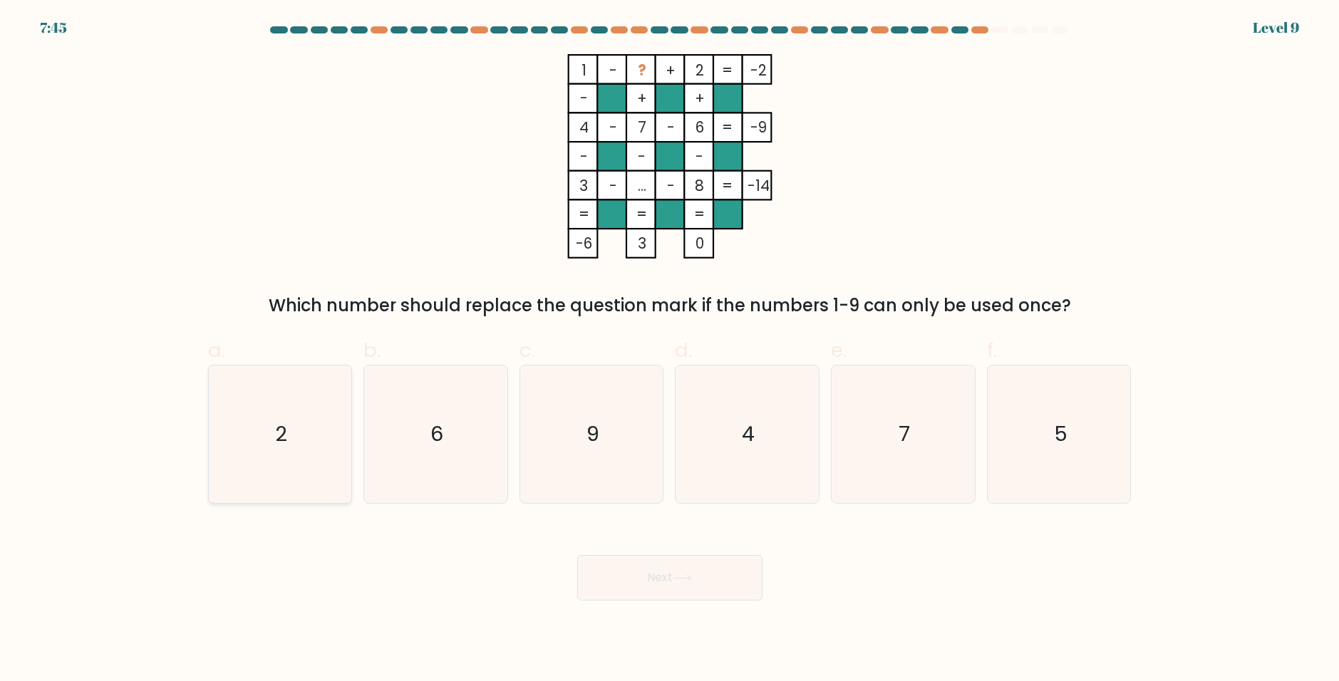
click at [304, 428] on icon "2" at bounding box center [280, 435] width 138 height 138
click at [670, 350] on input "a. 2" at bounding box center [670, 345] width 1 height 9
radio input "true"
click at [442, 436] on text "6" at bounding box center [436, 434] width 13 height 29
click at [670, 350] on input "b. 6" at bounding box center [670, 345] width 1 height 9
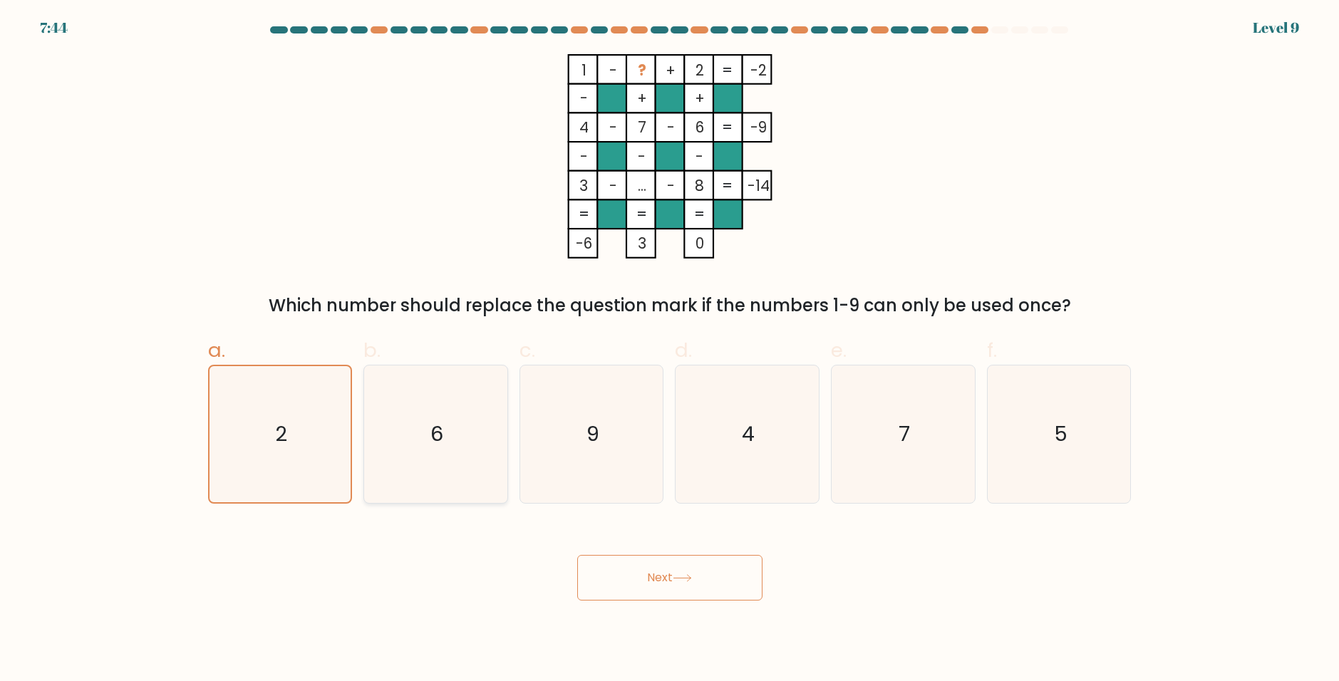
radio input "true"
click at [774, 487] on icon "4" at bounding box center [747, 435] width 138 height 138
click at [671, 350] on input "d. 4" at bounding box center [670, 345] width 1 height 9
radio input "true"
click at [649, 578] on button "Next" at bounding box center [669, 578] width 185 height 46
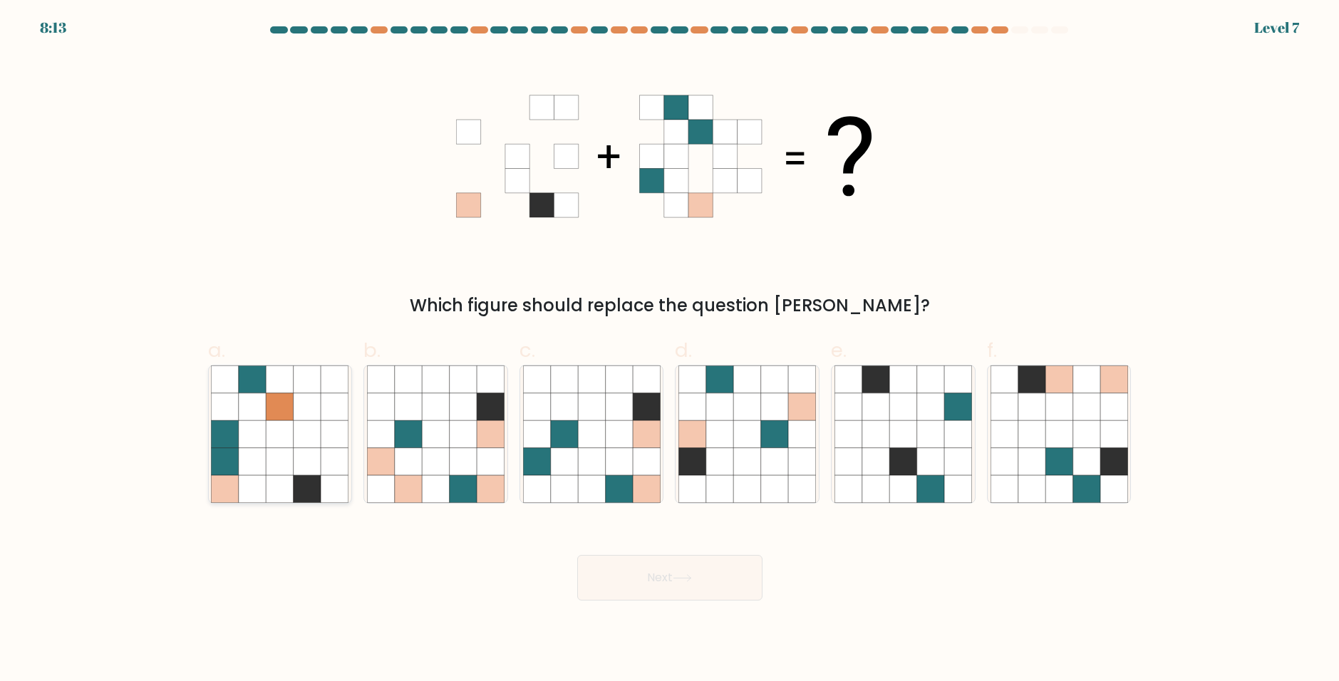
click at [251, 459] on icon at bounding box center [252, 461] width 27 height 27
click at [670, 350] on input "a." at bounding box center [670, 345] width 1 height 9
radio input "true"
click at [704, 577] on button "Next" at bounding box center [669, 578] width 185 height 46
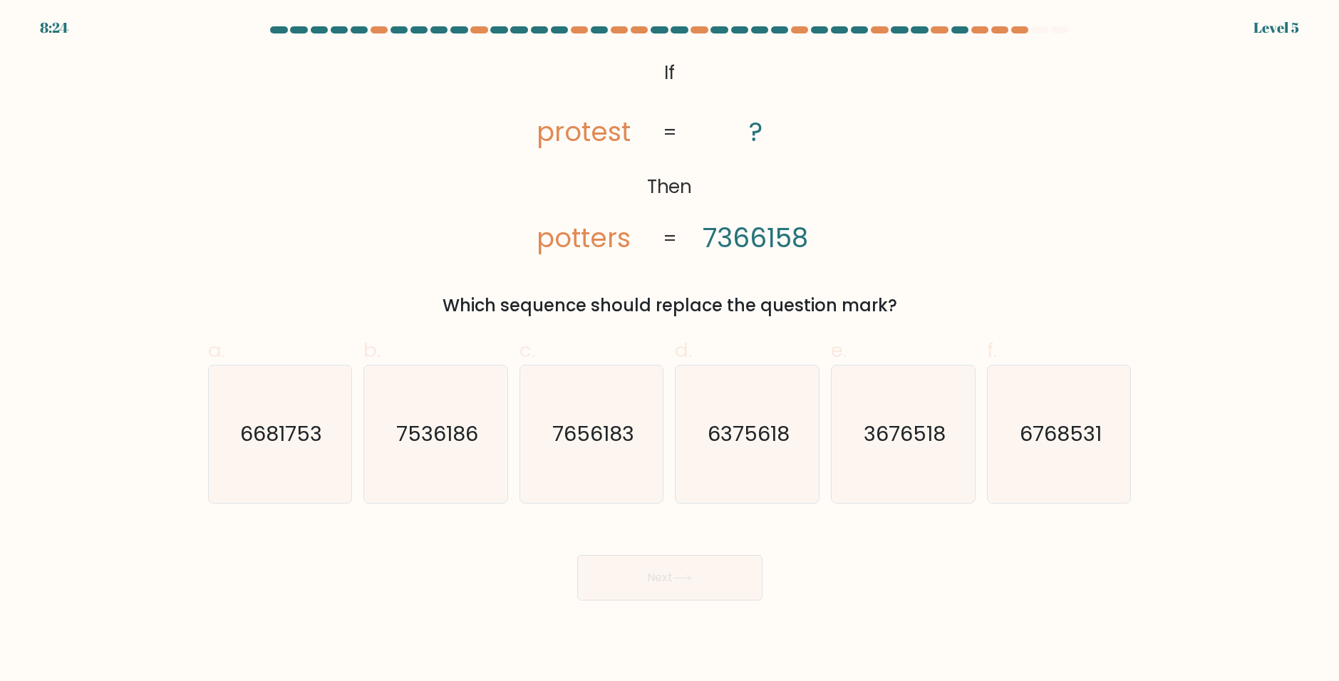
drag, startPoint x: 428, startPoint y: 435, endPoint x: 560, endPoint y: 534, distance: 165.3
click at [431, 435] on text "7536186" at bounding box center [437, 434] width 82 height 29
click at [670, 350] on input "b. 7536186" at bounding box center [670, 345] width 1 height 9
radio input "true"
click at [626, 569] on button "Next" at bounding box center [669, 578] width 185 height 46
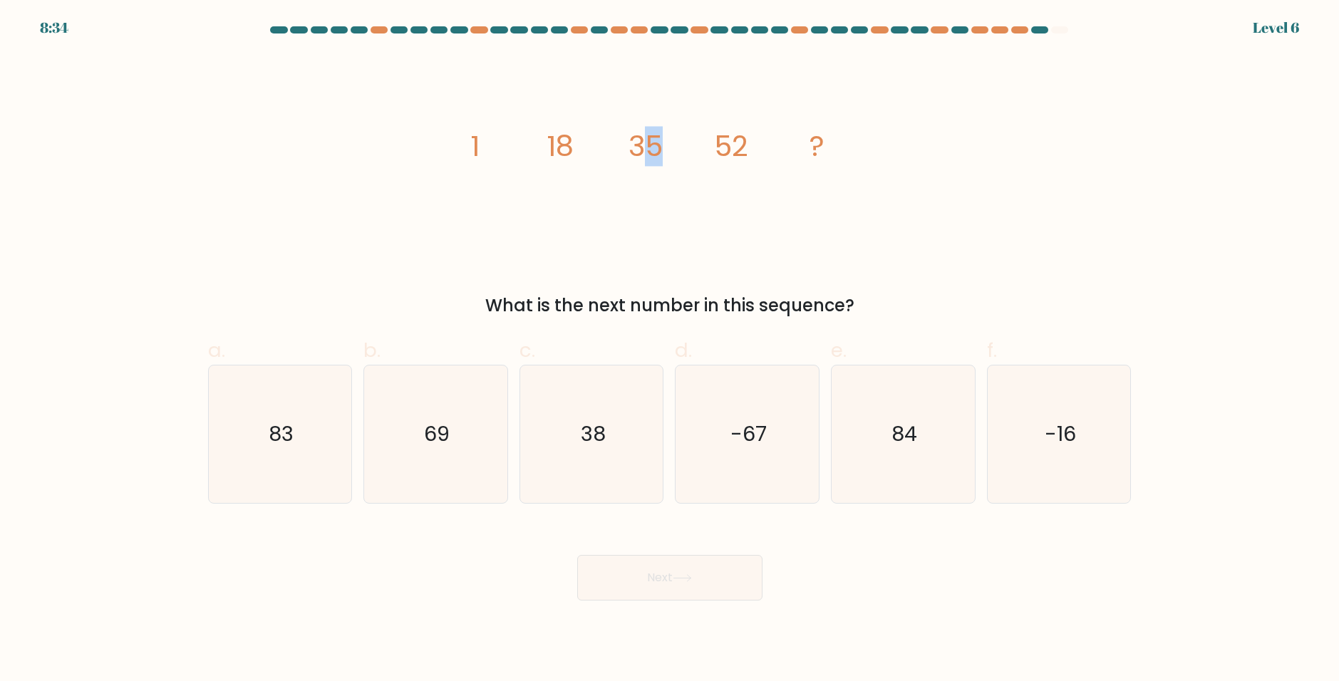
drag, startPoint x: 638, startPoint y: 143, endPoint x: 669, endPoint y: 145, distance: 31.4
click at [669, 145] on icon "image/svg+xml 1 18 35 52 ?" at bounding box center [670, 156] width 428 height 205
drag, startPoint x: 721, startPoint y: 144, endPoint x: 751, endPoint y: 150, distance: 30.5
click at [751, 150] on icon "image/svg+xml 1 18 35 52 ?" at bounding box center [670, 156] width 428 height 205
drag, startPoint x: 438, startPoint y: 430, endPoint x: 444, endPoint y: 436, distance: 8.1
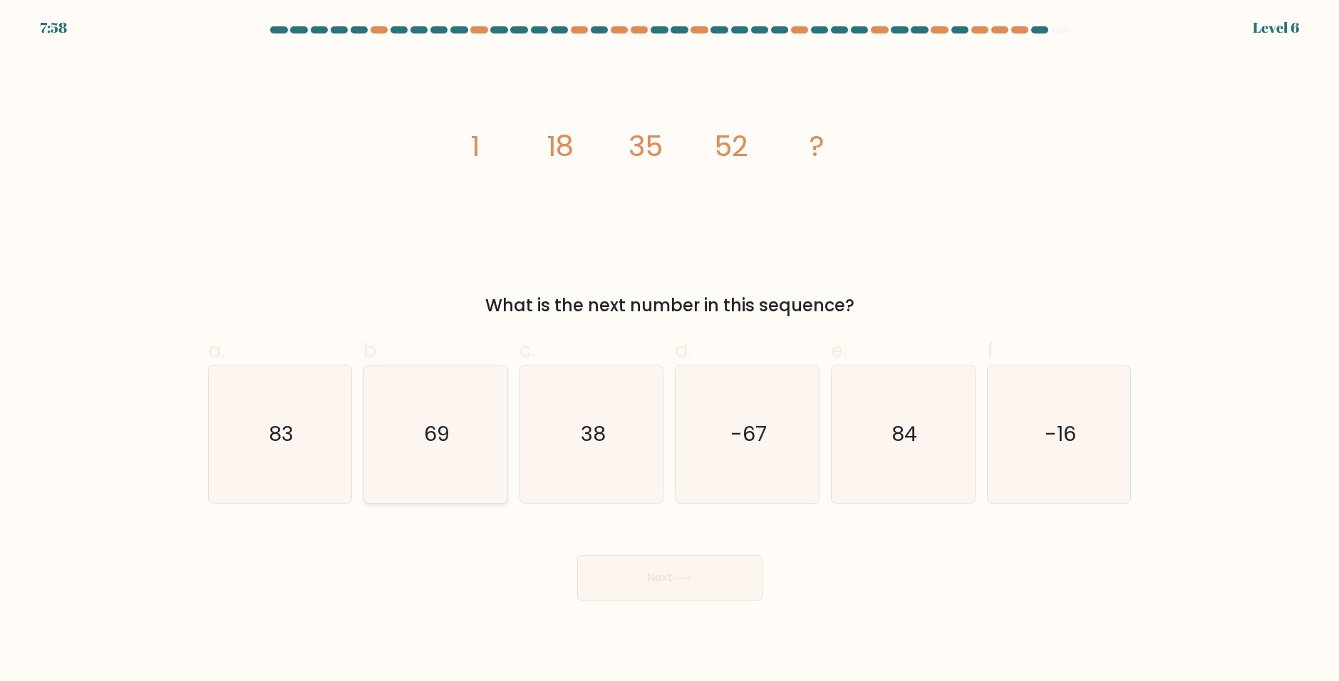
click at [438, 430] on text "69" at bounding box center [437, 434] width 26 height 29
click at [670, 350] on input "b. 69" at bounding box center [670, 345] width 1 height 9
radio input "true"
click at [661, 575] on button "Next" at bounding box center [669, 578] width 185 height 46
click at [676, 583] on button "Next" at bounding box center [669, 578] width 185 height 46
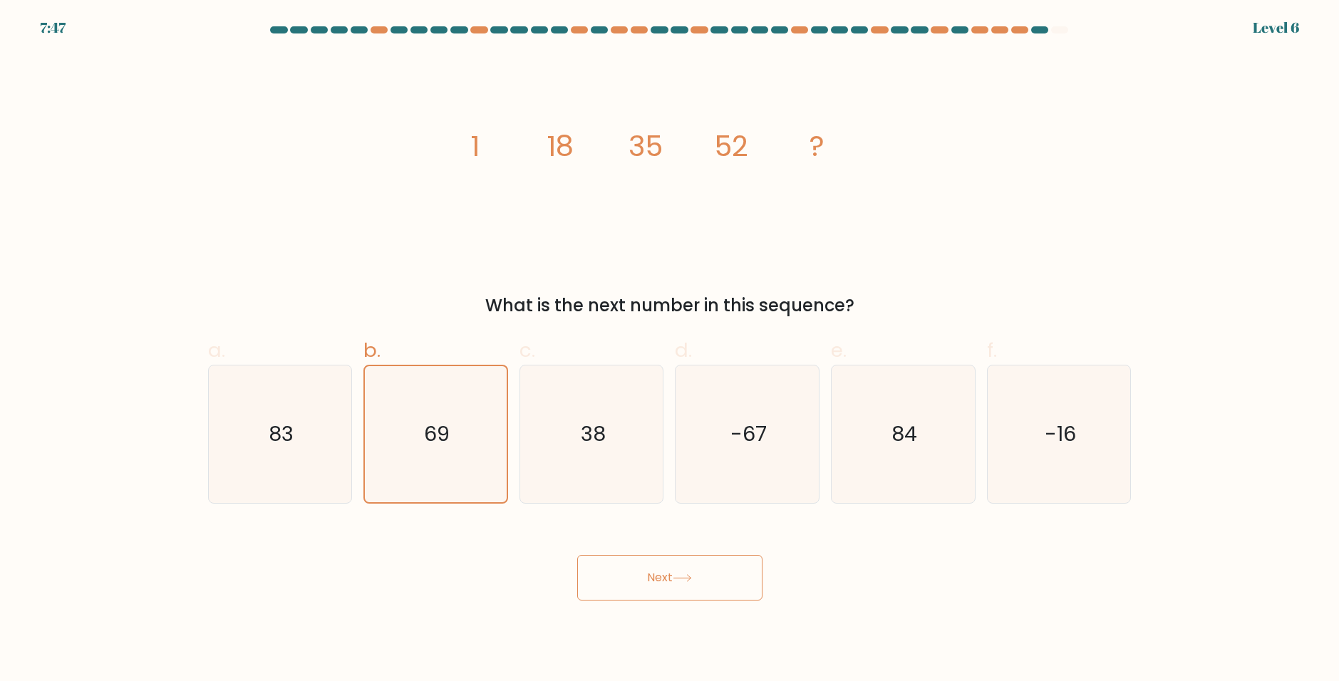
click at [696, 582] on button "Next" at bounding box center [669, 578] width 185 height 46
click at [553, 425] on icon "38" at bounding box center [592, 435] width 138 height 138
click at [670, 350] on input "c. 38" at bounding box center [670, 345] width 1 height 9
radio input "true"
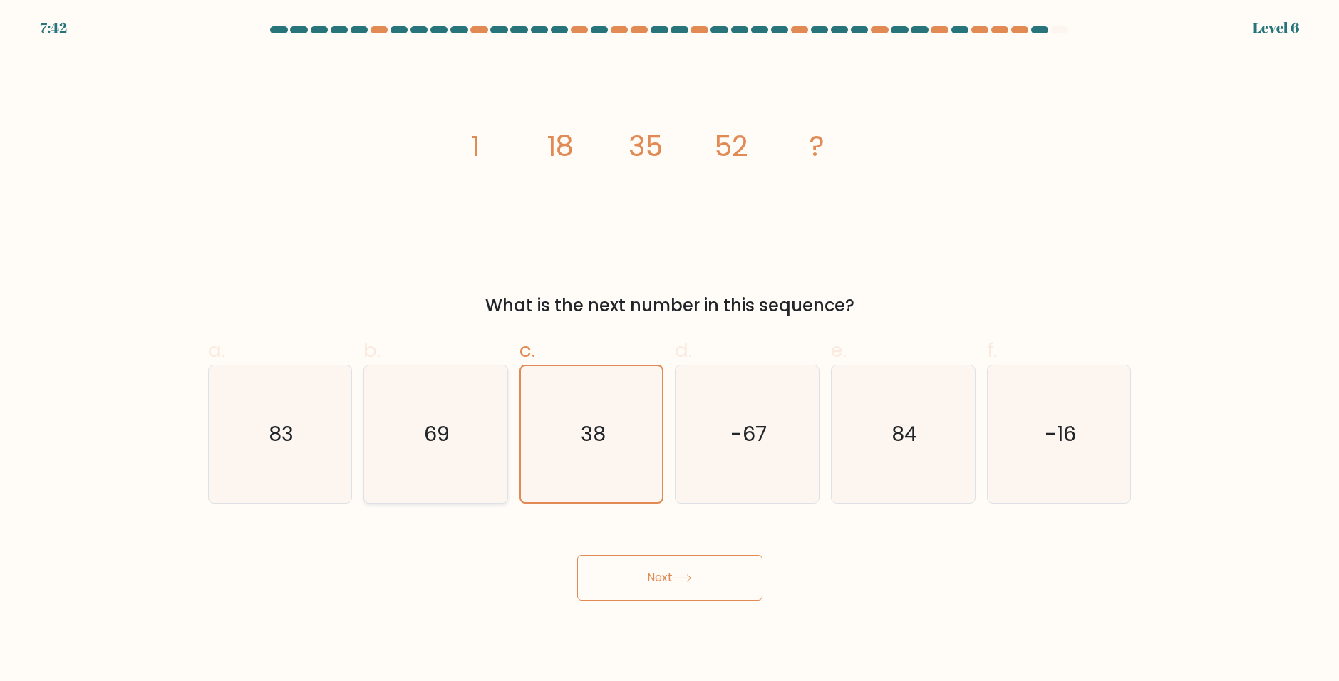
click at [481, 460] on icon "69" at bounding box center [436, 435] width 138 height 138
click at [670, 350] on input "b. 69" at bounding box center [670, 345] width 1 height 9
radio input "true"
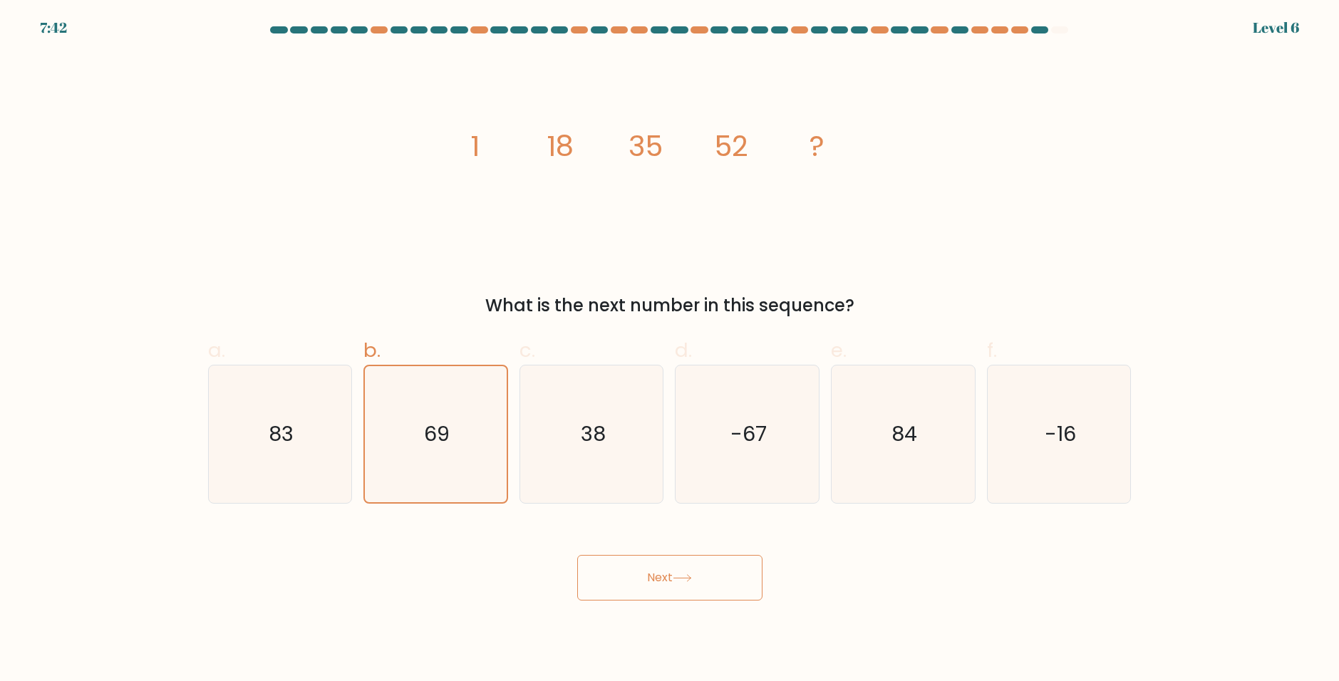
click at [668, 584] on button "Next" at bounding box center [669, 578] width 185 height 46
click at [657, 577] on button "Next" at bounding box center [669, 578] width 185 height 46
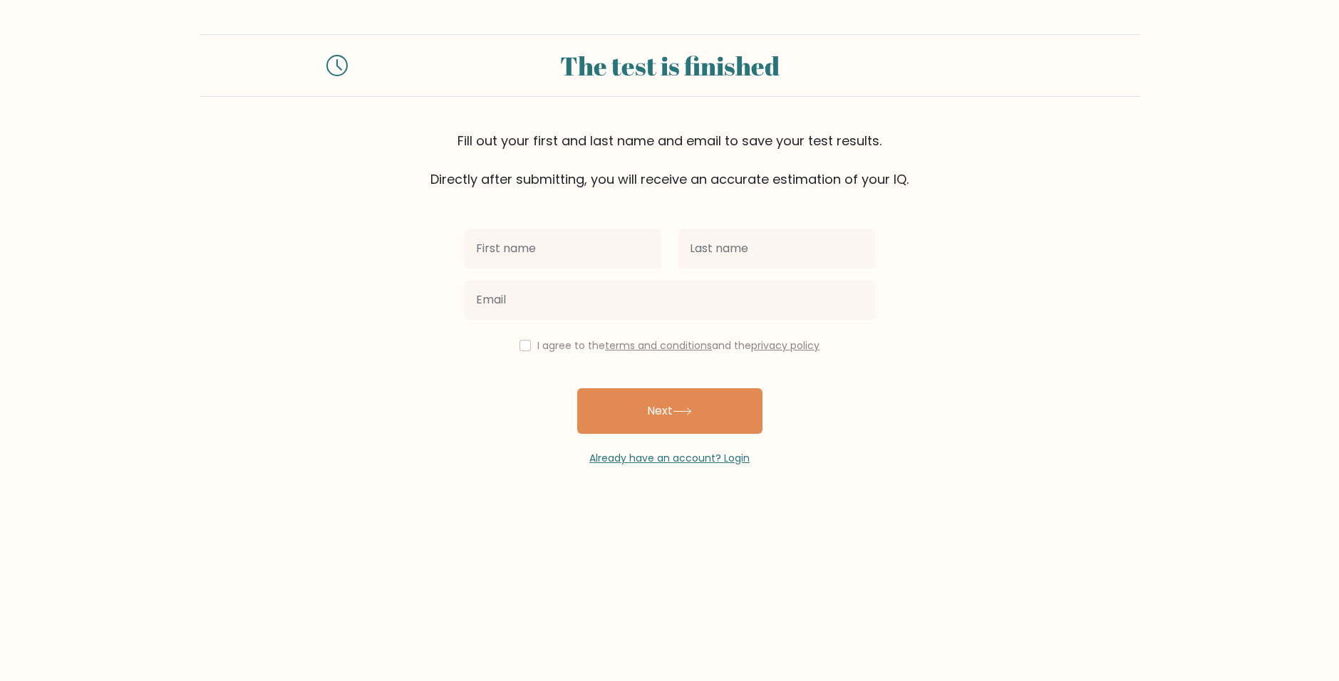
click at [586, 262] on input "text" at bounding box center [563, 249] width 197 height 40
click at [592, 277] on div at bounding box center [670, 299] width 428 height 51
click at [598, 261] on input "text" at bounding box center [563, 249] width 197 height 40
click at [591, 272] on div at bounding box center [563, 248] width 214 height 51
click at [584, 252] on input "text" at bounding box center [563, 249] width 197 height 40
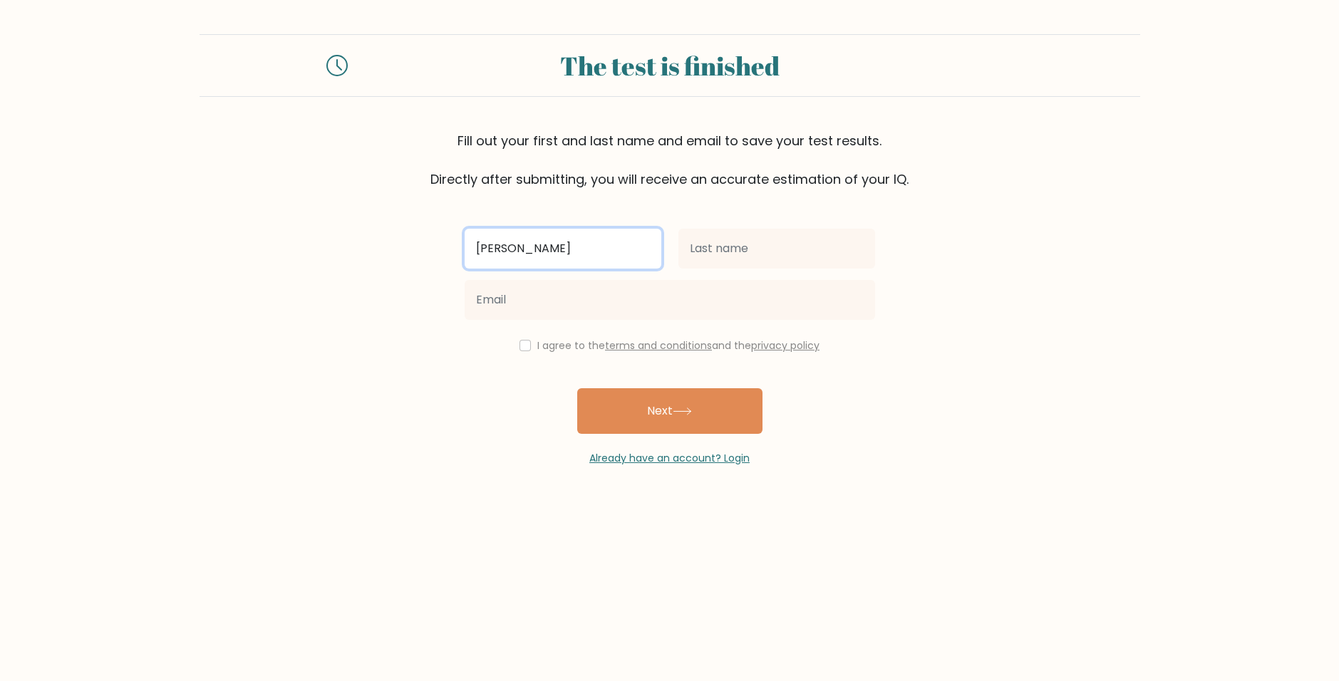
type input "Achilles"
type input "Satchel"
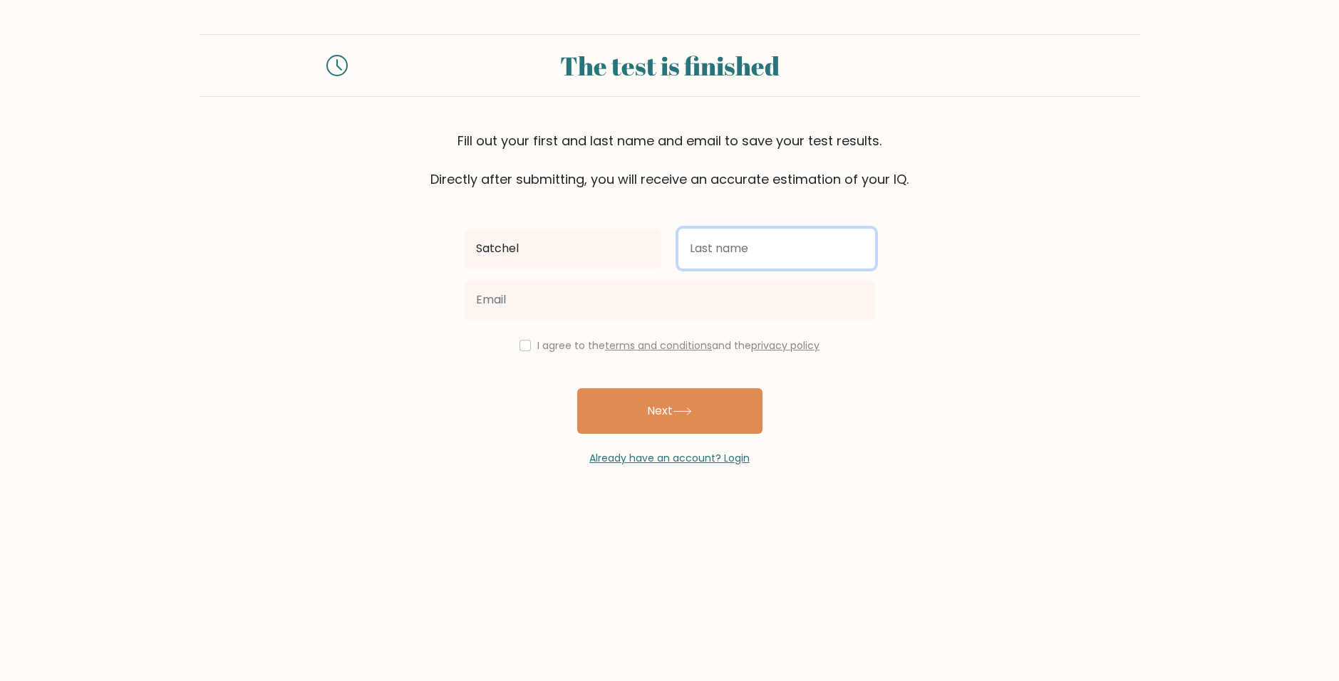
click at [799, 262] on input "text" at bounding box center [776, 249] width 197 height 40
type input "Ubaldp"
click at [653, 337] on div "I agree to the terms and conditions and the privacy policy" at bounding box center [670, 345] width 428 height 17
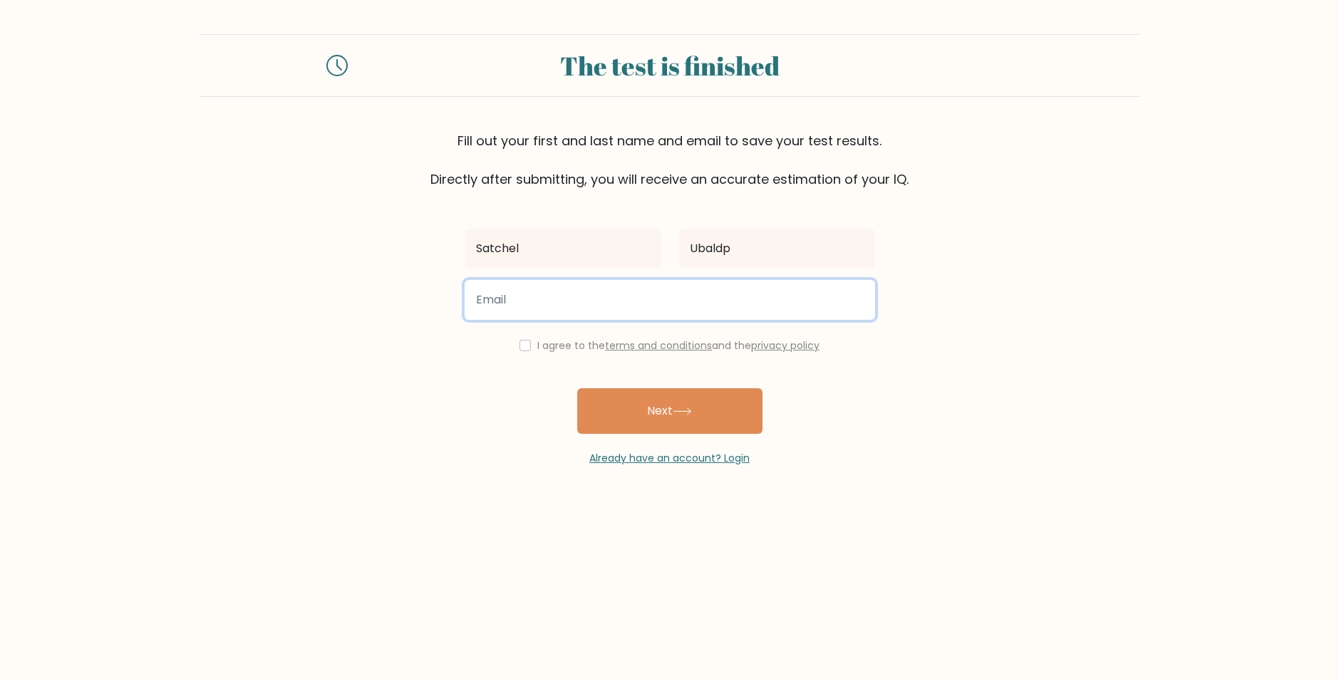
click at [668, 303] on input "email" at bounding box center [670, 300] width 410 height 40
type input "satche"
type input "S"
type input "satchel"
type input "direkchico10@gmail.com"
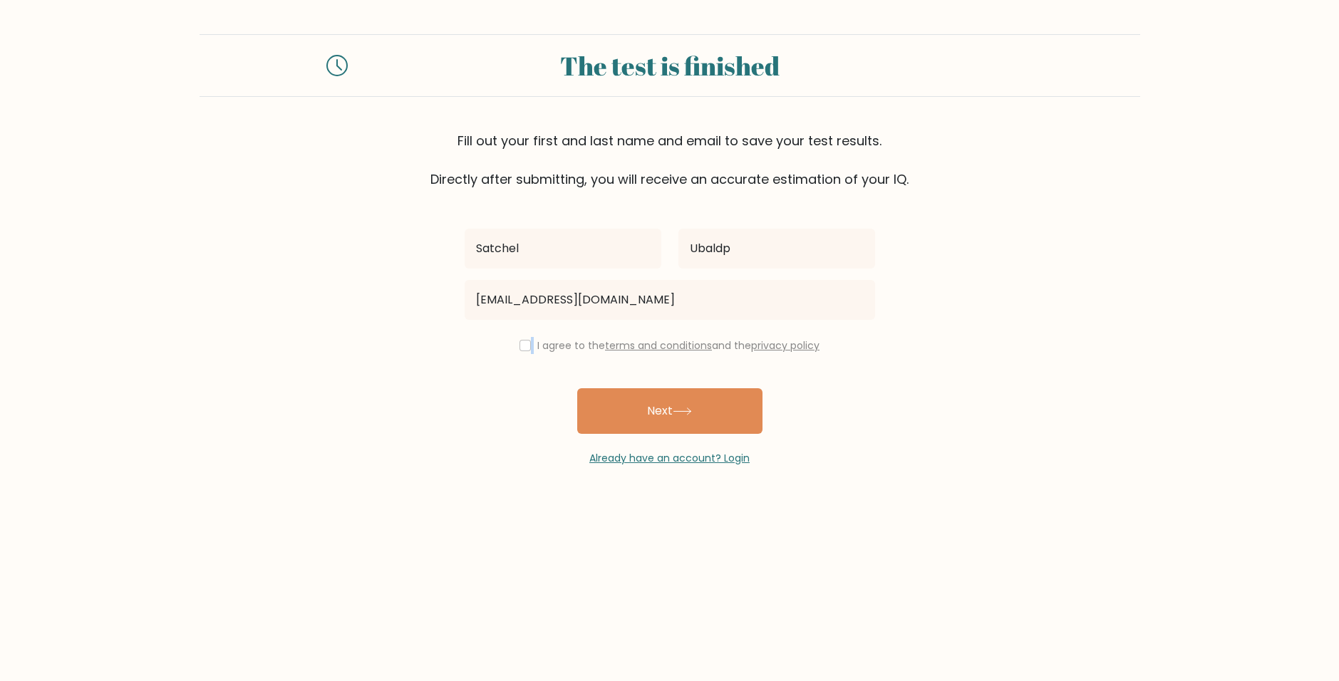
click at [529, 347] on div "I agree to the terms and conditions and the privacy policy" at bounding box center [670, 345] width 428 height 17
click at [525, 348] on input "checkbox" at bounding box center [525, 345] width 11 height 11
checkbox input "true"
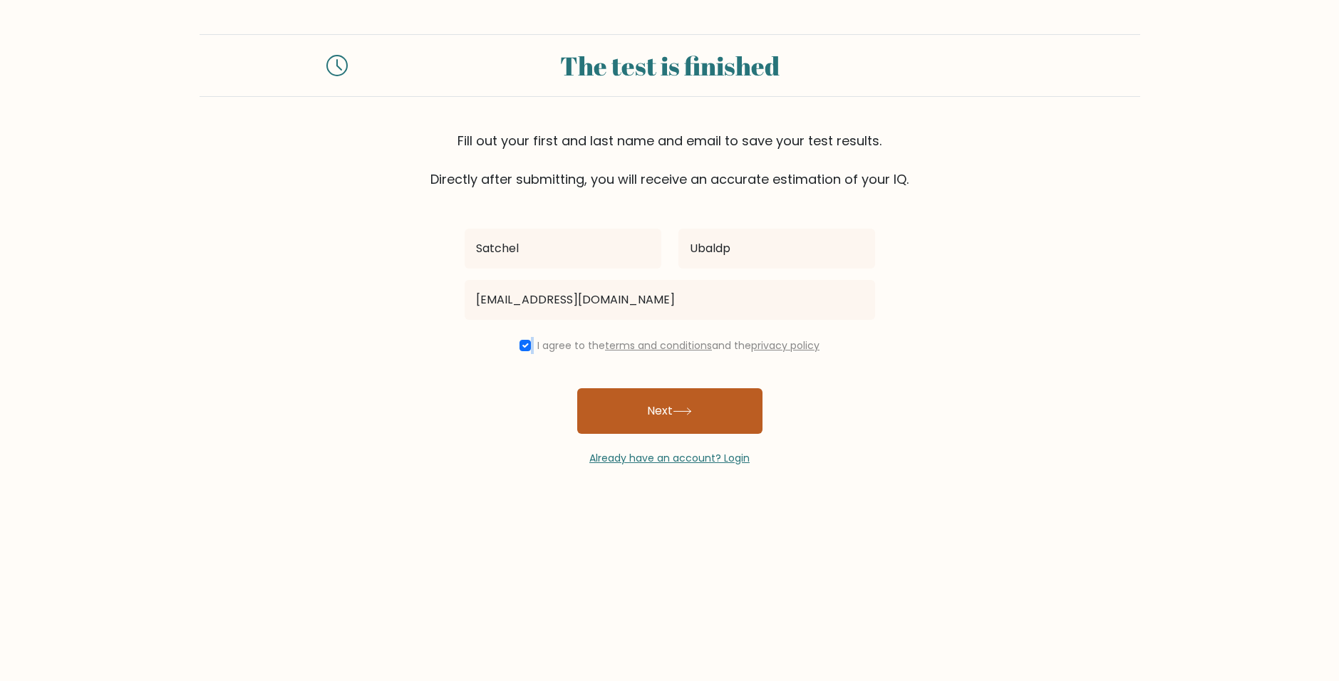
click at [618, 400] on button "Next" at bounding box center [669, 411] width 185 height 46
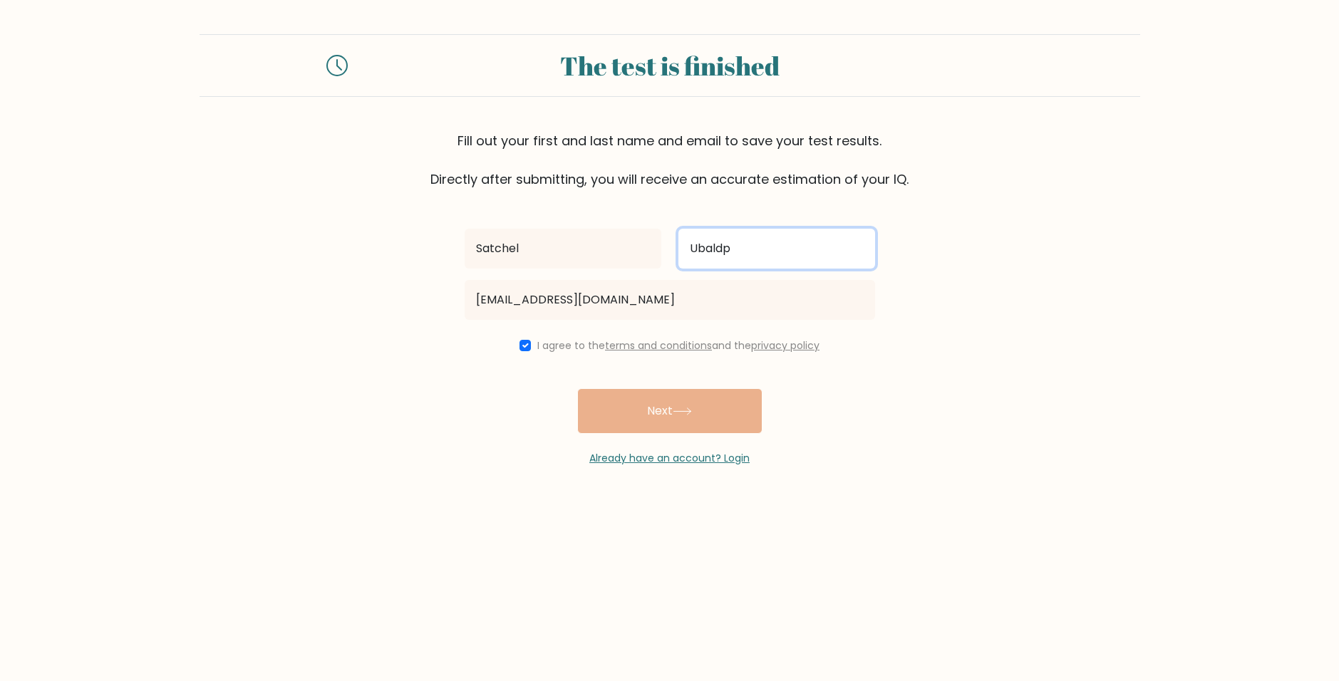
click at [772, 245] on input "Ubaldp" at bounding box center [776, 249] width 197 height 40
type input "Ubaldo"
click at [653, 416] on div "Satchel Ubaldo direkchico10@gmail.com I agree to the terms and conditions and t…" at bounding box center [670, 327] width 428 height 277
click at [797, 415] on div "Satchel Ubaldo direkchico10@gmail.com I agree to the terms and conditions and t…" at bounding box center [670, 327] width 428 height 277
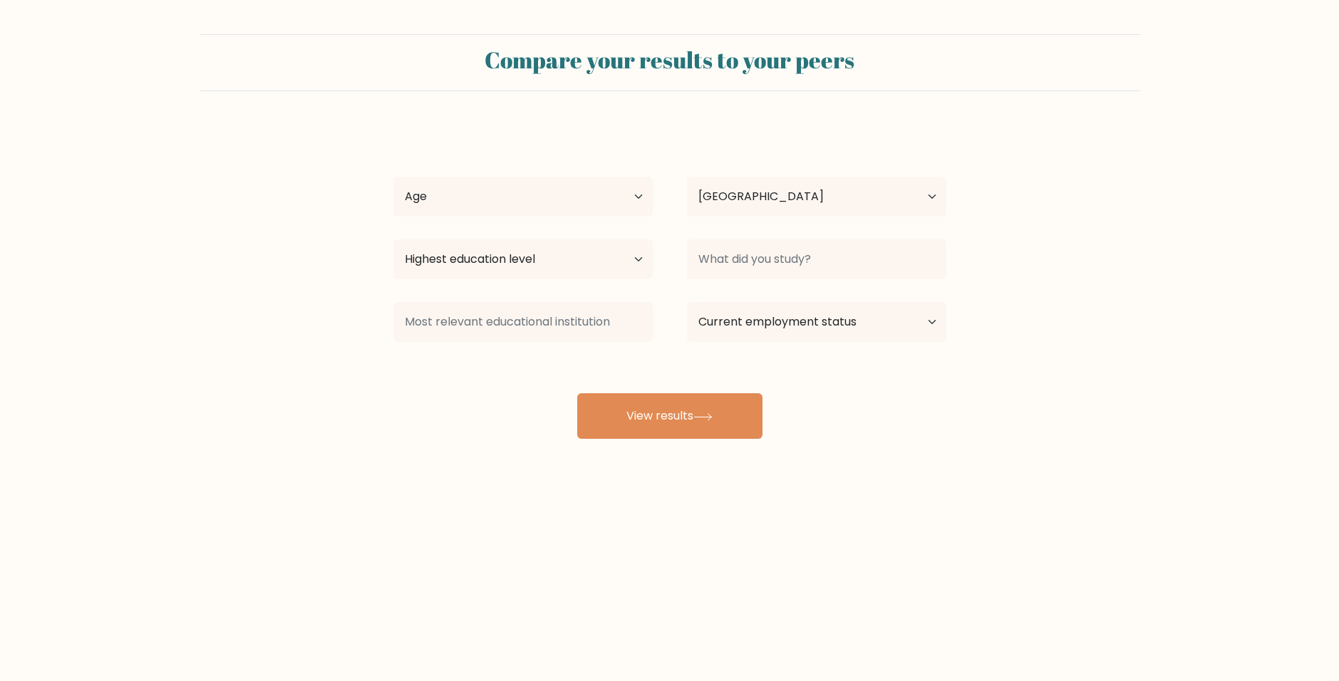
select select "PH"
click at [562, 200] on select "Age Under 18 years old 18-24 years old 25-34 years old 35-44 years old 45-54 ye…" at bounding box center [522, 197] width 259 height 40
select select "18_24"
click at [393, 177] on select "Age Under 18 years old 18-24 years old 25-34 years old 35-44 years old 45-54 ye…" at bounding box center [522, 197] width 259 height 40
click at [533, 262] on select "Highest education level No schooling Primary Lower Secondary Upper Secondary Oc…" at bounding box center [522, 259] width 259 height 40
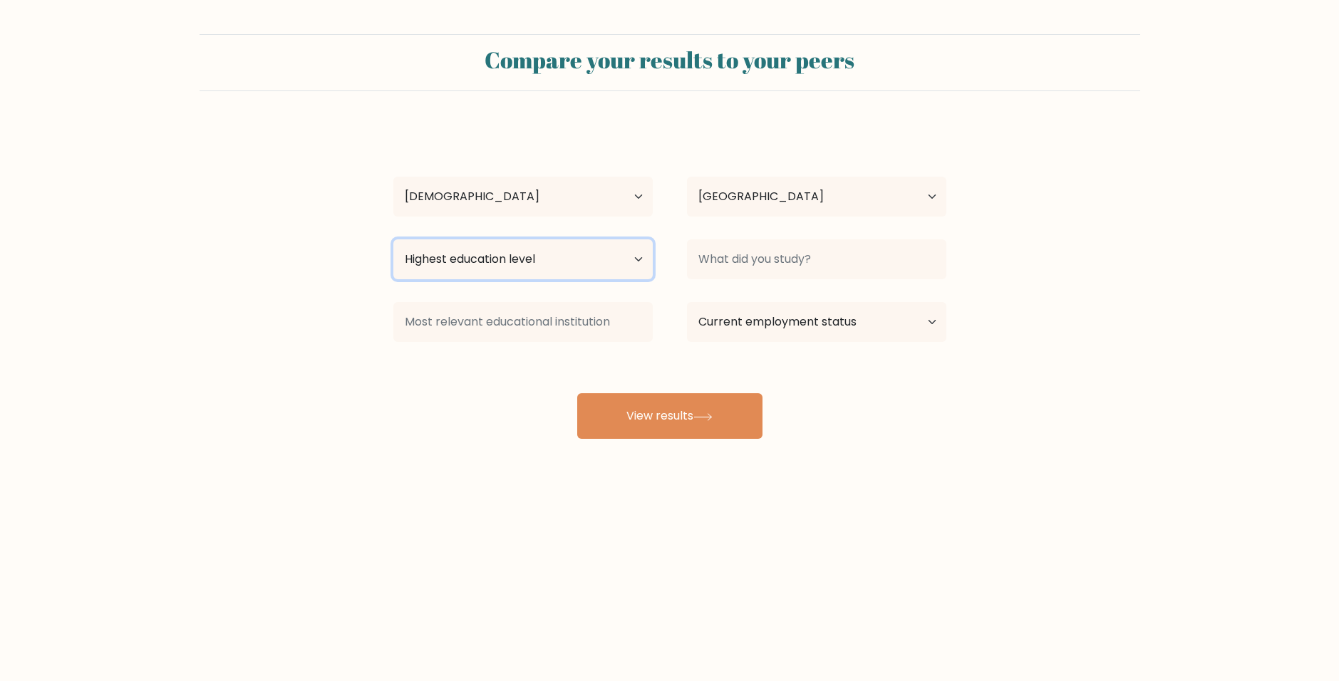
select select "bachelors_degree"
click at [393, 239] on select "Highest education level No schooling Primary Lower Secondary Upper Secondary Oc…" at bounding box center [522, 259] width 259 height 40
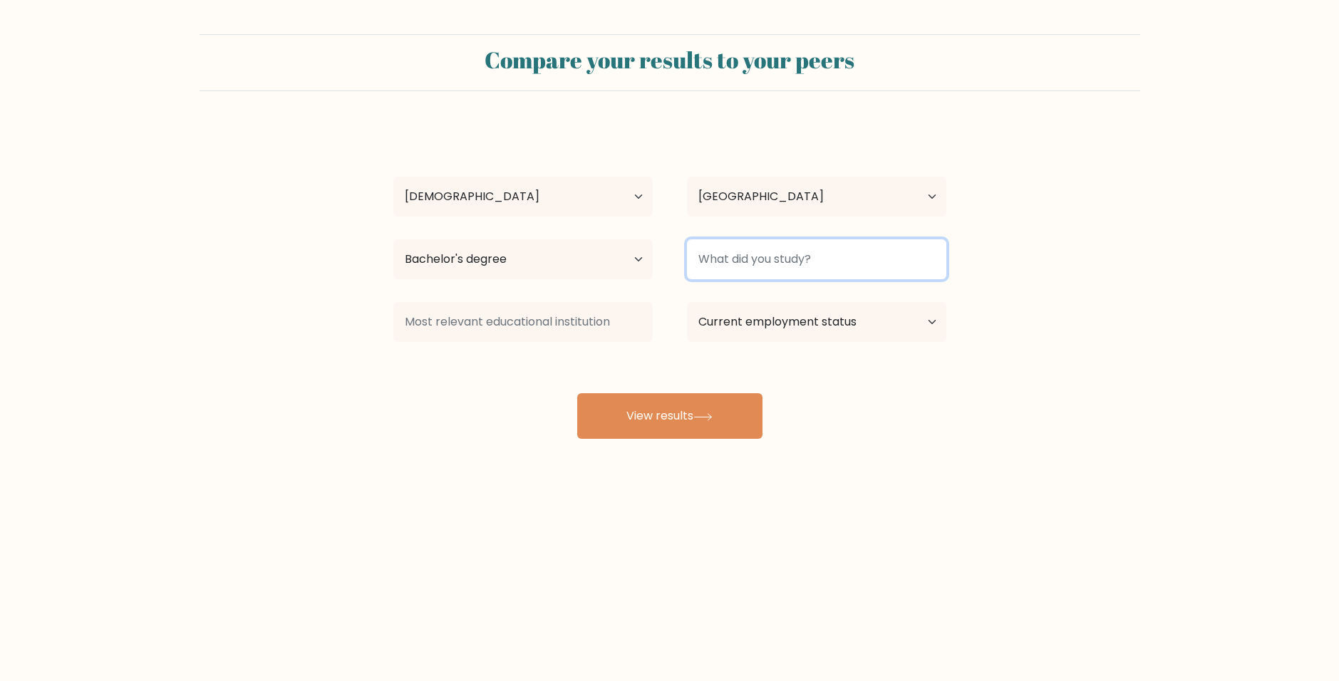
click at [799, 254] on input at bounding box center [816, 259] width 259 height 40
type input "IT"
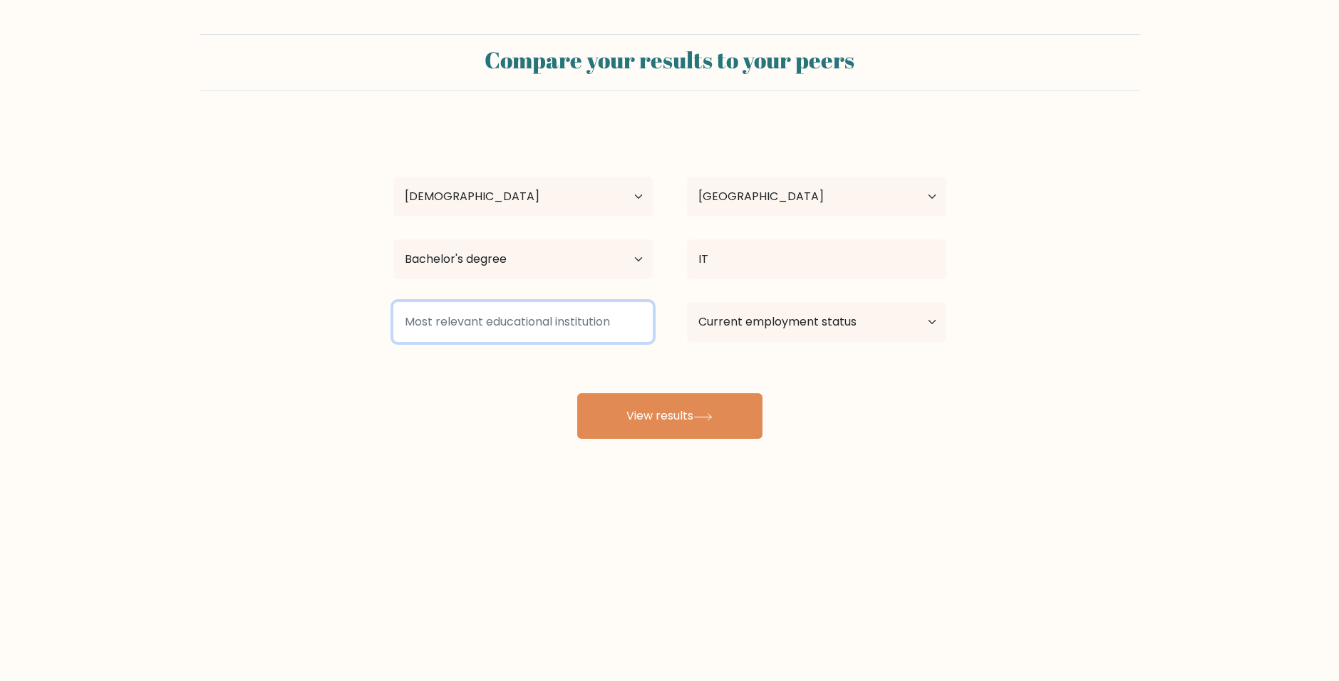
click at [592, 331] on input at bounding box center [522, 322] width 259 height 40
click at [639, 329] on input at bounding box center [522, 322] width 259 height 40
type input "N"
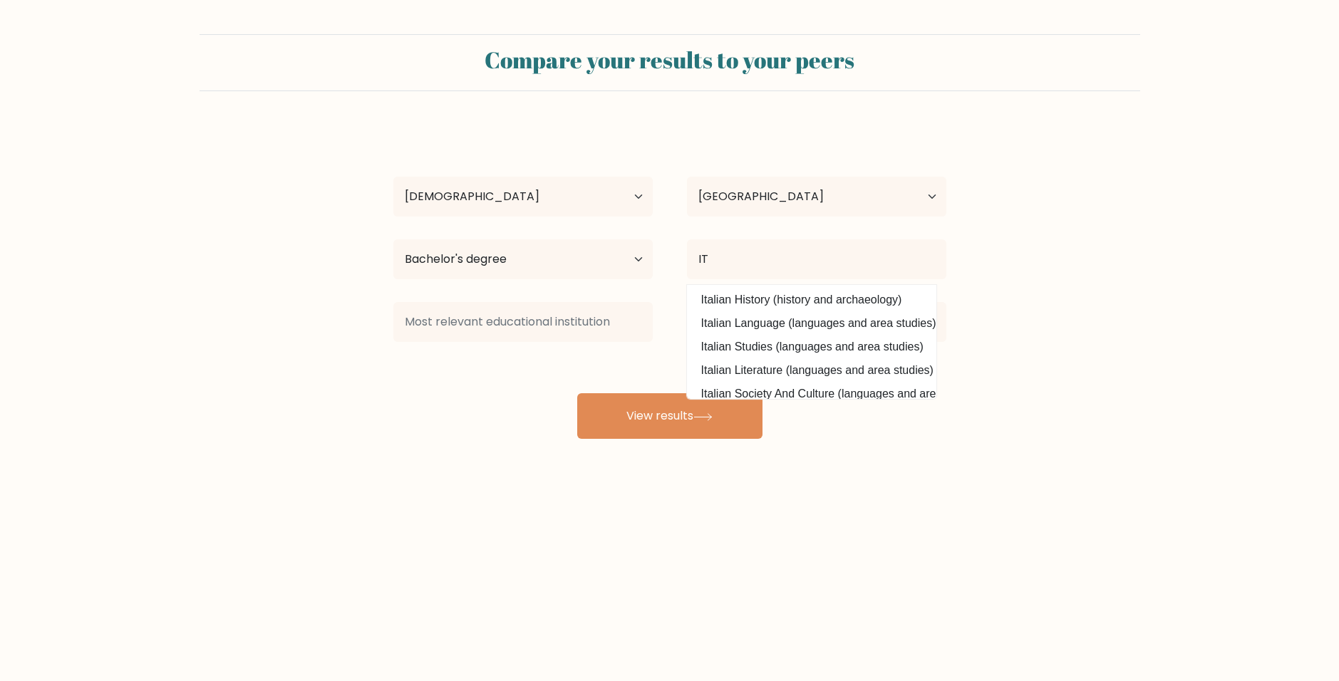
click at [286, 526] on div "Compare your results to your peers Satchel Ubaldp Age Under 18 years old 18-24 …" at bounding box center [669, 270] width 1339 height 540
click at [747, 256] on input "IT" at bounding box center [816, 259] width 259 height 40
type input "cOMPUTER"
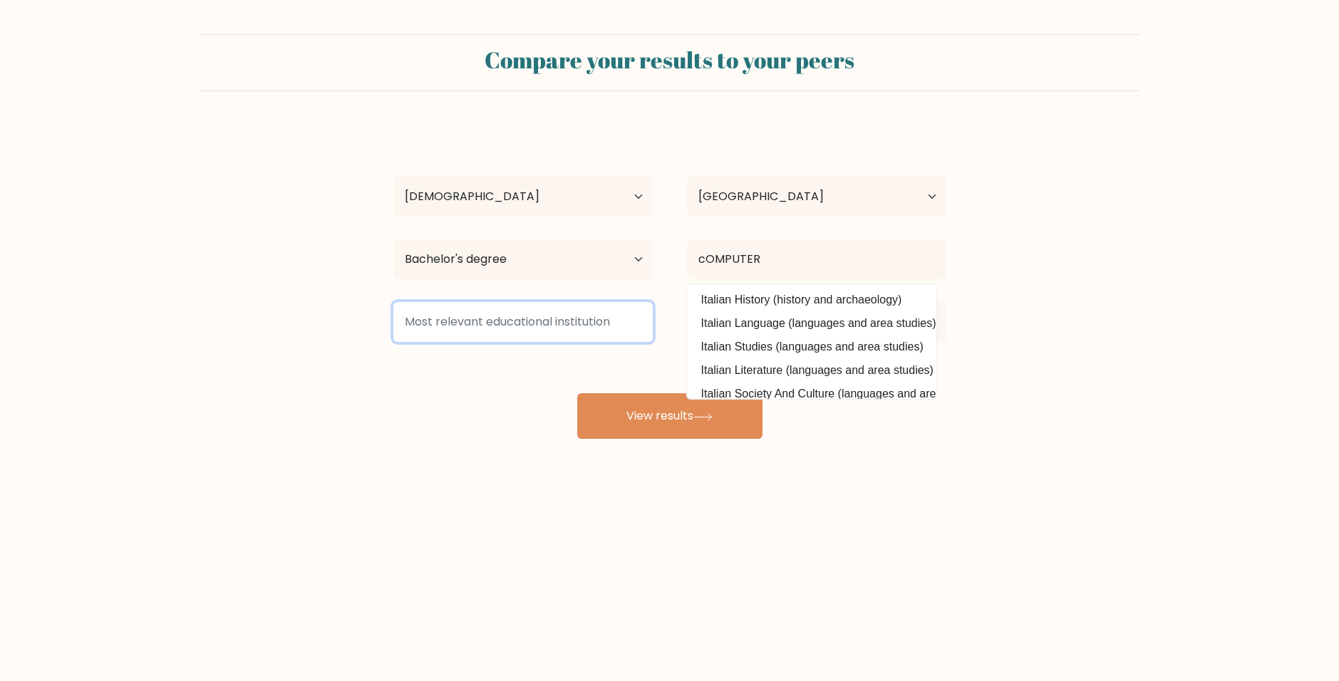
click at [550, 319] on input at bounding box center [522, 322] width 259 height 40
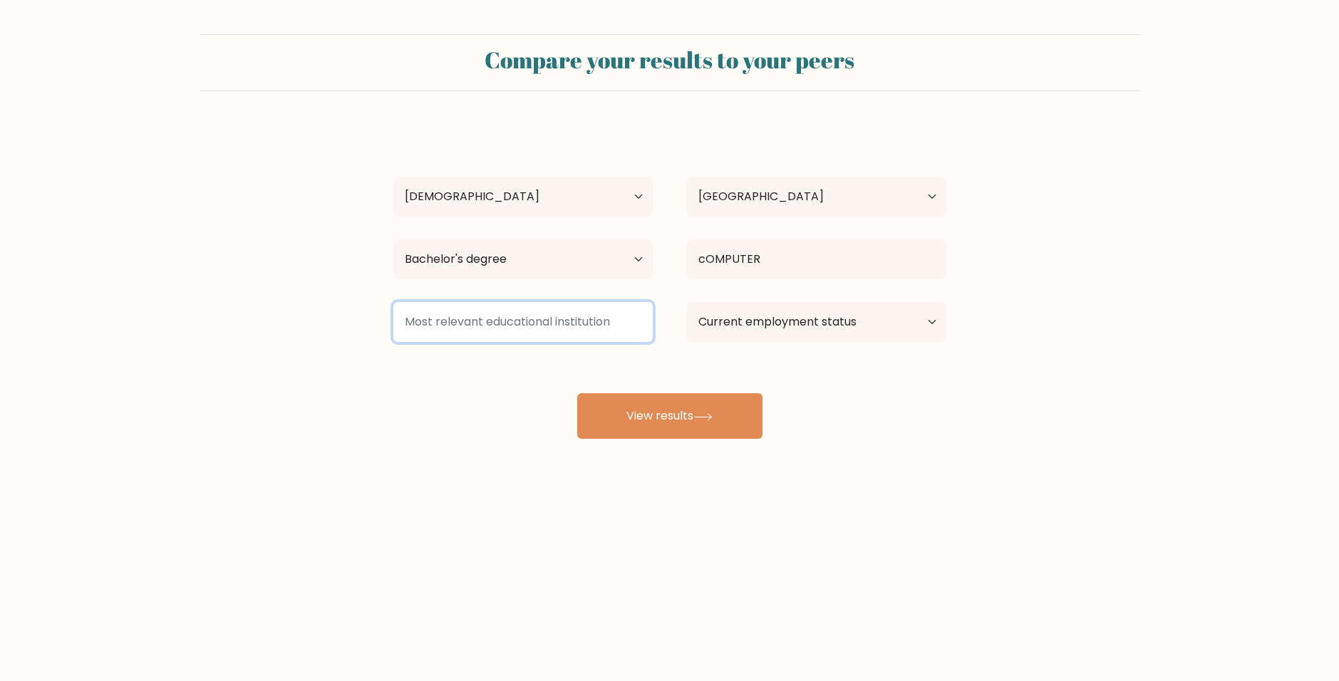
click at [550, 319] on input at bounding box center [522, 322] width 259 height 40
type input "ccd"
type input "CCDI"
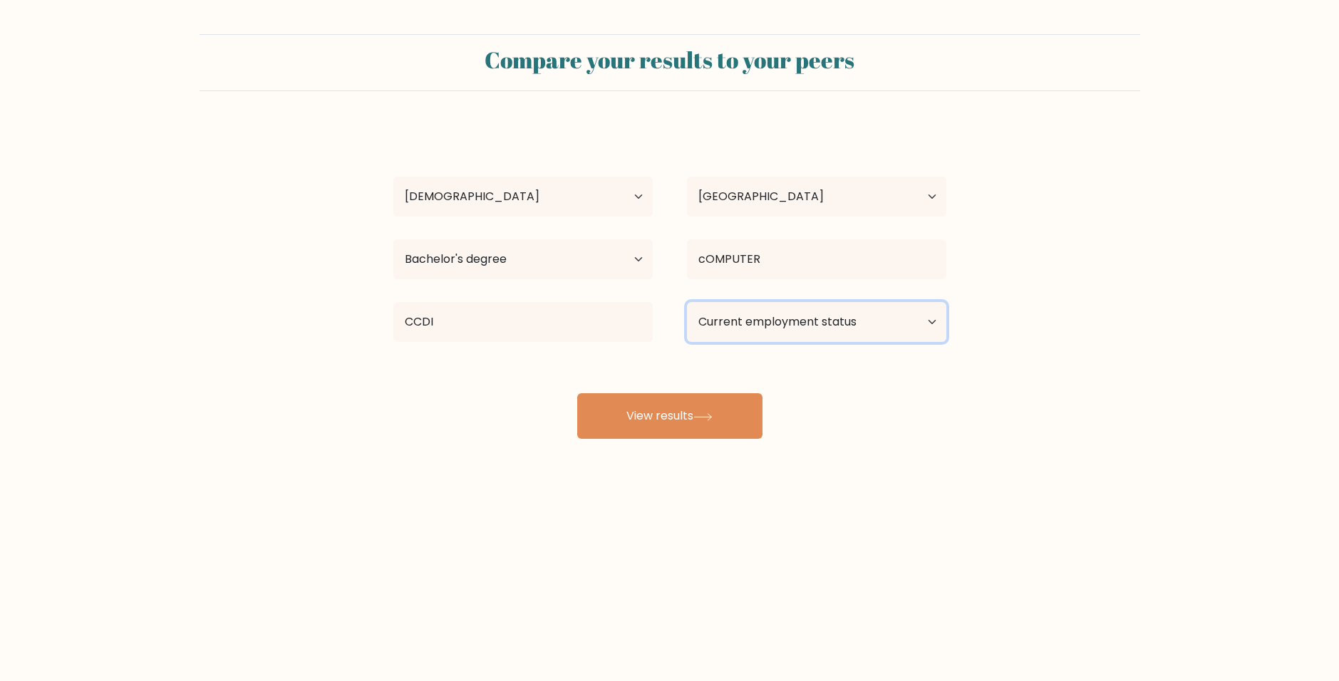
click at [827, 319] on select "Current employment status Employed Student Retired Other / prefer not to answer" at bounding box center [816, 322] width 259 height 40
select select "employed"
click at [687, 302] on select "Current employment status Employed Student Retired Other / prefer not to answer" at bounding box center [816, 322] width 259 height 40
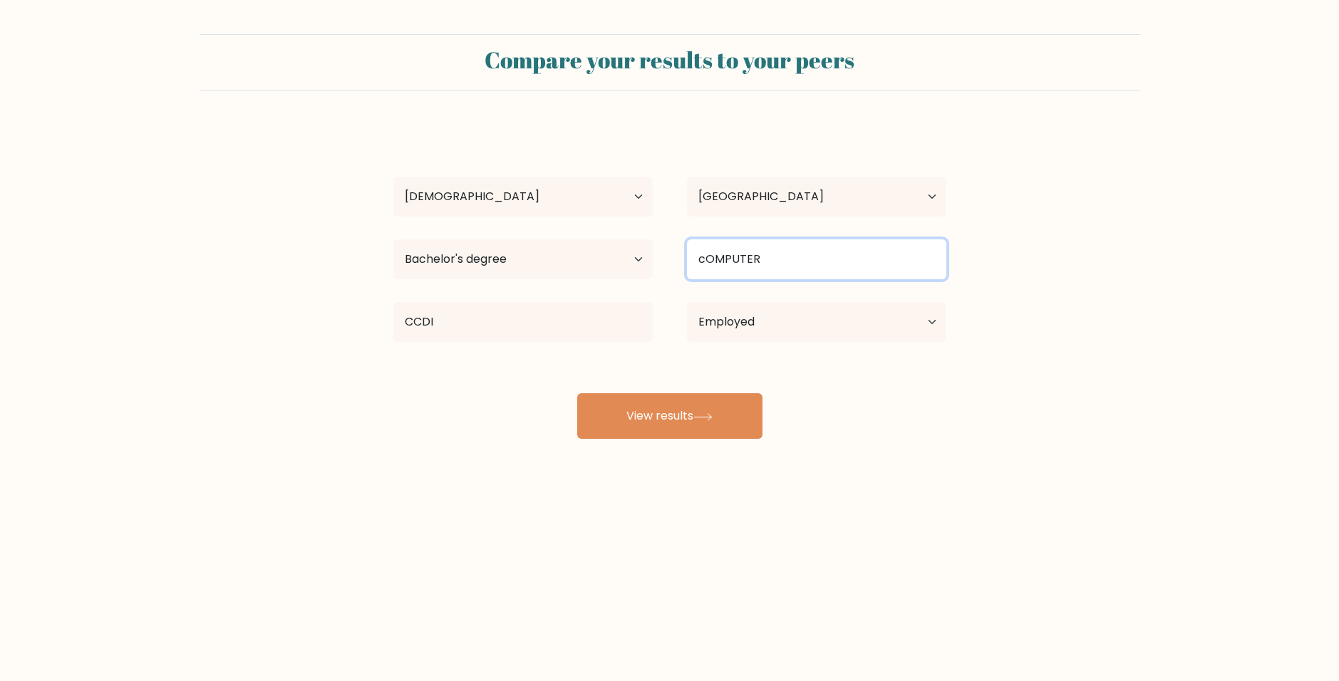
click at [826, 259] on input "cOMPUTER" at bounding box center [816, 259] width 259 height 40
type input "cOMPUTER"
type input "C"
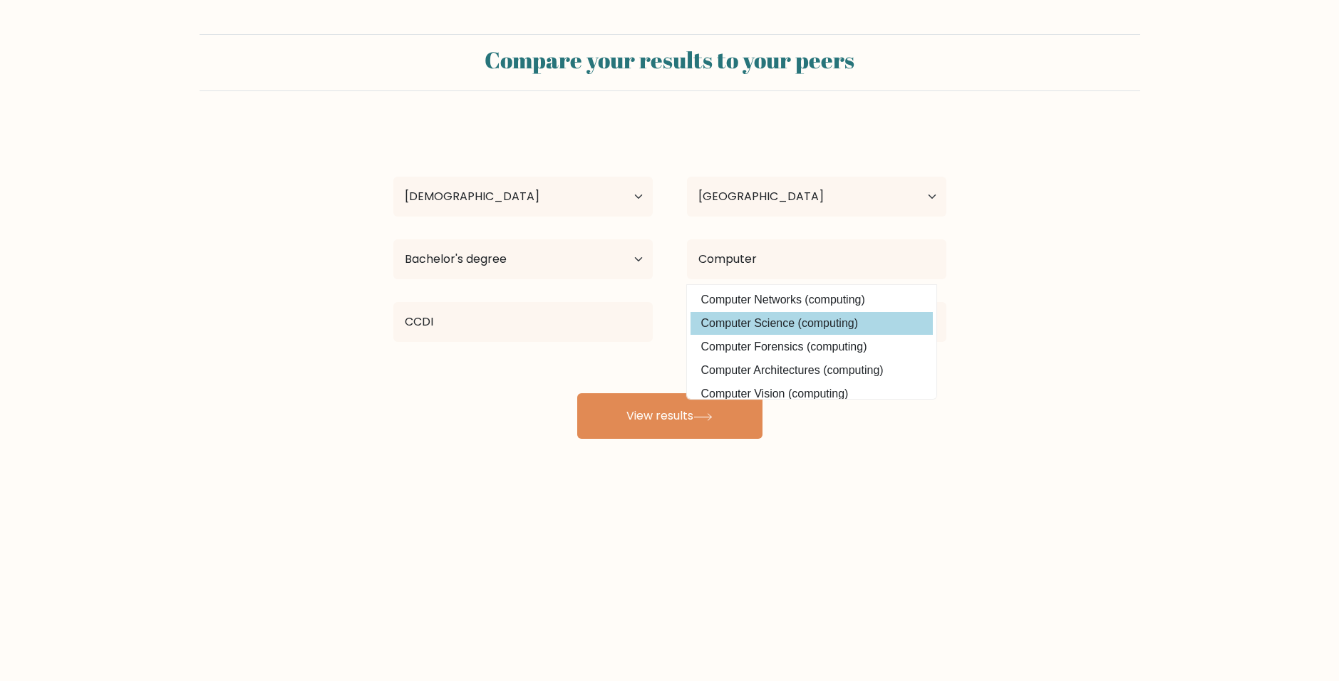
click at [759, 326] on option "Computer Science (computing)" at bounding box center [812, 323] width 242 height 23
type input "Computer Science"
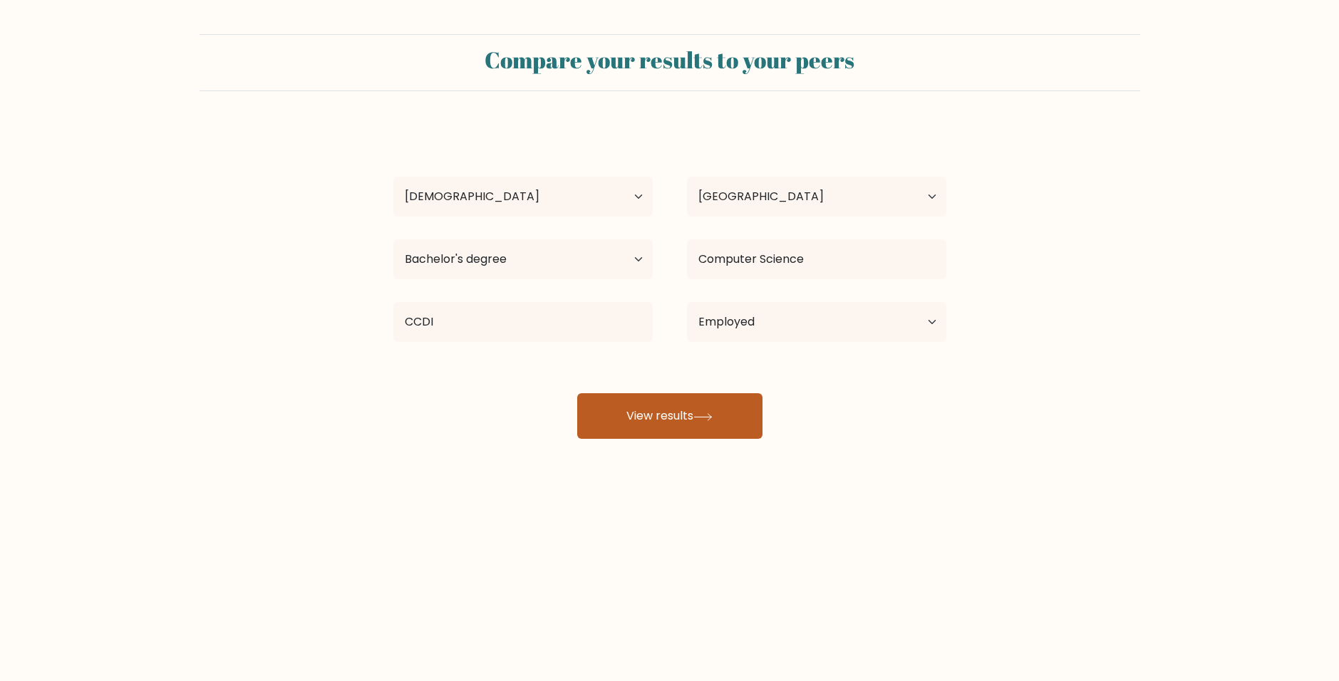
click at [678, 404] on button "View results" at bounding box center [669, 416] width 185 height 46
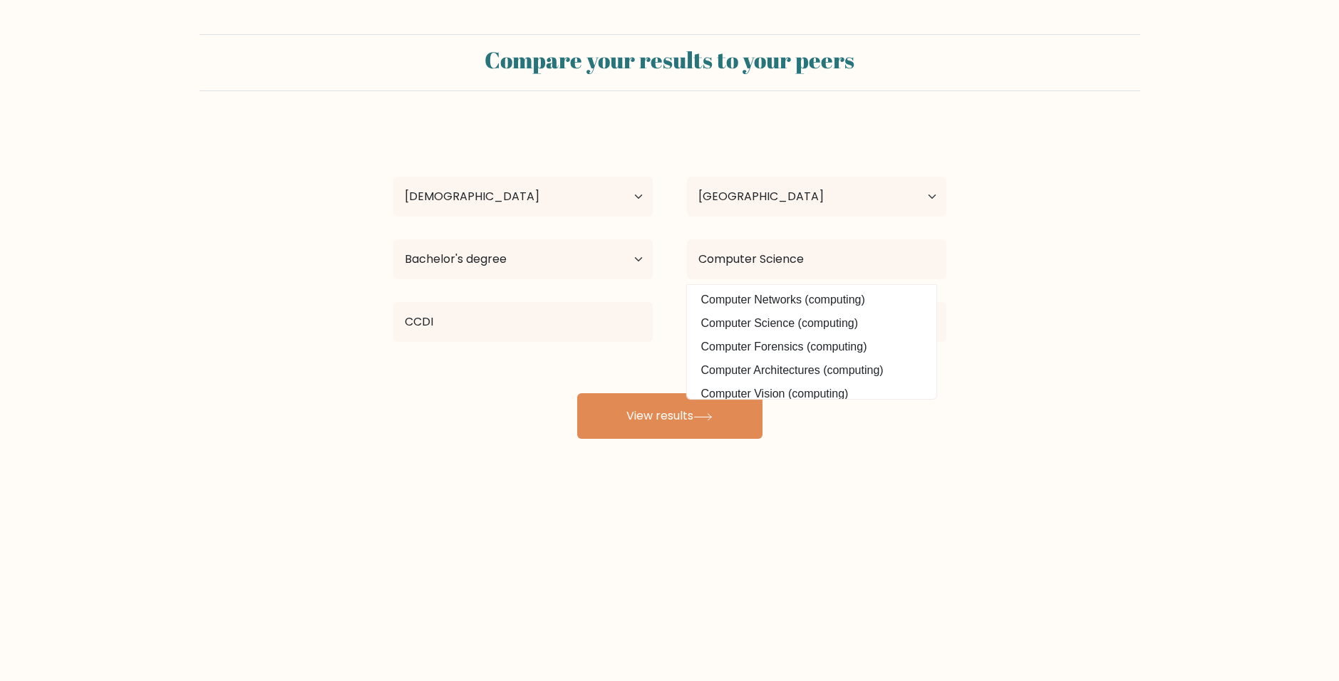
click at [1133, 229] on form "Compare your results to your peers Satchel Ubaldp Age Under 18 years old 18-24 …" at bounding box center [669, 236] width 1339 height 405
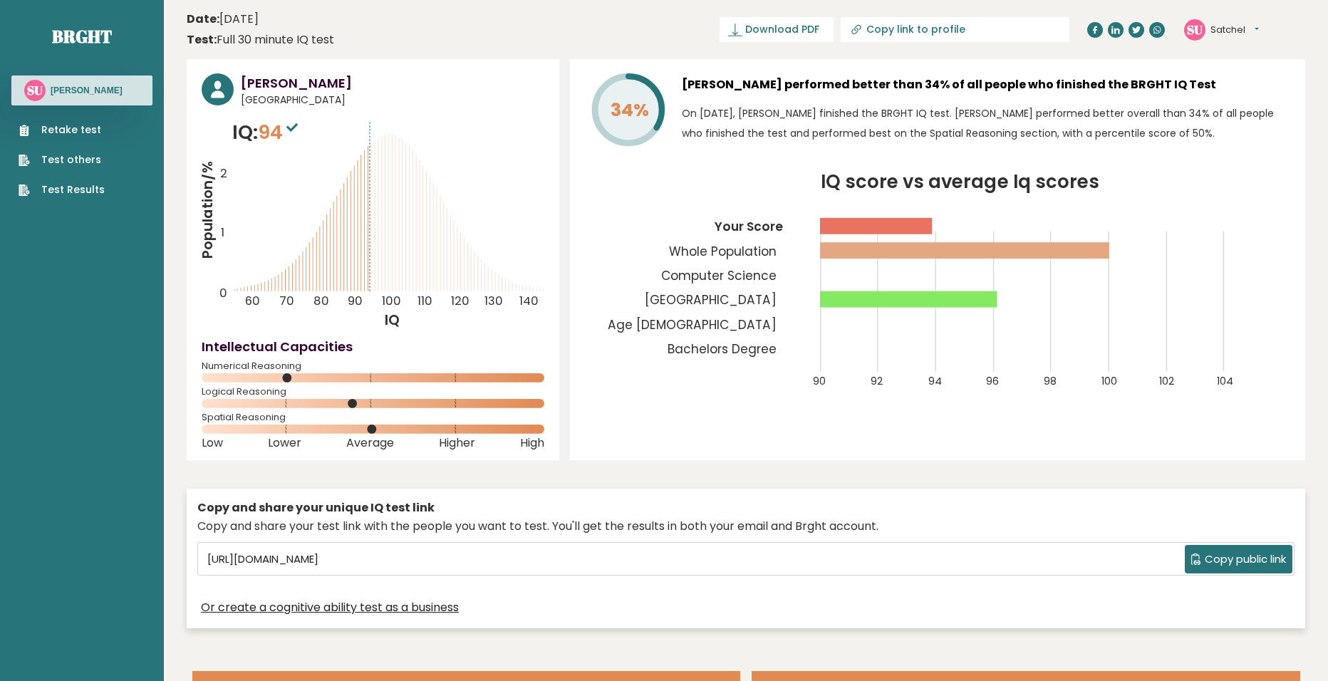
drag, startPoint x: 329, startPoint y: 87, endPoint x: 348, endPoint y: 90, distance: 18.7
click at [348, 90] on h3 "Satchel Ubaldp" at bounding box center [393, 82] width 304 height 19
drag, startPoint x: 374, startPoint y: 430, endPoint x: 385, endPoint y: 431, distance: 10.7
click at [385, 431] on icon at bounding box center [373, 429] width 343 height 9
drag, startPoint x: 960, startPoint y: 302, endPoint x: 988, endPoint y: 304, distance: 28.5
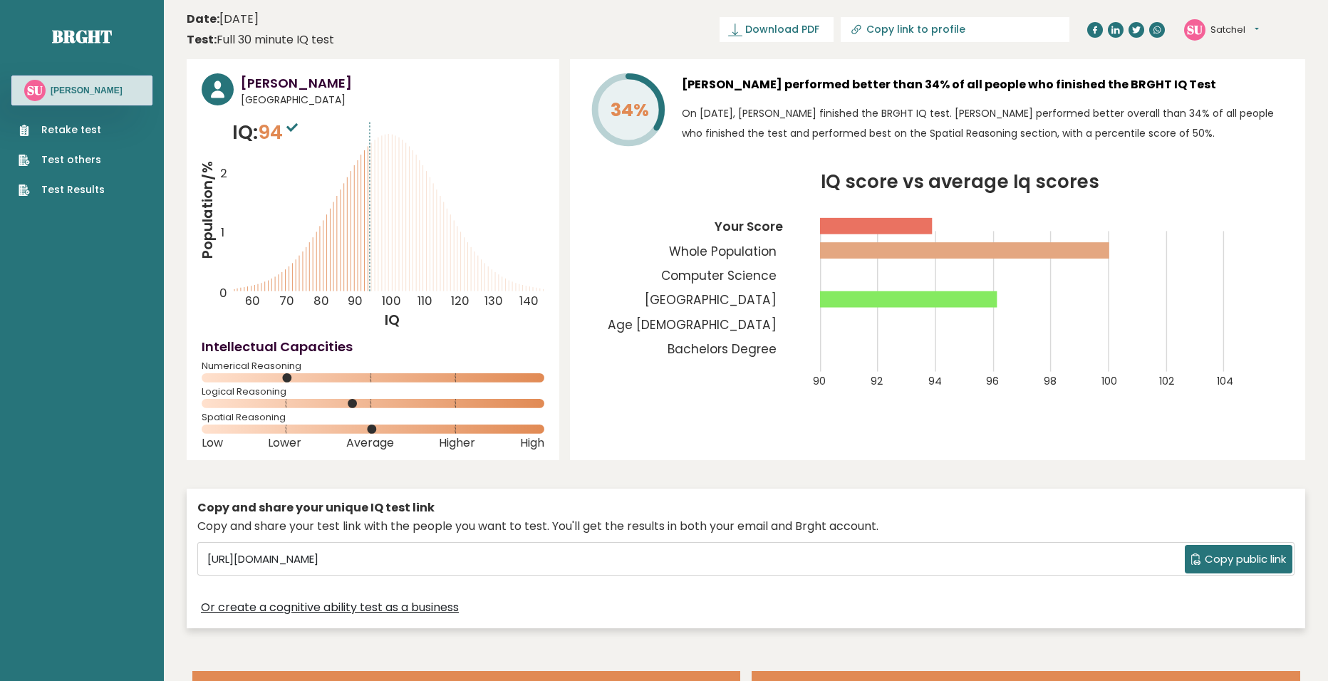
click at [988, 304] on rect at bounding box center [908, 299] width 177 height 16
click at [941, 221] on icon "IQ score vs average Iq scores 90 92 94 96 98 100 102 104 Your Score Whole Popul…" at bounding box center [938, 289] width 706 height 232
click at [952, 247] on rect at bounding box center [964, 250] width 289 height 16
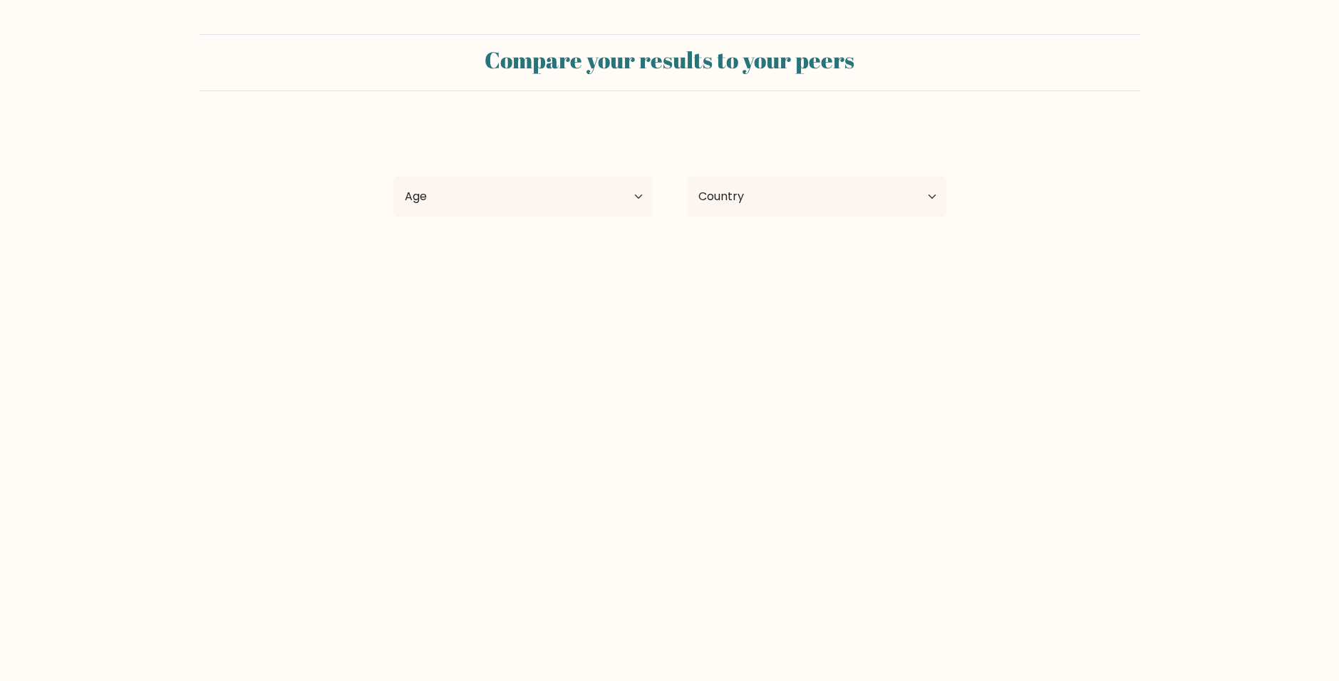
select select "18_24"
select select "PH"
select select "bachelors_degree"
select select "employed"
